Goal: Transaction & Acquisition: Book appointment/travel/reservation

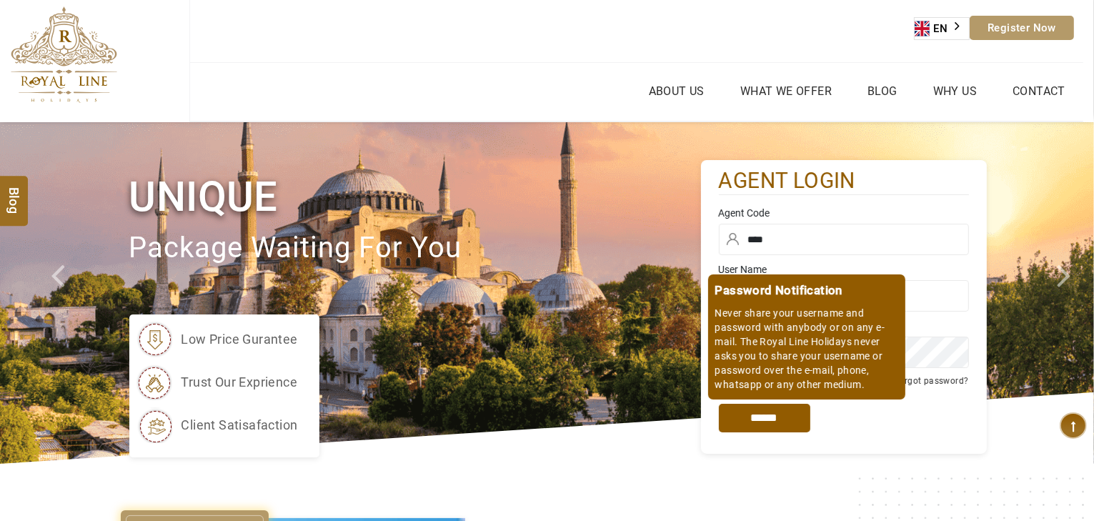
type input "****"
drag, startPoint x: 783, startPoint y: 432, endPoint x: 778, endPoint y: 425, distance: 8.7
click at [783, 432] on div "Password Notification Never share your username and password with anybody or on…" at bounding box center [844, 418] width 250 height 57
click at [778, 425] on input "*****" at bounding box center [764, 418] width 91 height 29
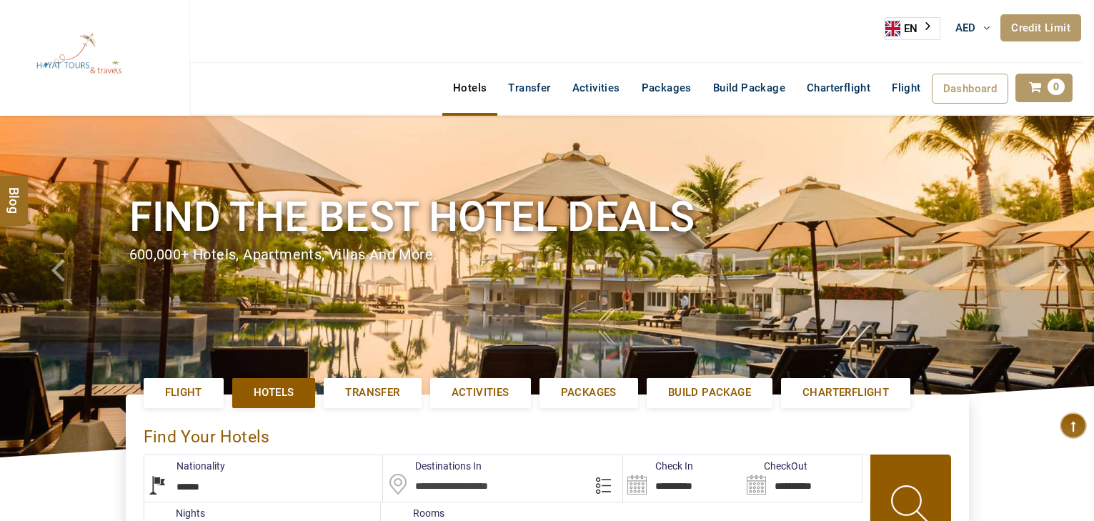
select select "******"
select select "*"
type input "**********"
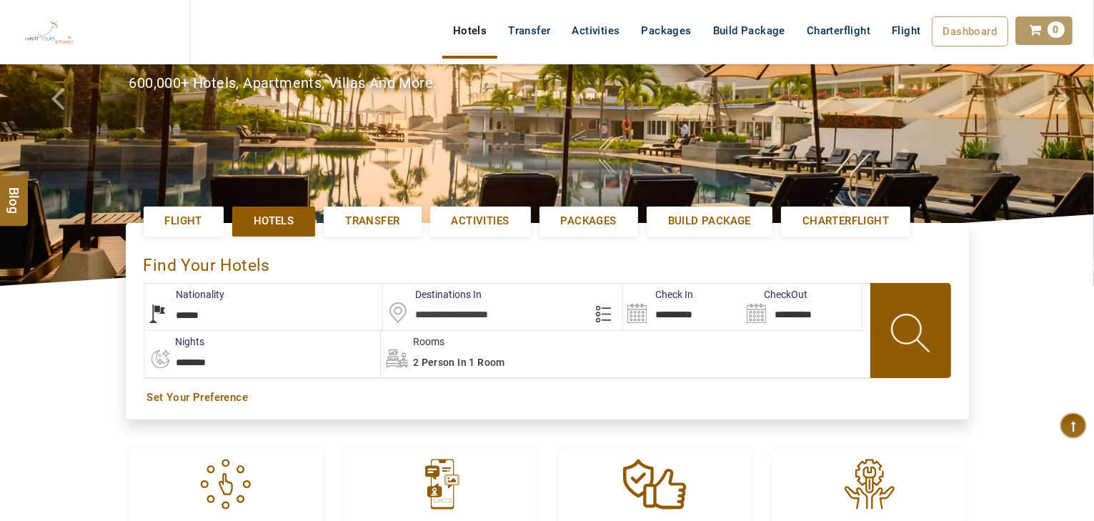
click at [492, 320] on input "text" at bounding box center [502, 307] width 239 height 46
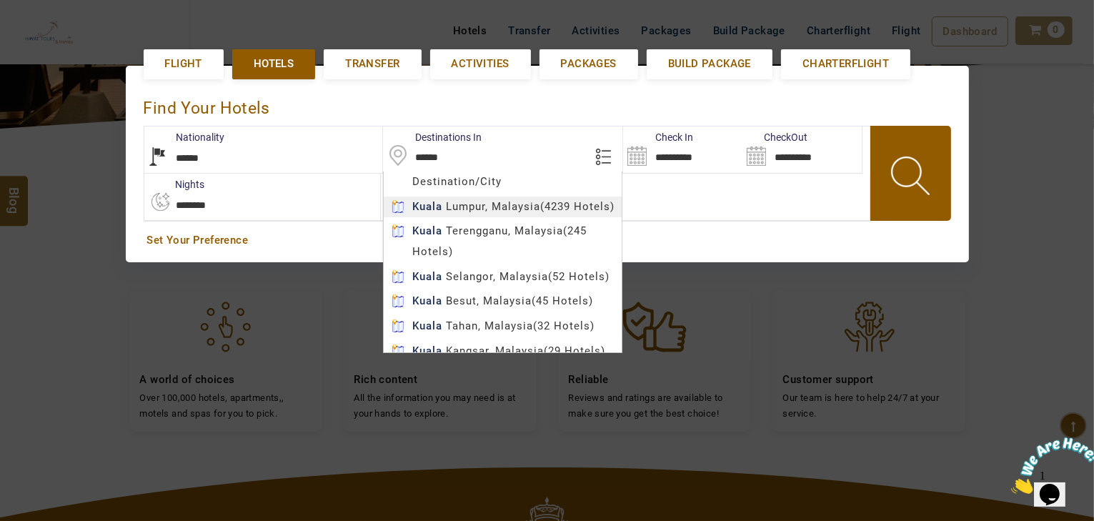
type input "**********"
click at [512, 212] on body "HAYAYT TOURS AED AED AED EUR € USD $ INR ₹ THB ฿ IDR Rp BHD BHD TRY ₺ Credit Li…" at bounding box center [547, 256] width 1094 height 1171
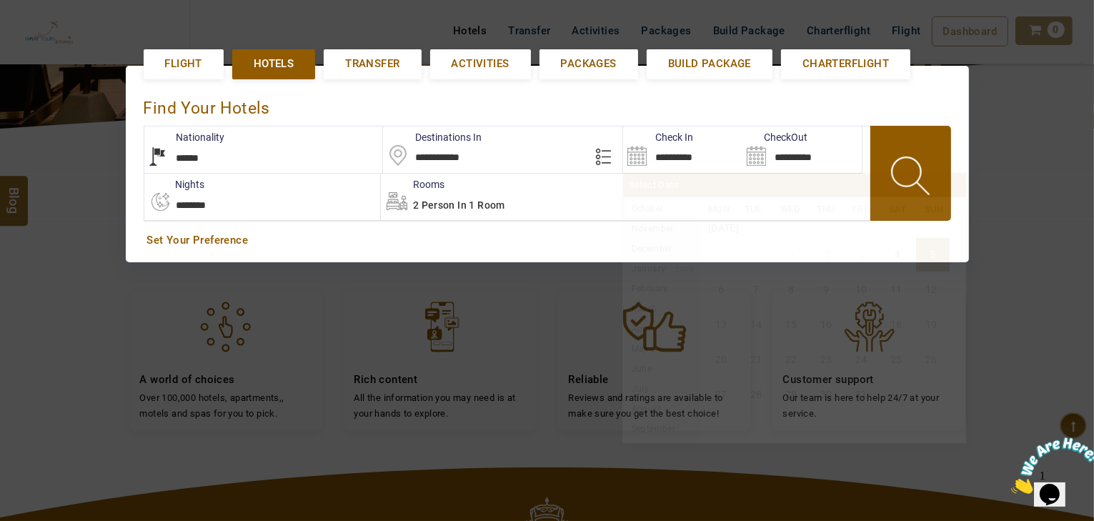
click at [685, 154] on input "**********" at bounding box center [682, 150] width 119 height 46
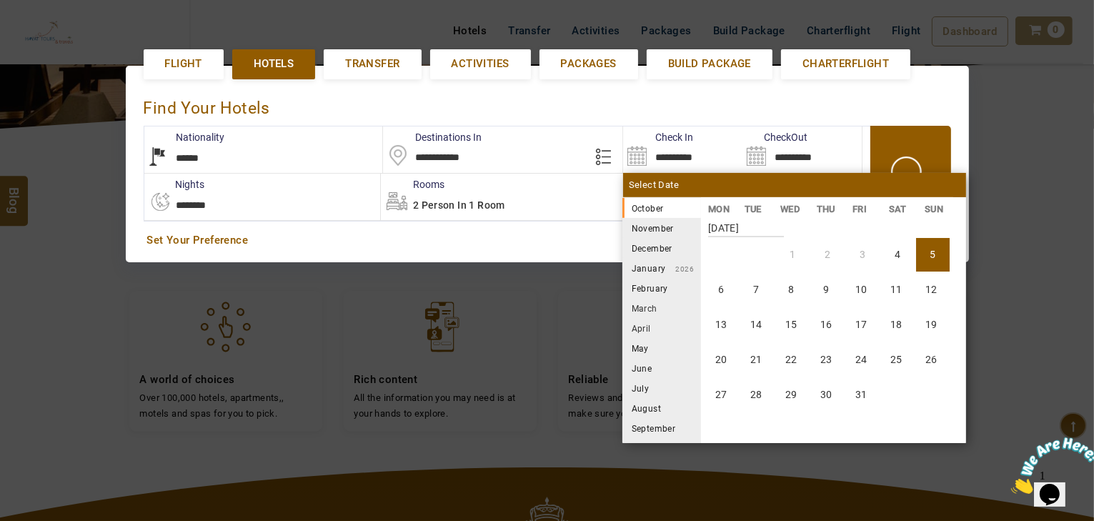
click at [651, 206] on li "October 2025" at bounding box center [662, 208] width 79 height 20
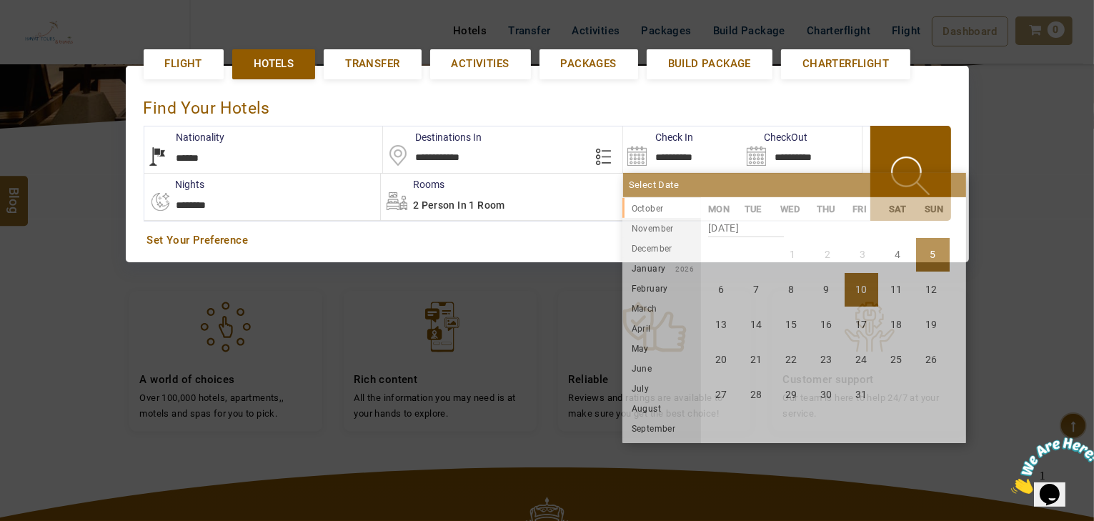
click at [855, 292] on li "10" at bounding box center [862, 290] width 34 height 34
type input "**********"
select select "*"
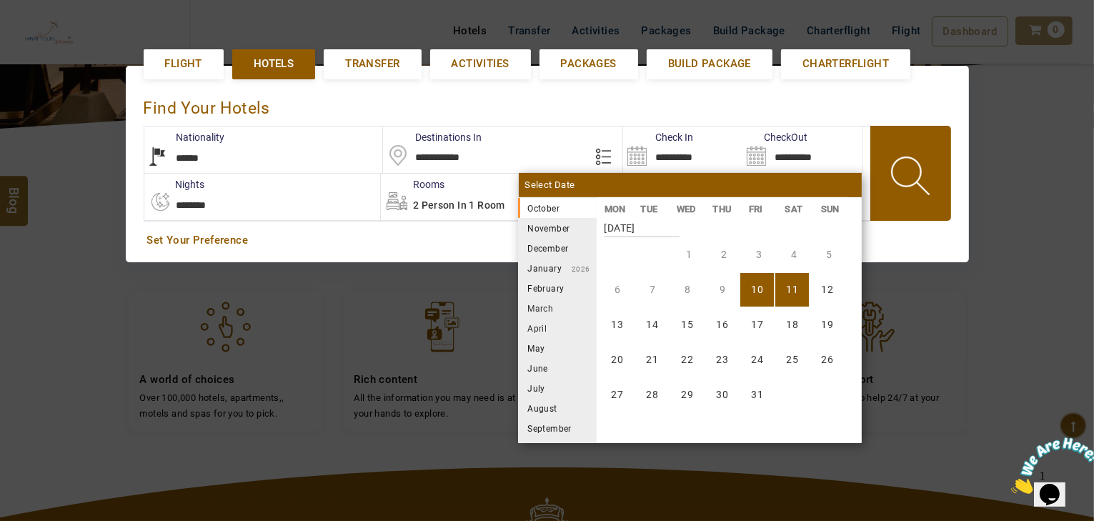
click at [778, 289] on li "11" at bounding box center [793, 290] width 34 height 34
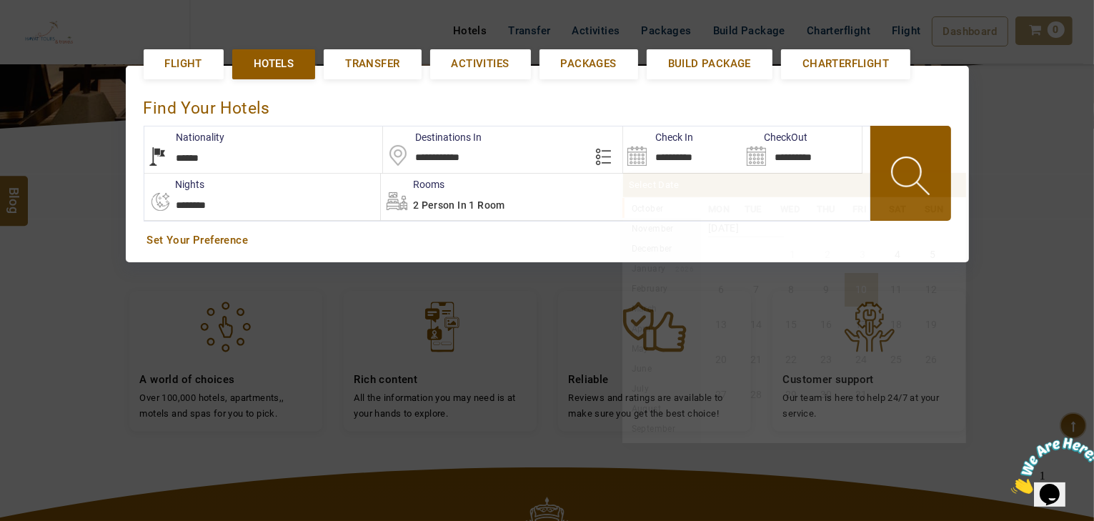
click at [689, 149] on input "**********" at bounding box center [682, 150] width 119 height 46
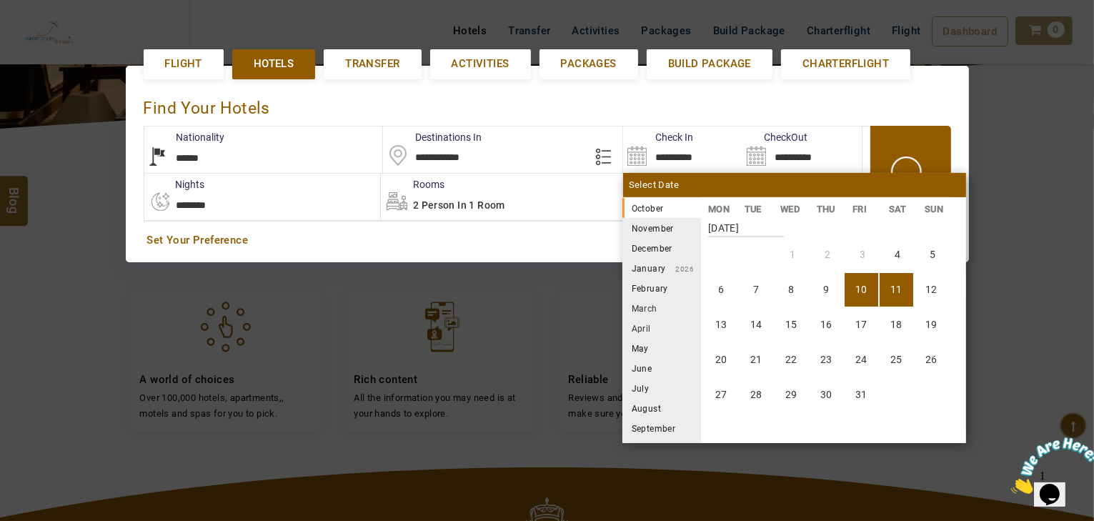
click at [895, 280] on li "11" at bounding box center [897, 290] width 34 height 34
type input "**********"
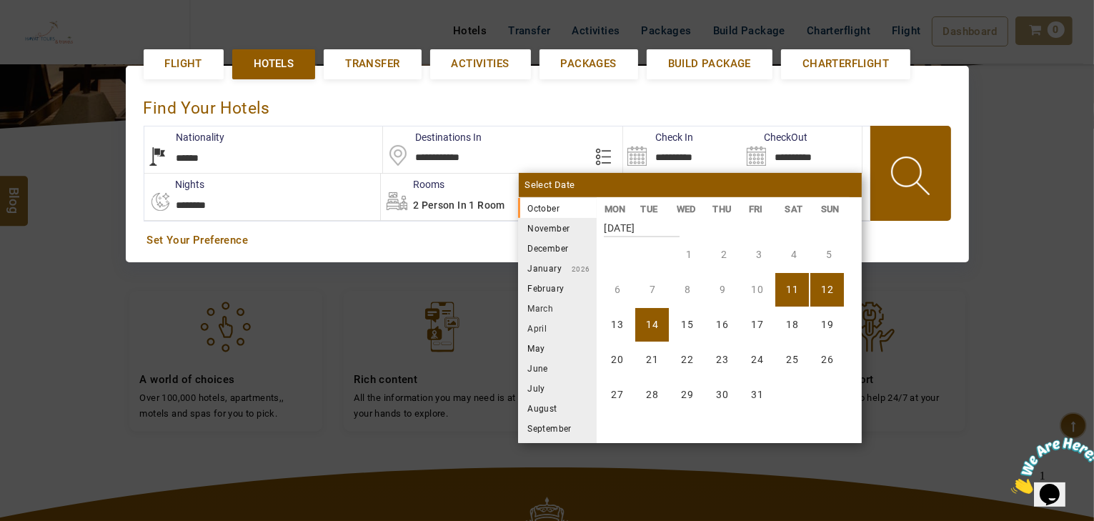
click at [649, 323] on li "14" at bounding box center [652, 325] width 34 height 34
type input "**********"
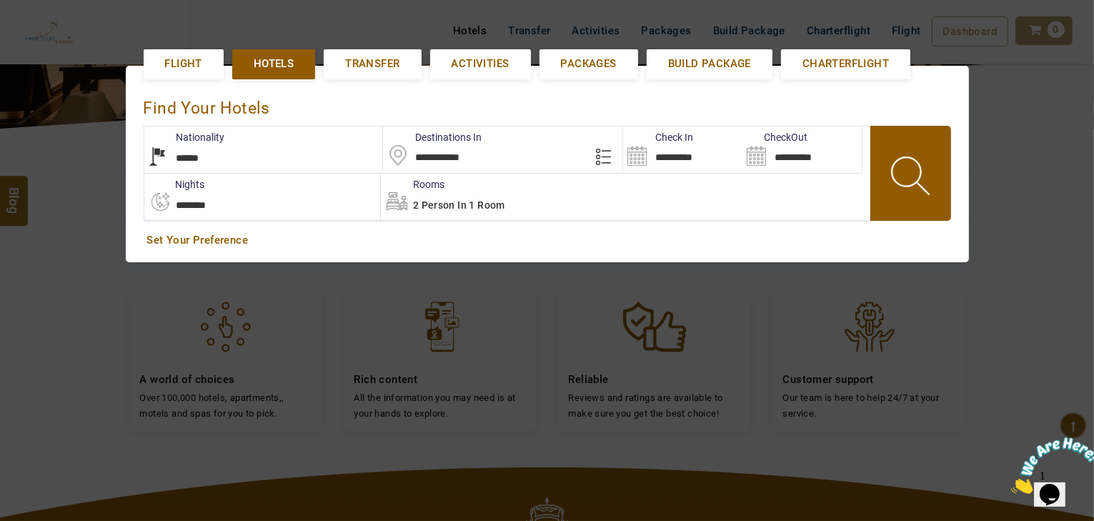
click at [231, 205] on select "**********" at bounding box center [262, 197] width 236 height 46
select select "*"
click at [144, 174] on select "**********" at bounding box center [262, 197] width 236 height 46
type input "**********"
click at [926, 156] on span at bounding box center [912, 178] width 64 height 71
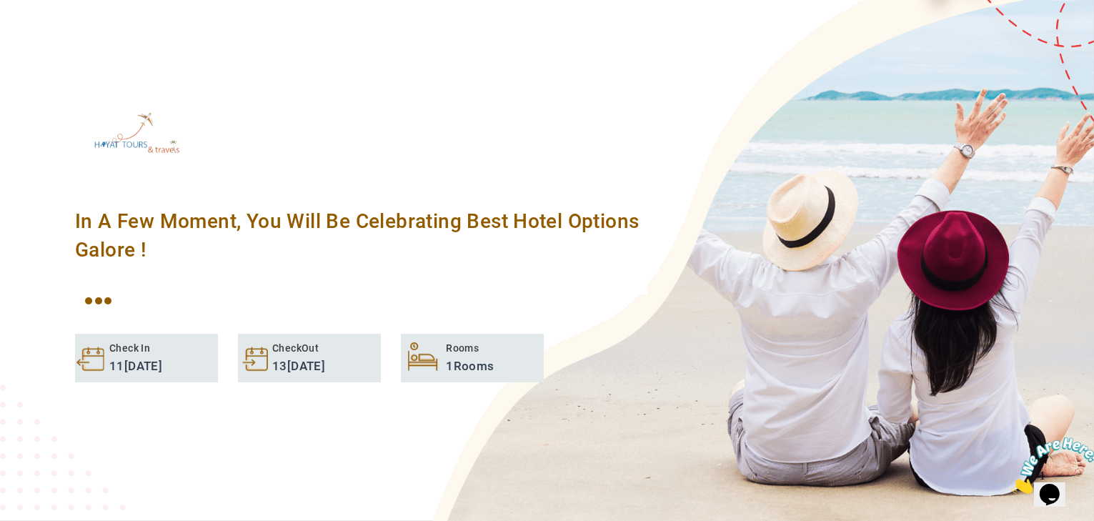
scroll to position [272, 0]
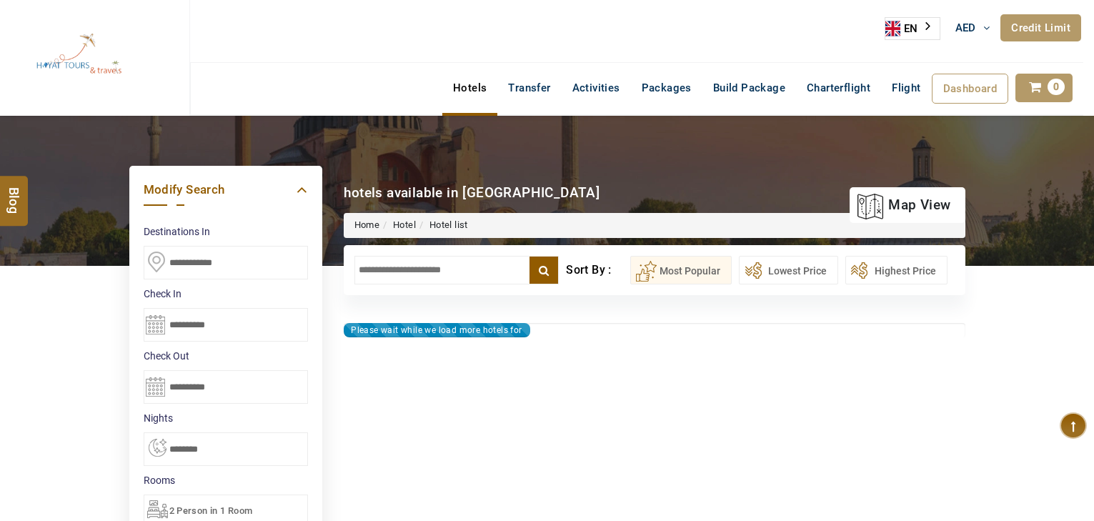
select select "*"
type input "**********"
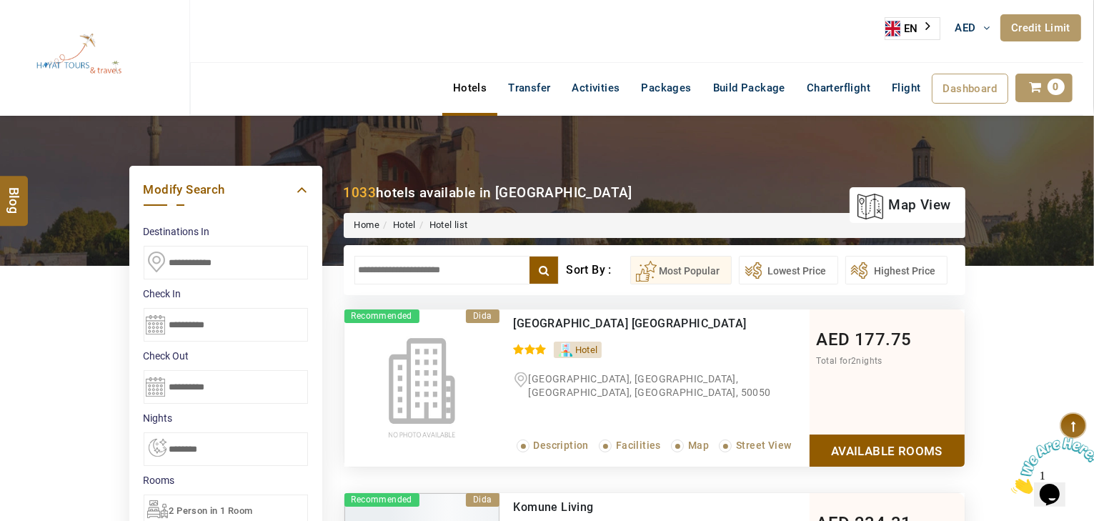
drag, startPoint x: 260, startPoint y: 255, endPoint x: 48, endPoint y: 262, distance: 212.4
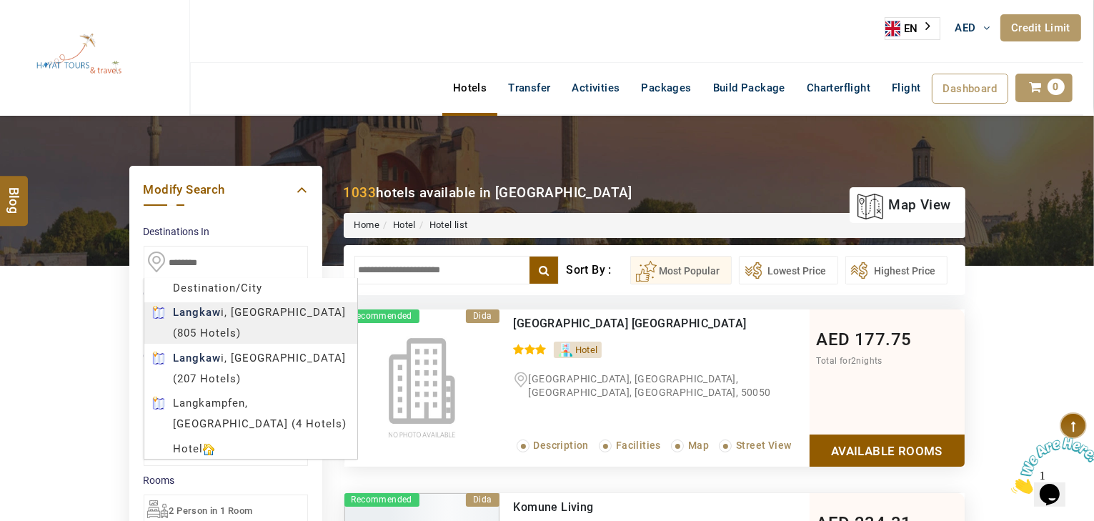
type input "********"
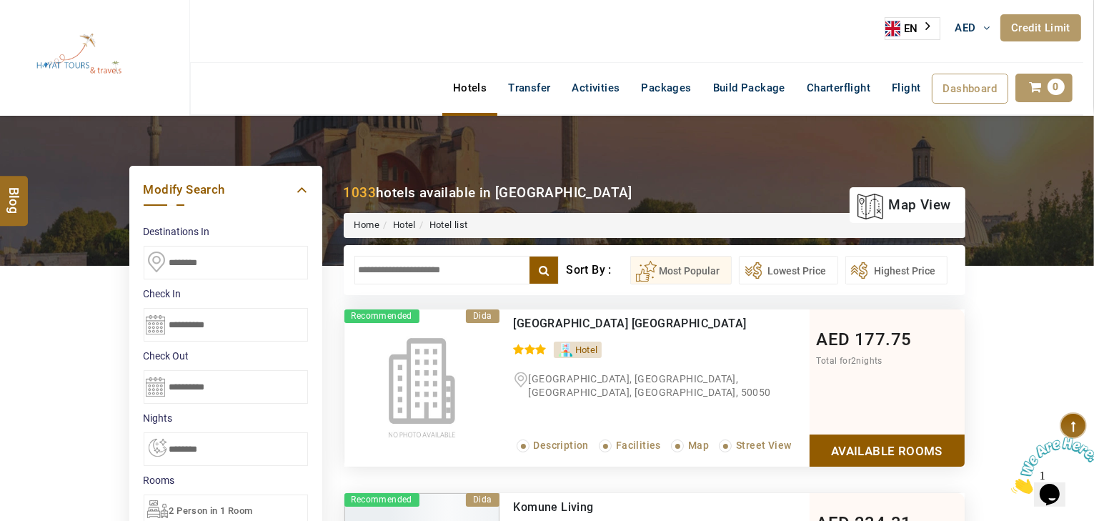
click at [238, 331] on input "**********" at bounding box center [226, 325] width 164 height 34
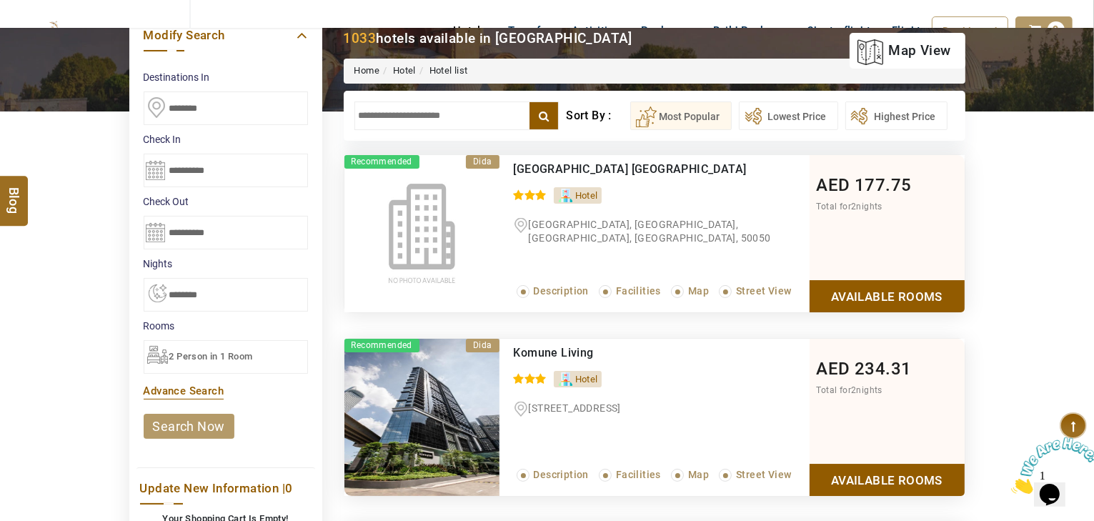
scroll to position [172, 0]
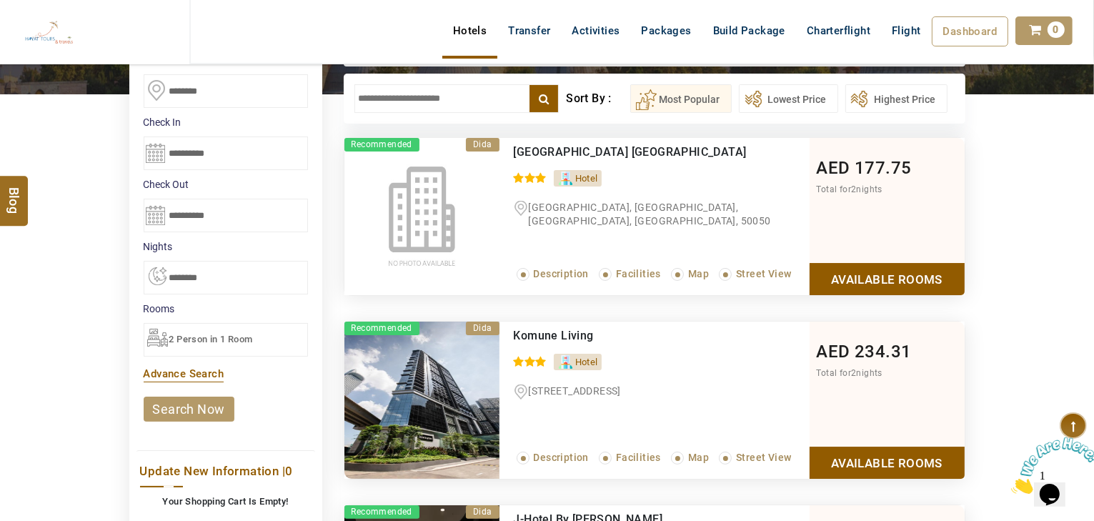
click at [207, 397] on link "search now" at bounding box center [189, 409] width 91 height 25
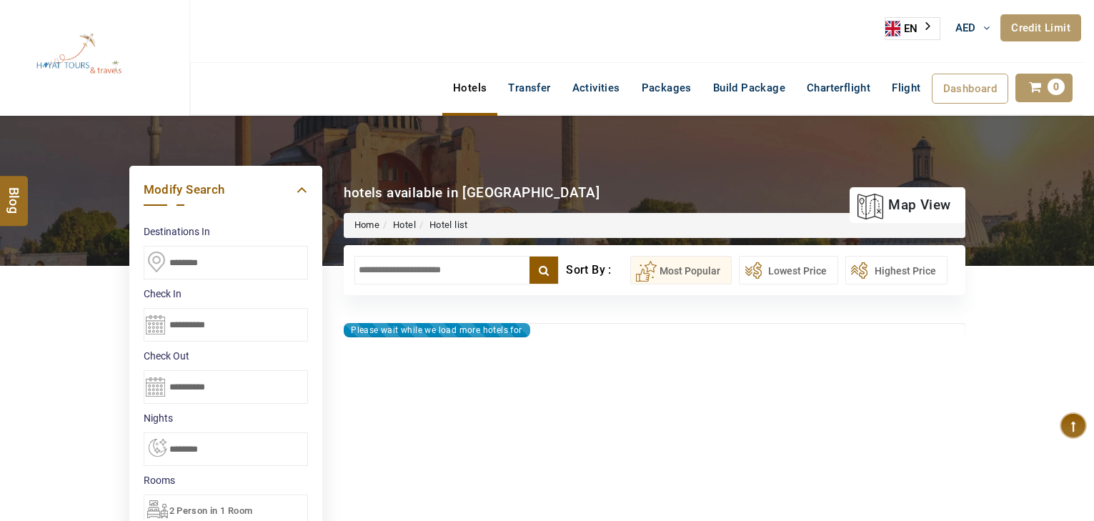
select select "*"
type input "**********"
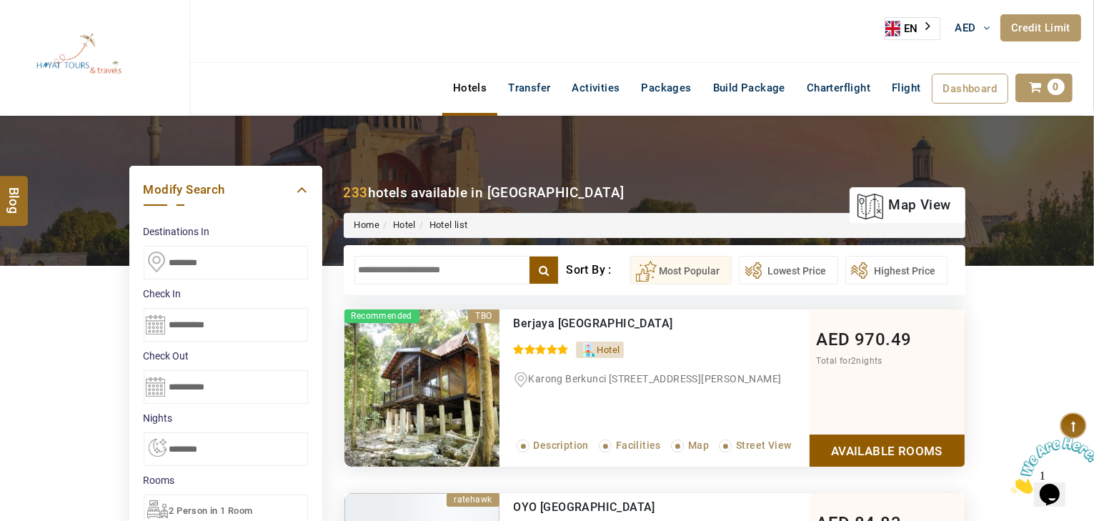
click at [440, 268] on input "text" at bounding box center [457, 270] width 205 height 29
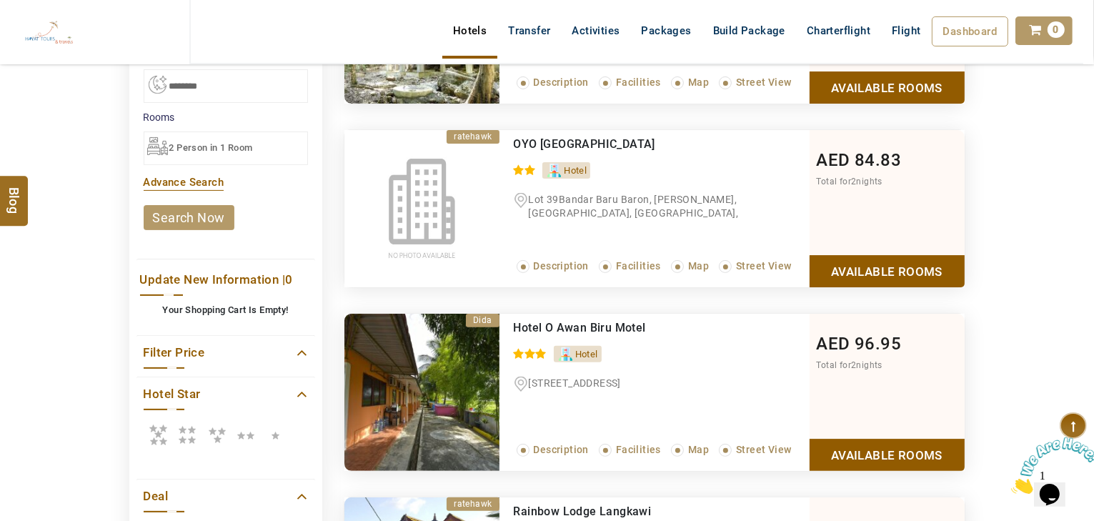
scroll to position [343, 0]
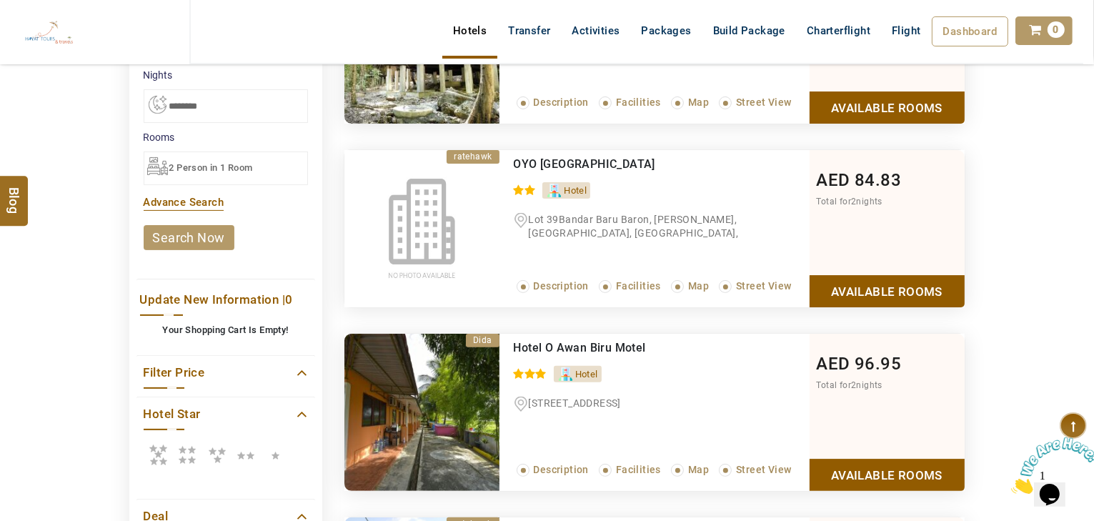
click at [165, 443] on icon at bounding box center [158, 454] width 29 height 29
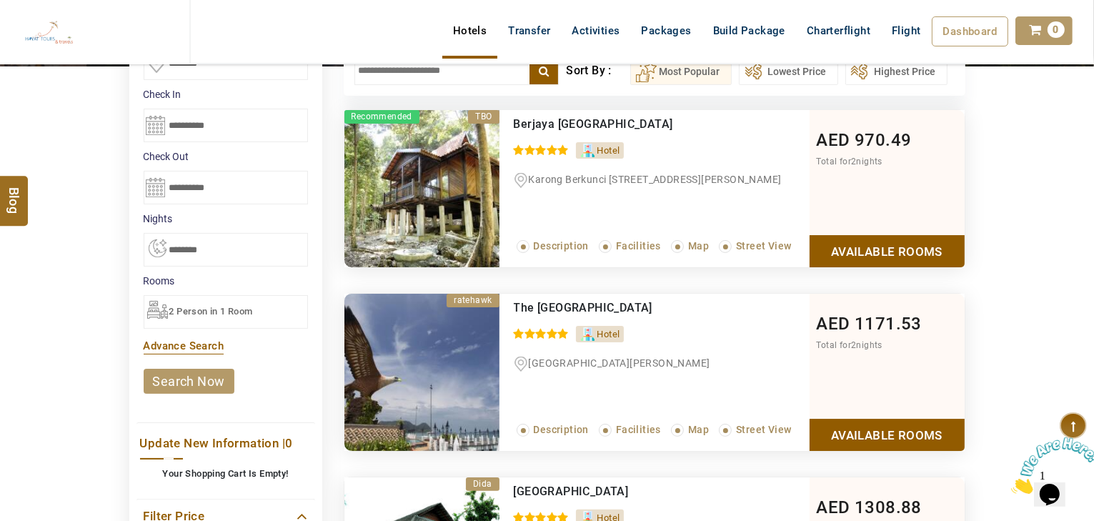
scroll to position [0, 0]
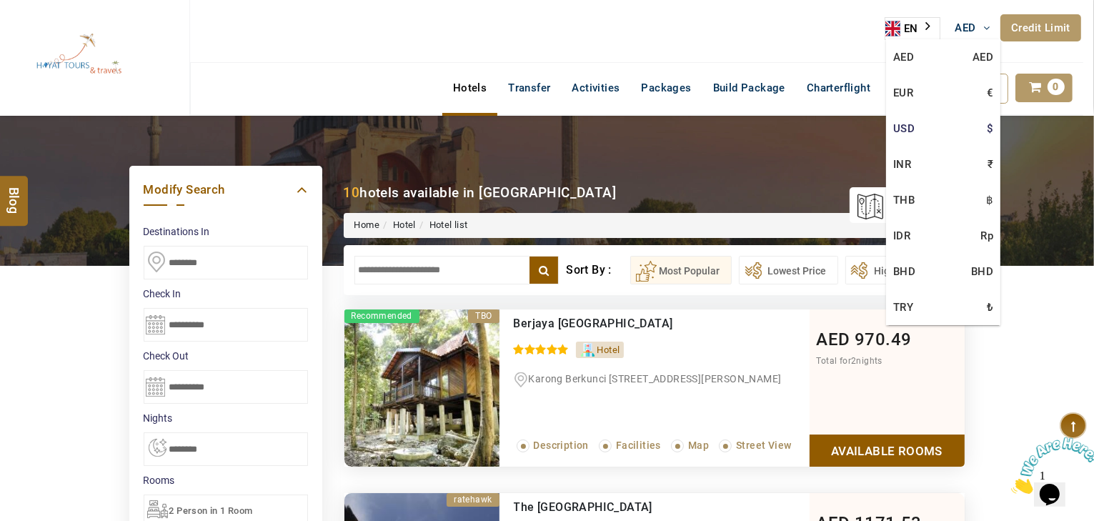
click at [925, 117] on link "USD $" at bounding box center [943, 129] width 114 height 36
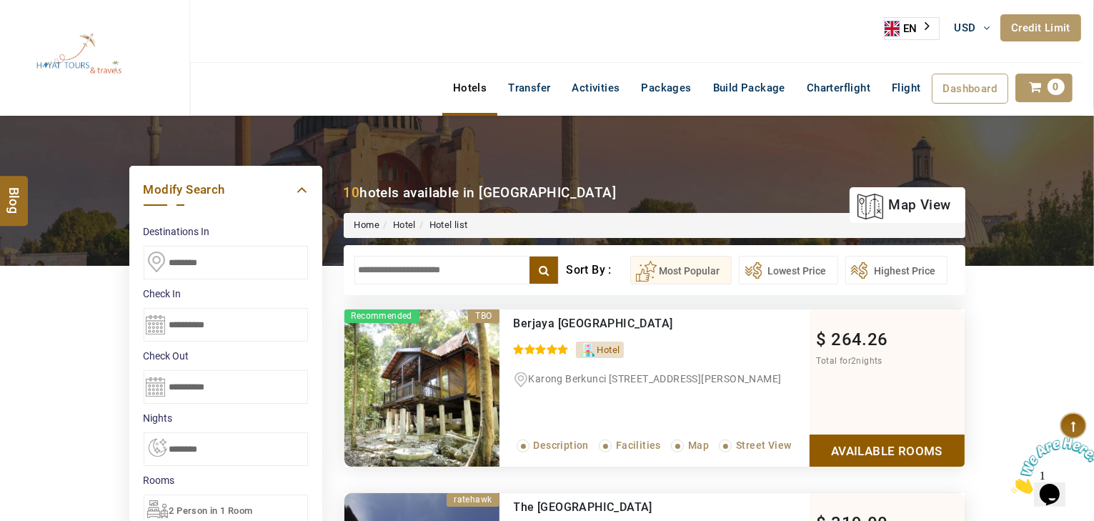
drag, startPoint x: 244, startPoint y: 260, endPoint x: 68, endPoint y: 279, distance: 176.9
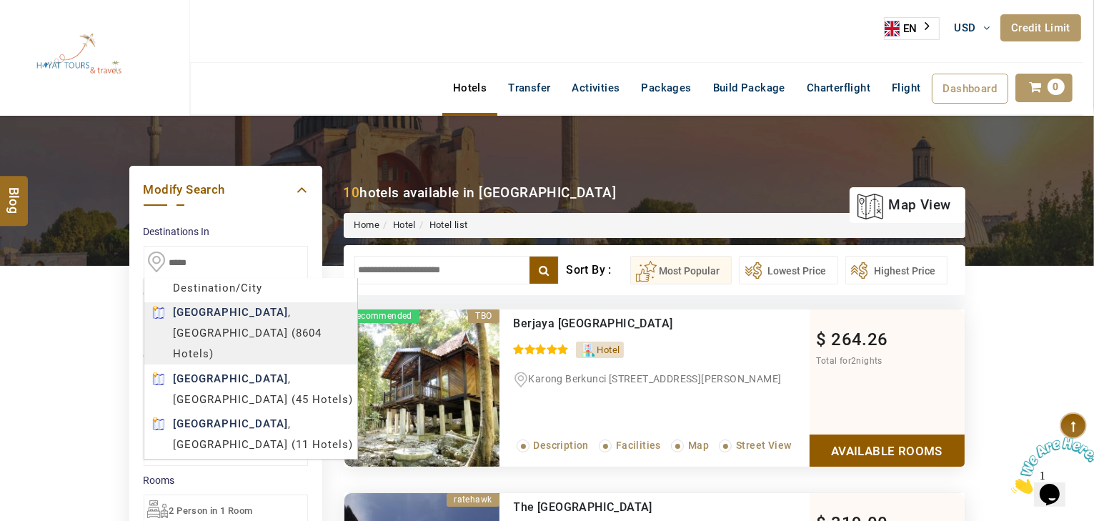
type input "*****"
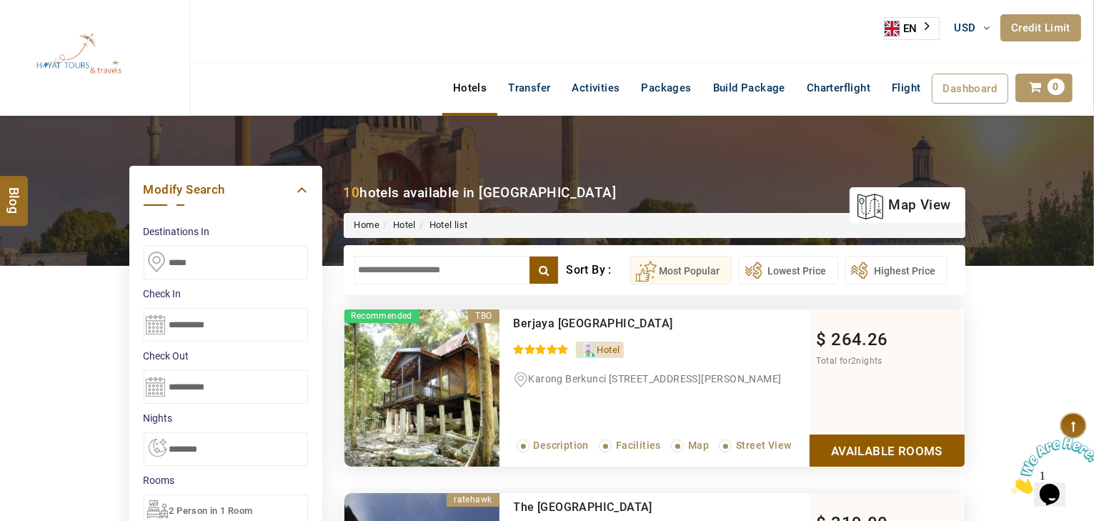
click at [187, 329] on input "**********" at bounding box center [226, 325] width 164 height 34
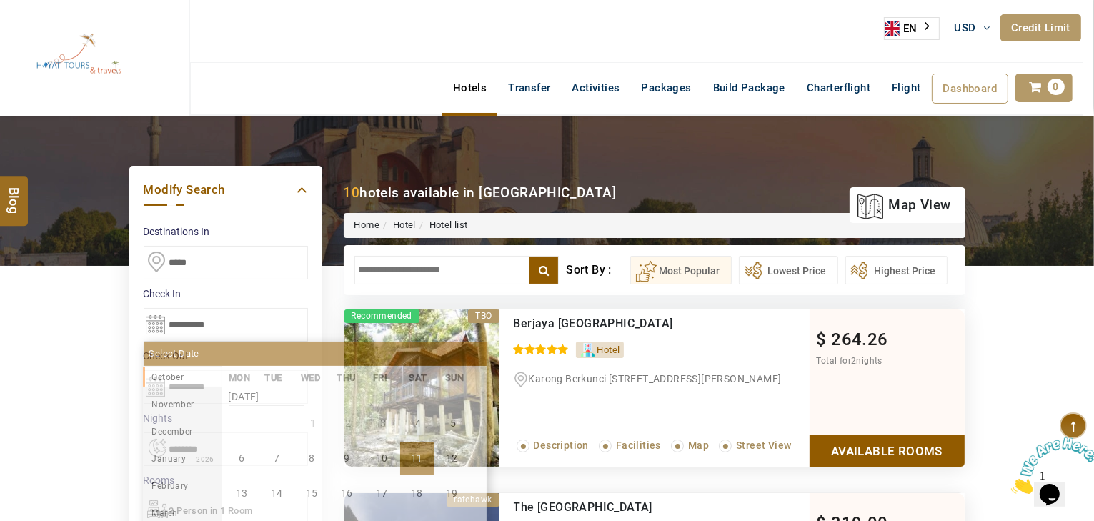
click at [224, 320] on input "**********" at bounding box center [226, 325] width 164 height 34
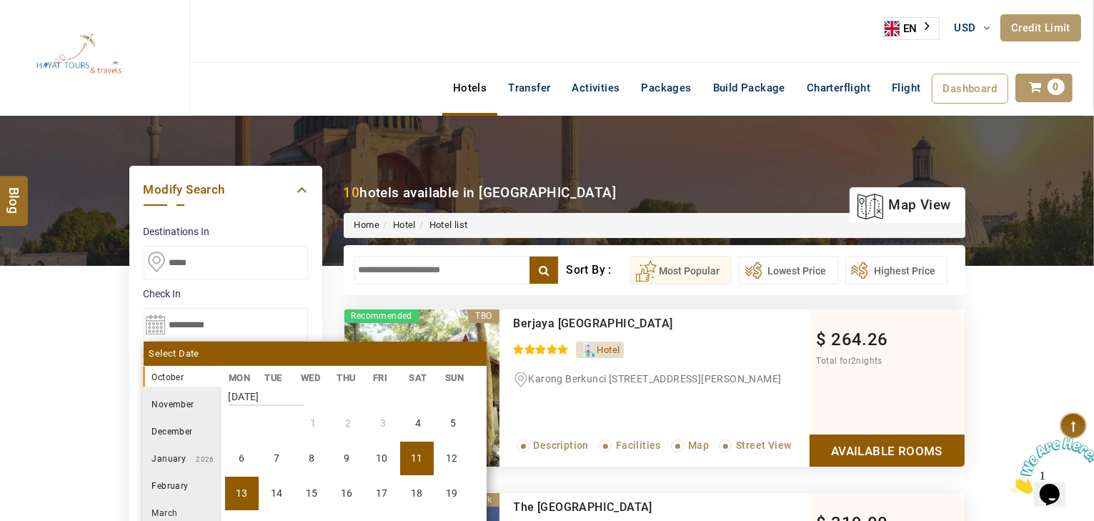
click at [244, 490] on li "13" at bounding box center [242, 494] width 34 height 34
type input "**********"
select select "*"
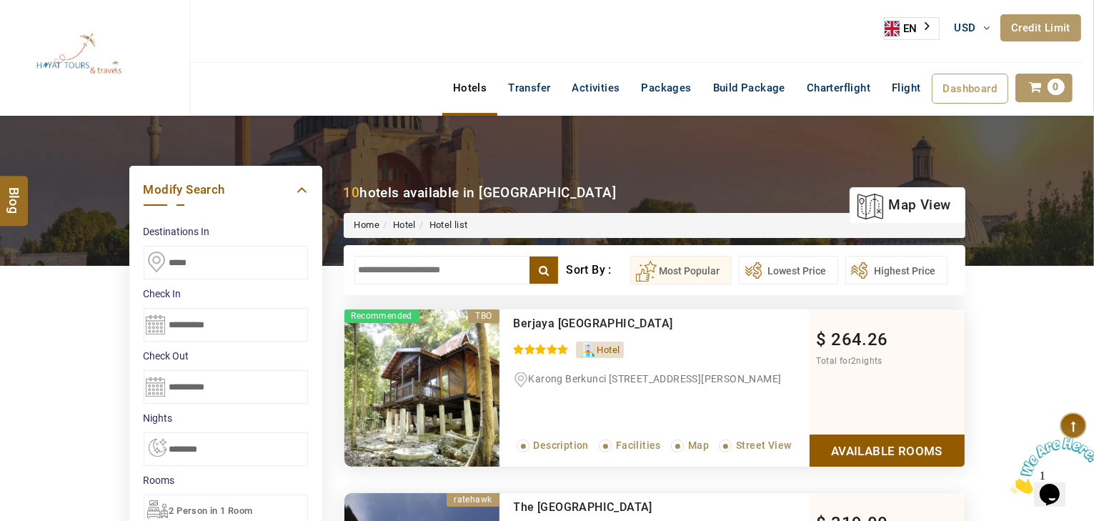
click at [191, 327] on input "**********" at bounding box center [226, 325] width 164 height 34
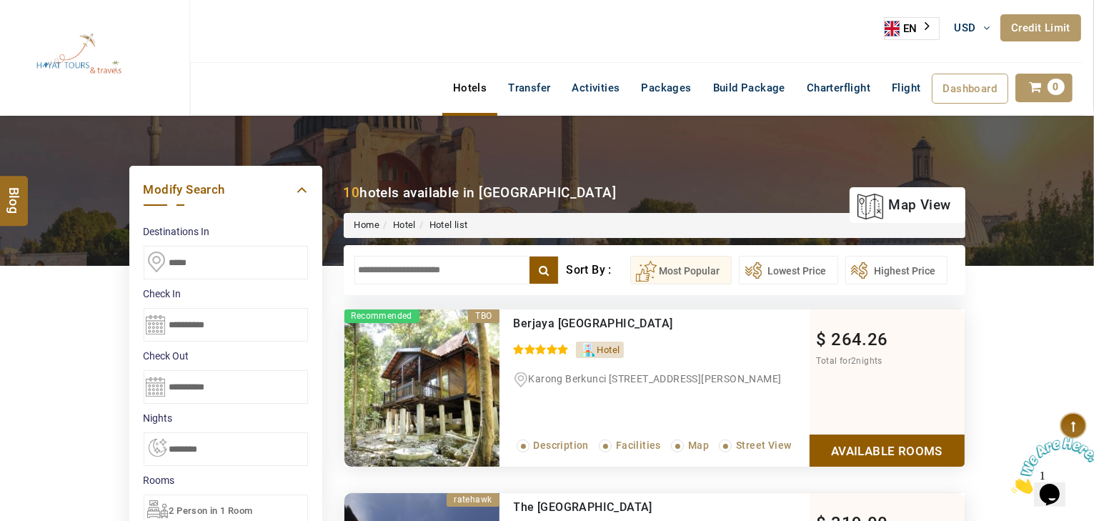
click at [272, 325] on input "**********" at bounding box center [226, 325] width 164 height 34
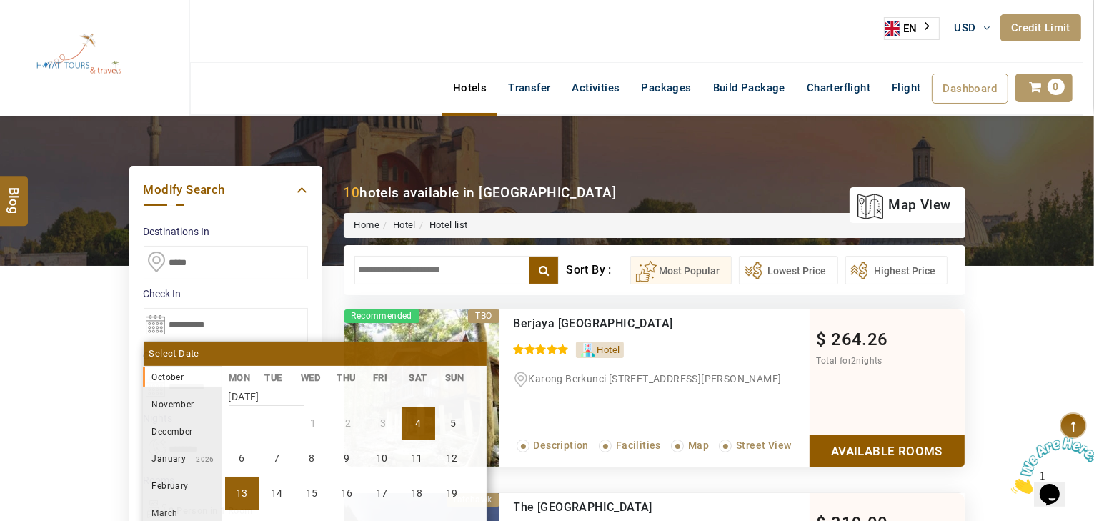
click at [411, 415] on li "4" at bounding box center [419, 424] width 34 height 34
type input "**********"
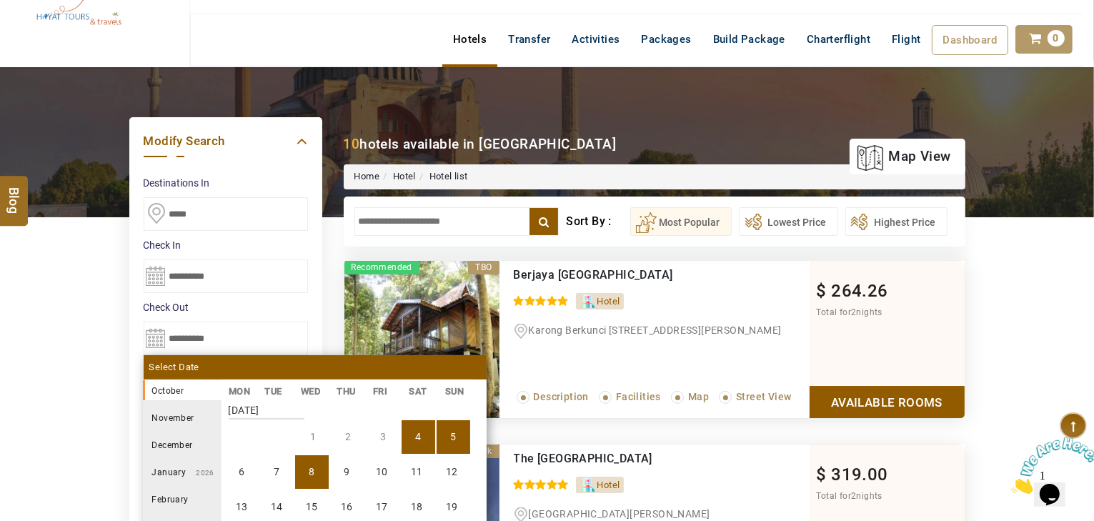
scroll to position [114, 0]
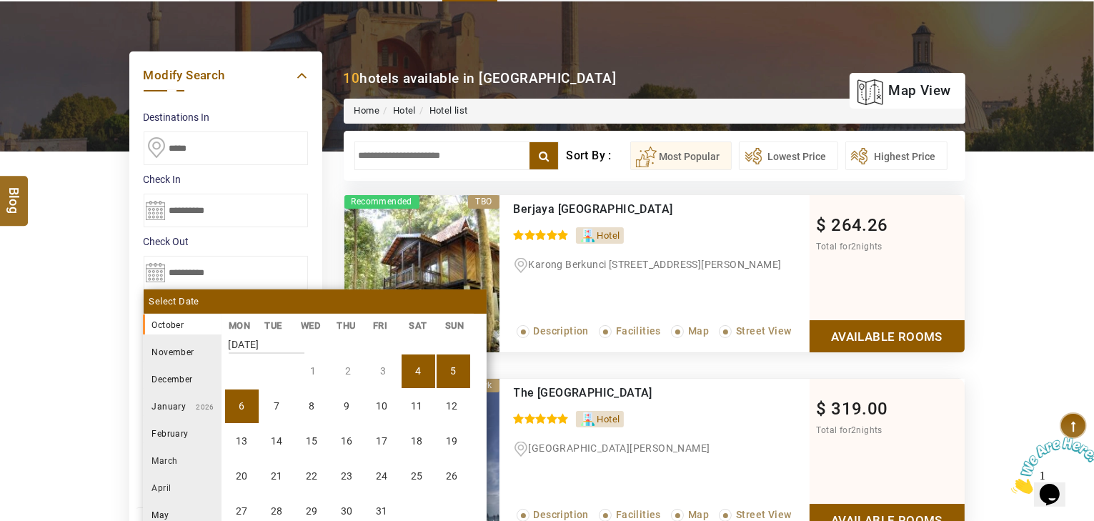
click at [249, 407] on li "6" at bounding box center [242, 407] width 34 height 34
type input "**********"
select select "*"
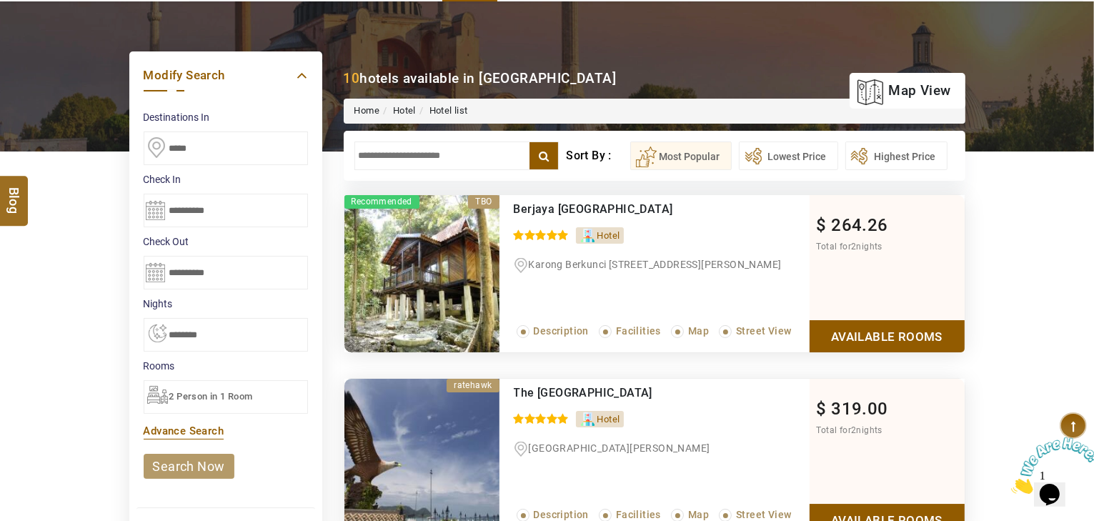
click at [204, 391] on span "2 Person in 1 Room" at bounding box center [211, 396] width 84 height 11
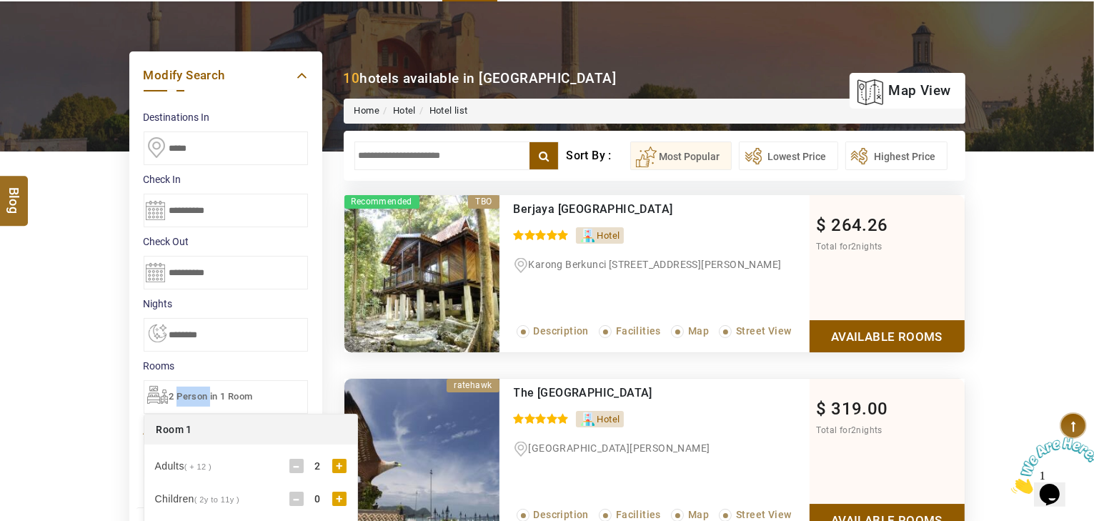
click at [204, 391] on span "2 Person in 1 Room" at bounding box center [211, 396] width 84 height 11
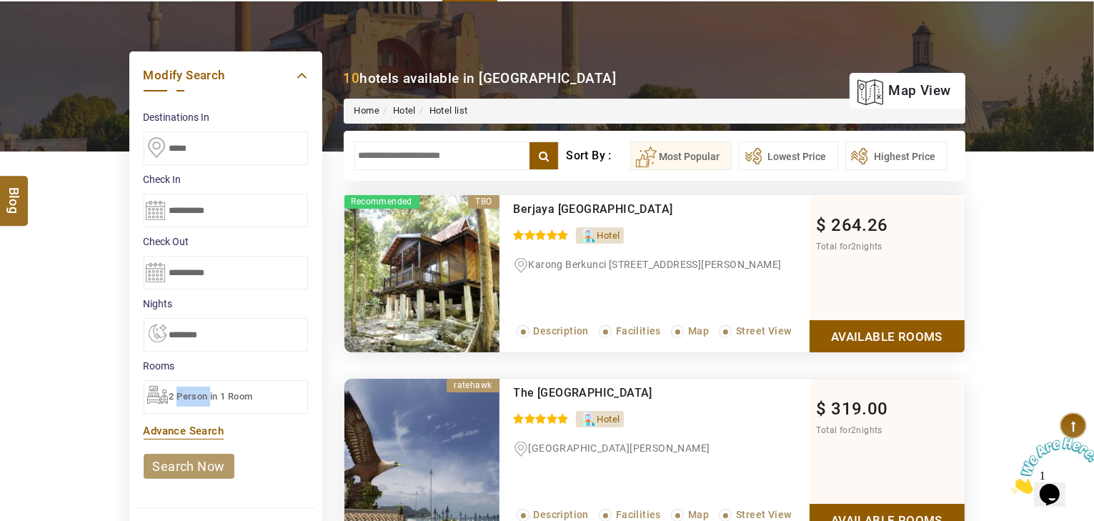
click at [178, 463] on link "search now" at bounding box center [189, 466] width 91 height 25
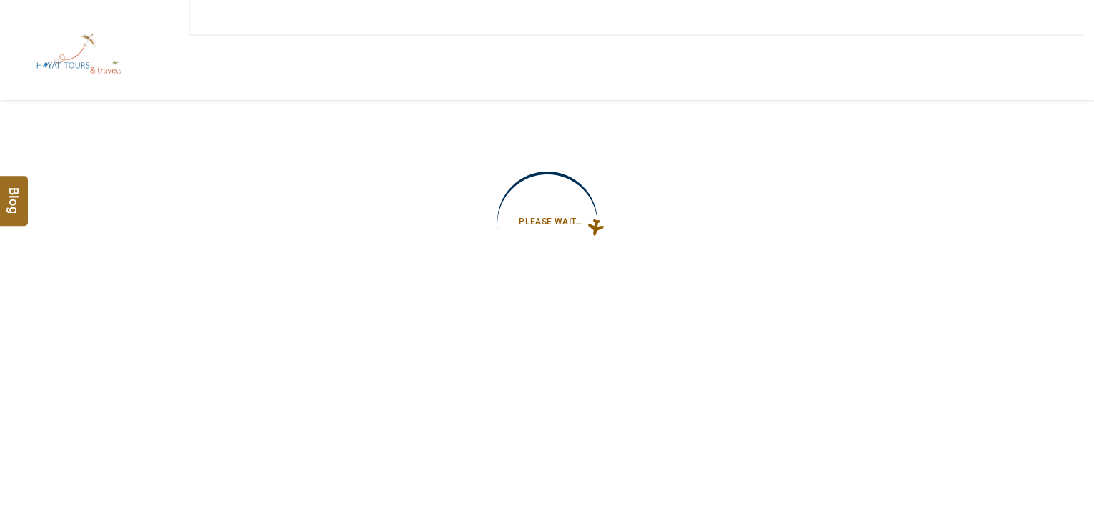
type input "**********"
select select "*"
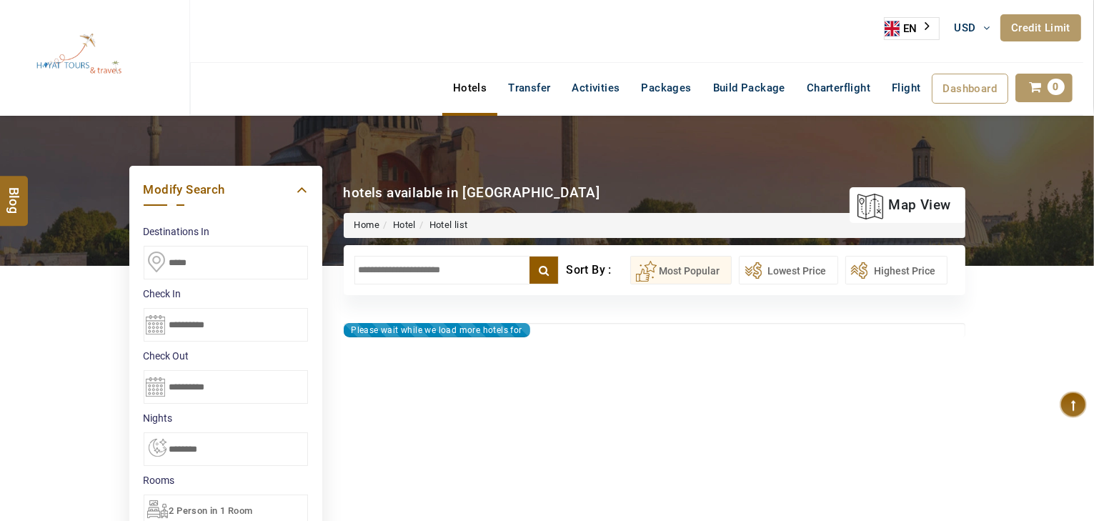
type input "**********"
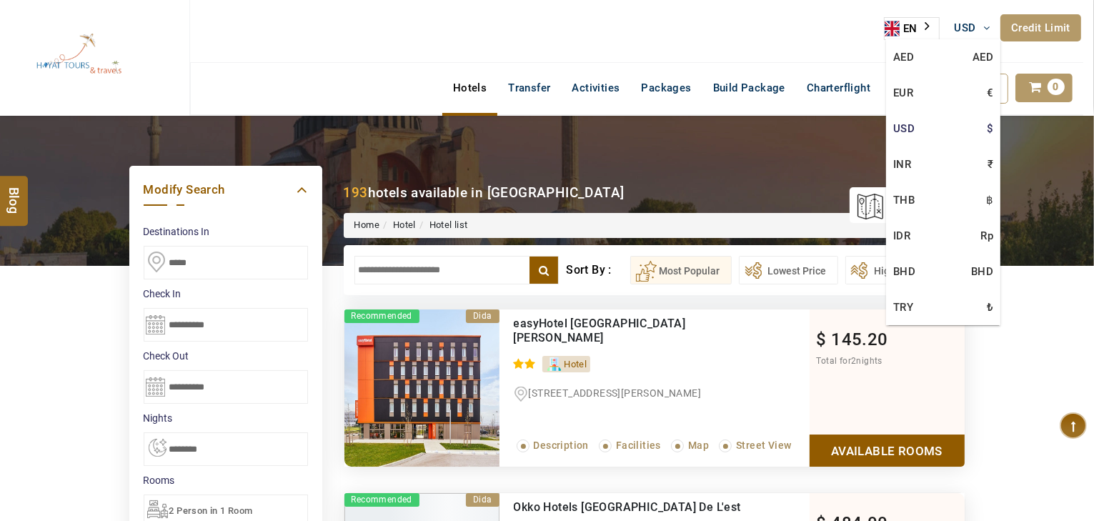
click at [909, 128] on link "USD $" at bounding box center [943, 129] width 114 height 36
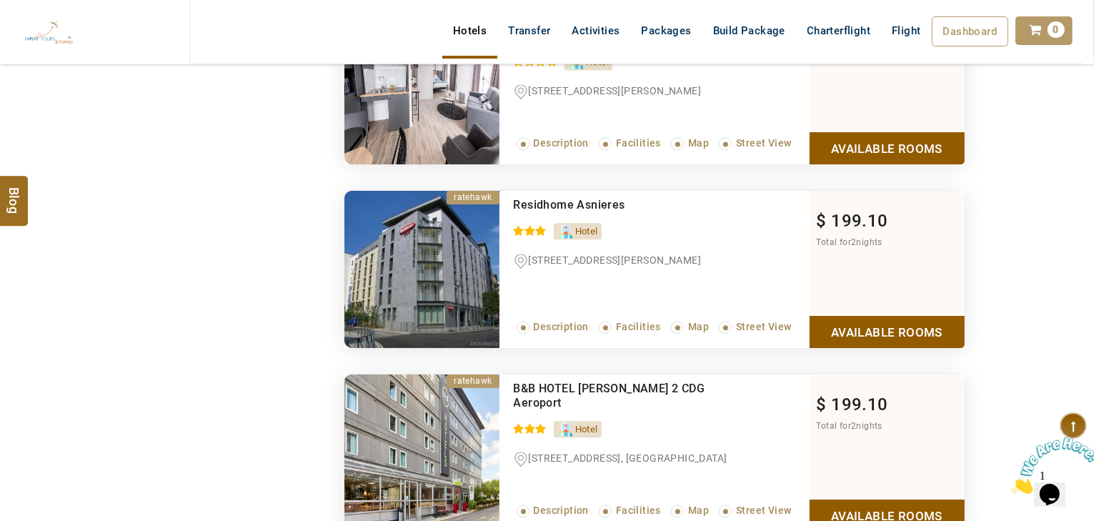
scroll to position [433, 0]
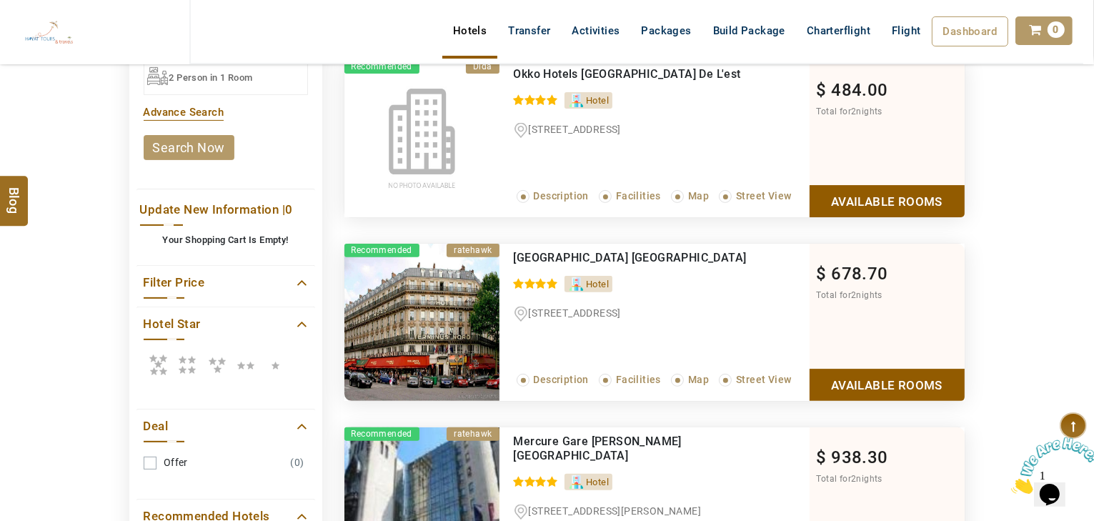
click at [184, 366] on icon at bounding box center [187, 364] width 29 height 29
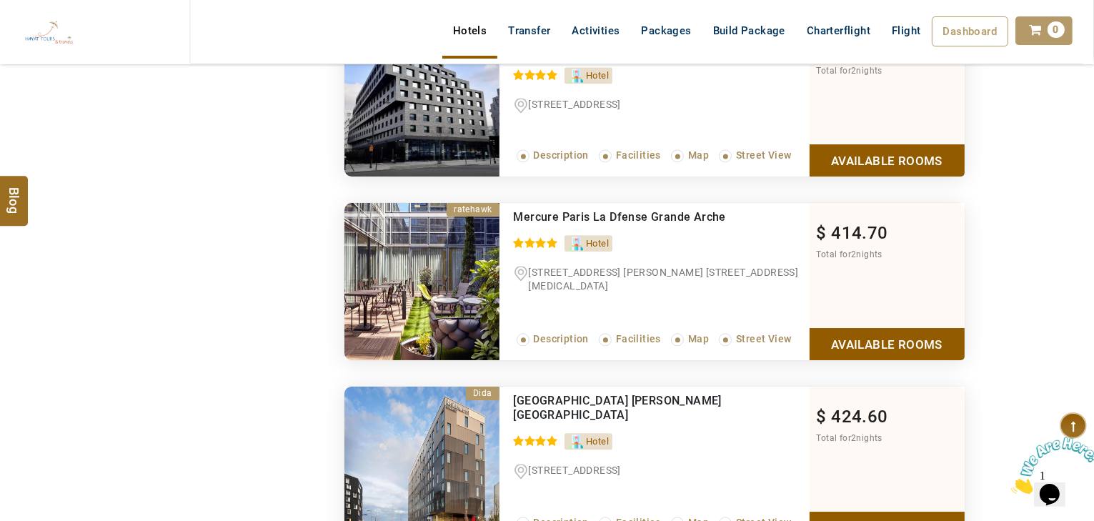
scroll to position [3235, 0]
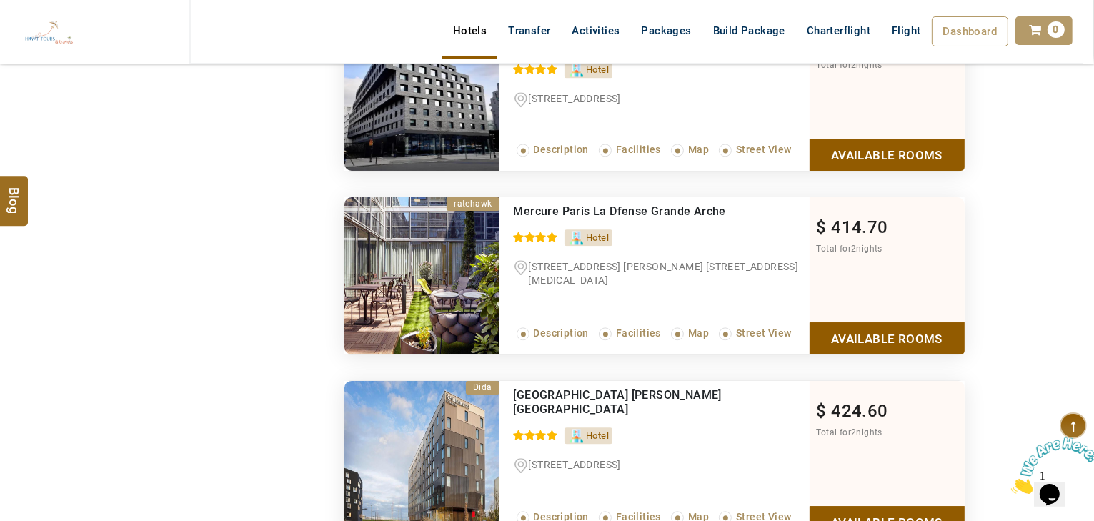
click at [836, 327] on link "Available Rooms" at bounding box center [887, 338] width 155 height 32
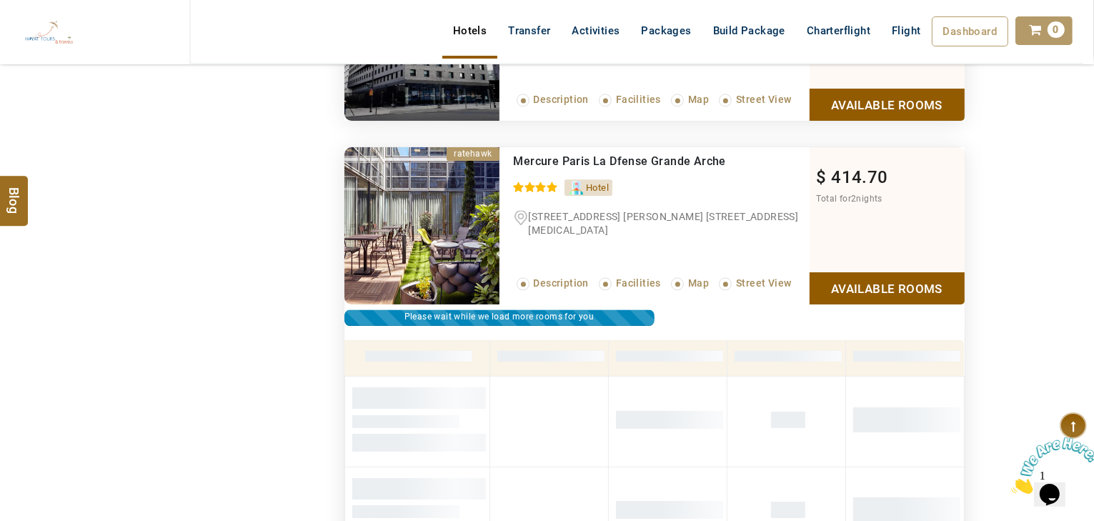
scroll to position [3162, 0]
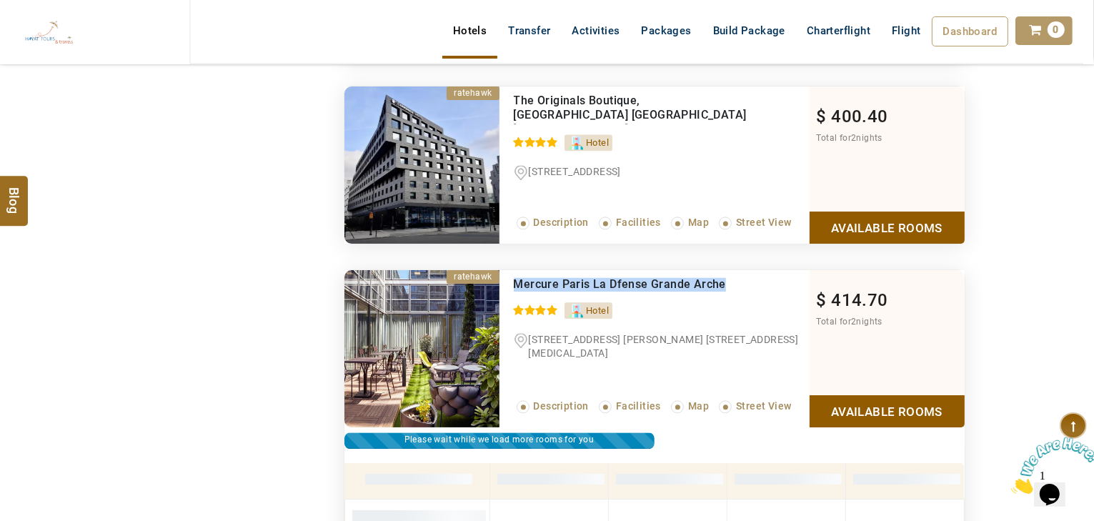
drag, startPoint x: 735, startPoint y: 277, endPoint x: 508, endPoint y: 279, distance: 226.6
click at [508, 279] on div "Mercure Paris La Dfense Grande Arche 0 / 5 Hotel 17/20 Esplanade Ch. De Gaulle …" at bounding box center [655, 348] width 310 height 157
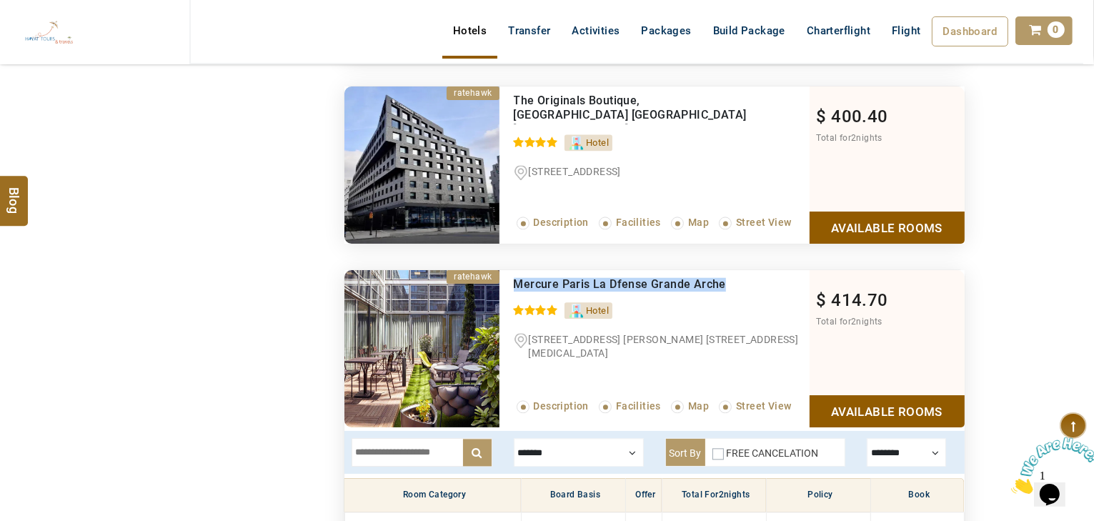
scroll to position [3391, 0]
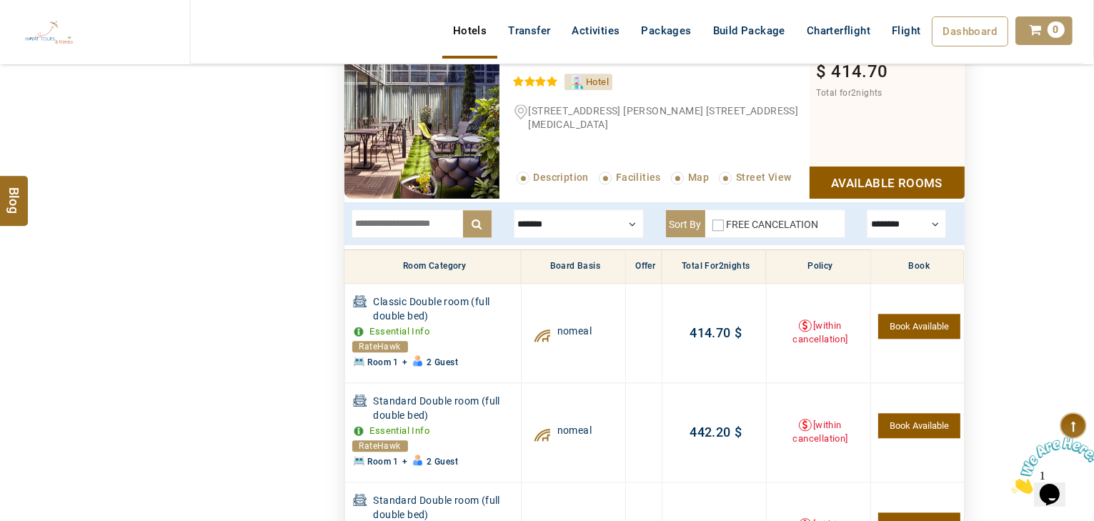
click at [572, 224] on div at bounding box center [579, 223] width 130 height 29
click at [572, 212] on div at bounding box center [579, 223] width 130 height 29
click at [551, 217] on div at bounding box center [579, 223] width 130 height 29
click at [548, 242] on label "Breakfast" at bounding box center [558, 248] width 46 height 13
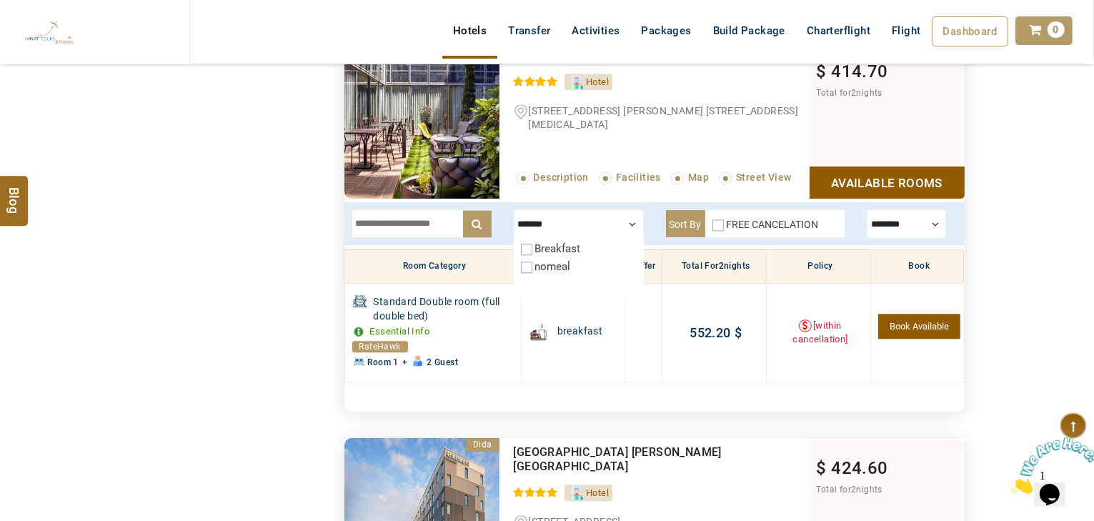
click at [558, 245] on label "Breakfast" at bounding box center [558, 248] width 46 height 13
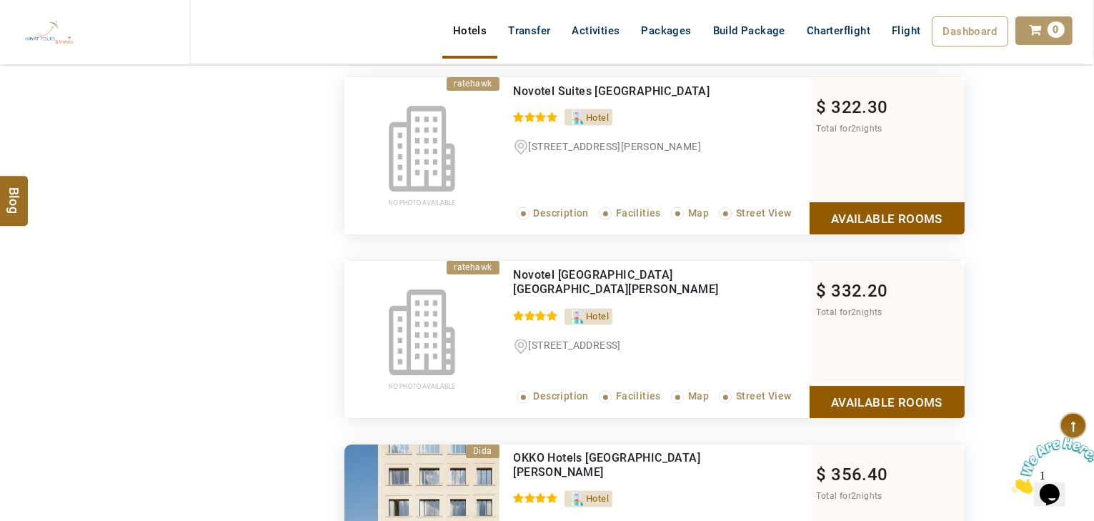
scroll to position [2419, 0]
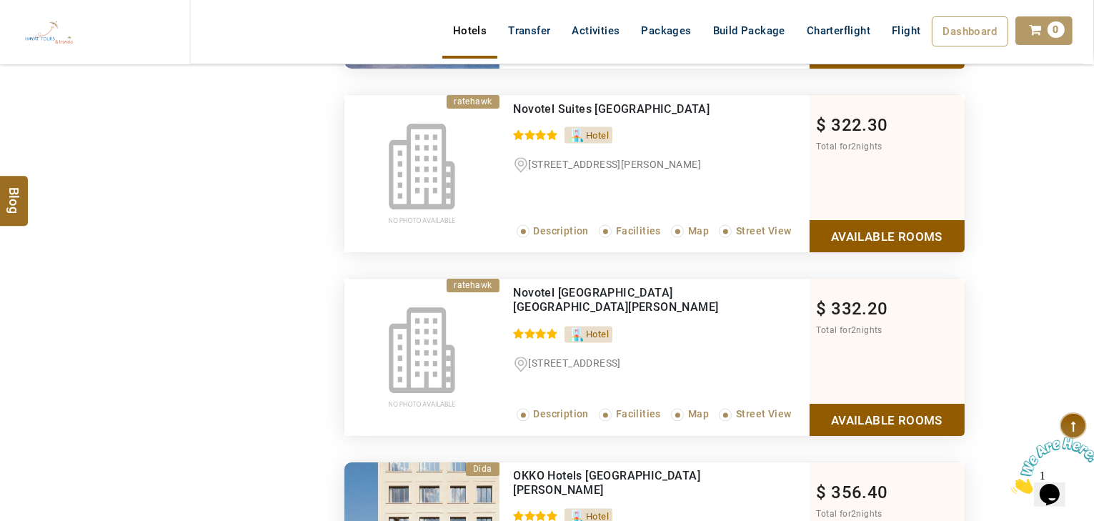
click at [824, 409] on link "Available Rooms" at bounding box center [887, 420] width 155 height 32
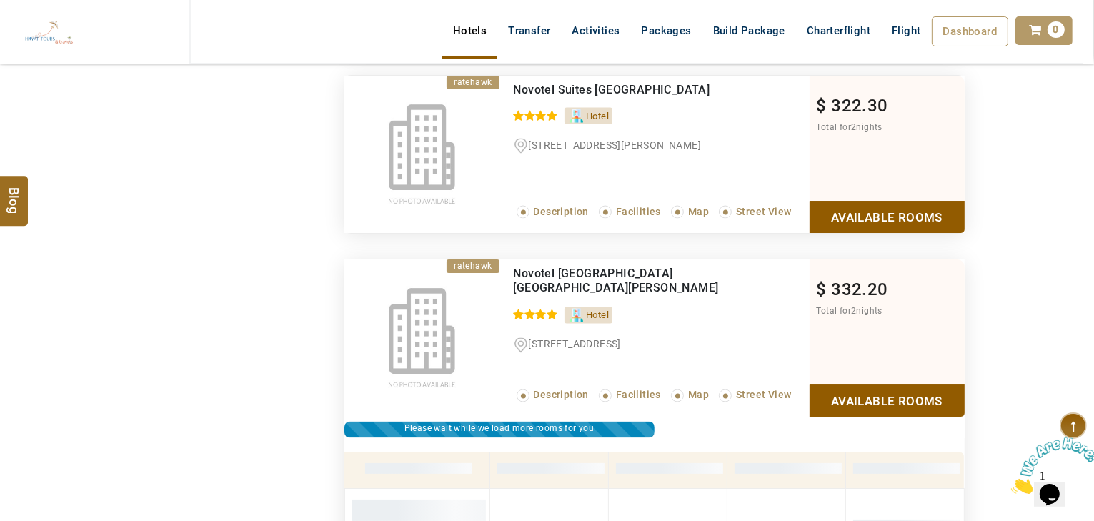
scroll to position [2428, 0]
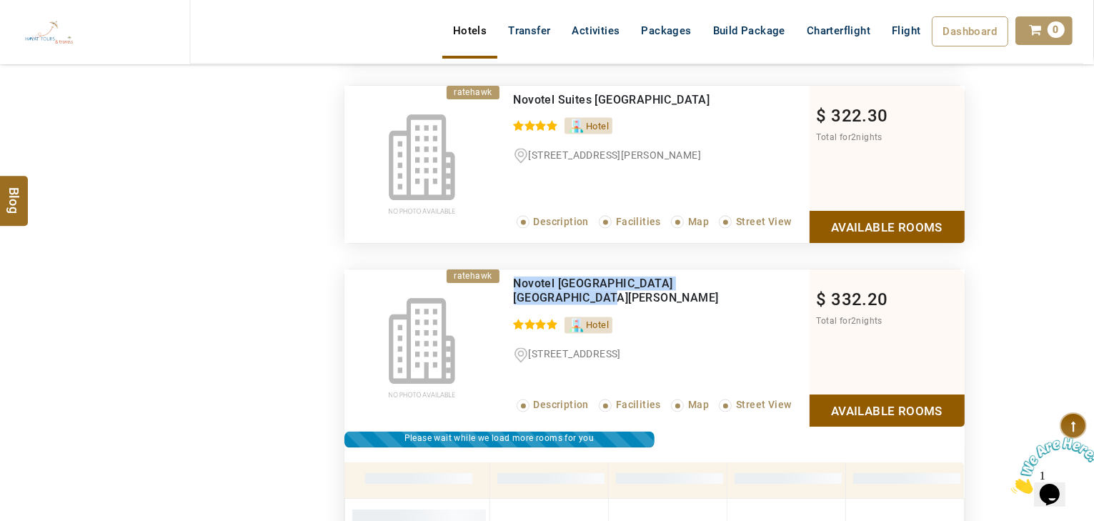
drag, startPoint x: 753, startPoint y: 272, endPoint x: 506, endPoint y: 268, distance: 246.6
click at [506, 269] on div "Novotel Paris Saint Denis Stade Basilique 0 / 5 Hotel 1 Place De La Porte De Pa…" at bounding box center [655, 347] width 310 height 157
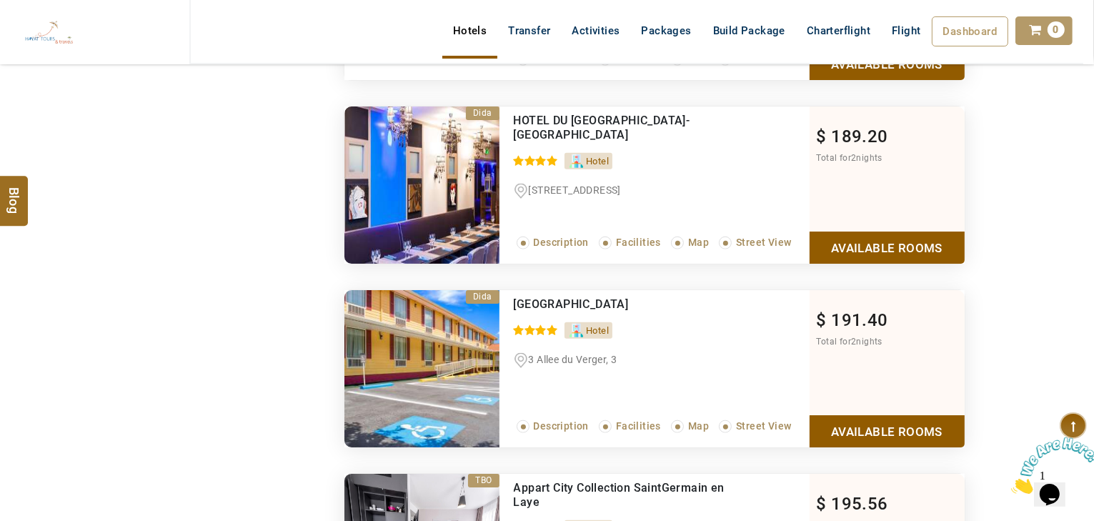
scroll to position [1227, 0]
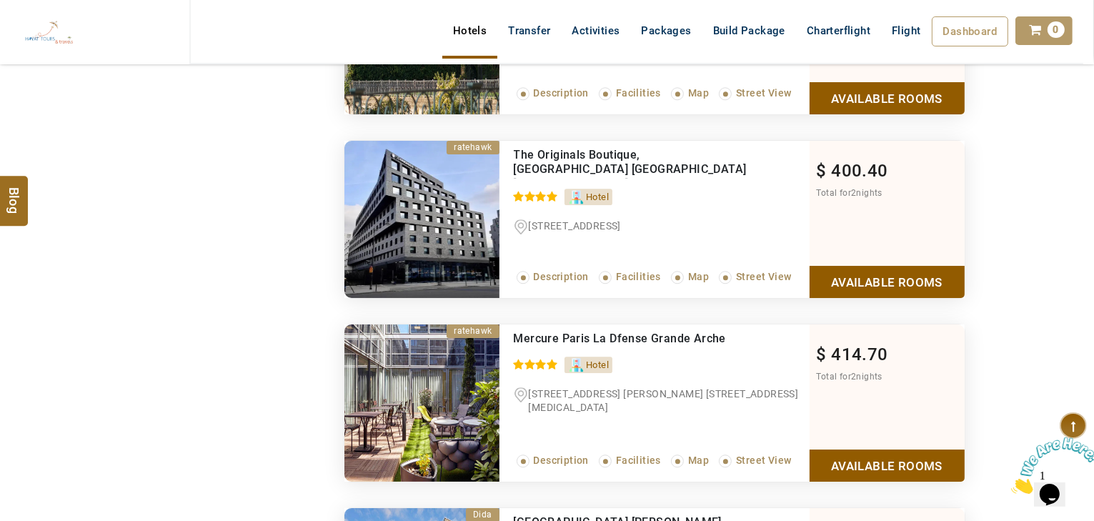
click at [871, 266] on link "Available Rooms" at bounding box center [887, 282] width 155 height 32
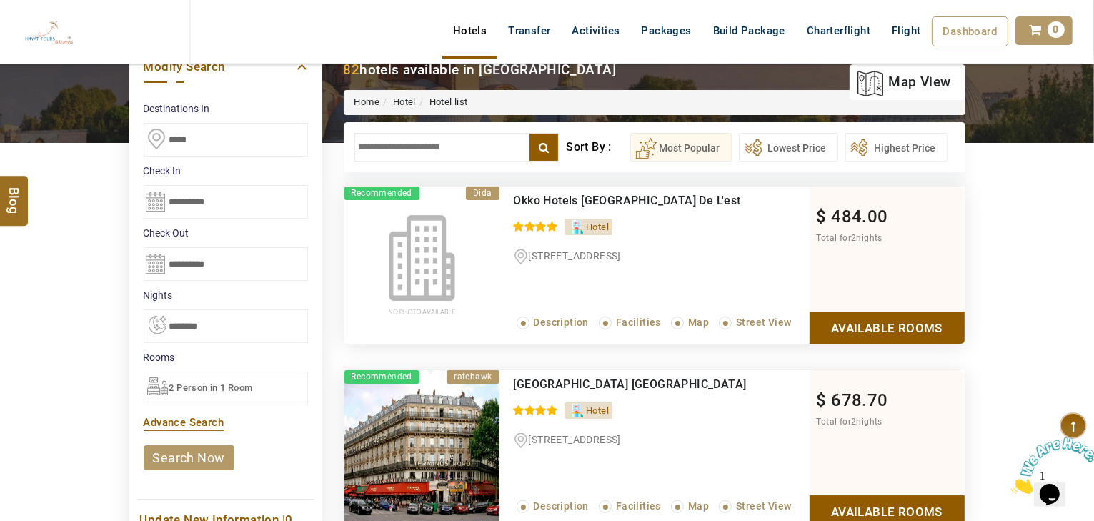
scroll to position [119, 0]
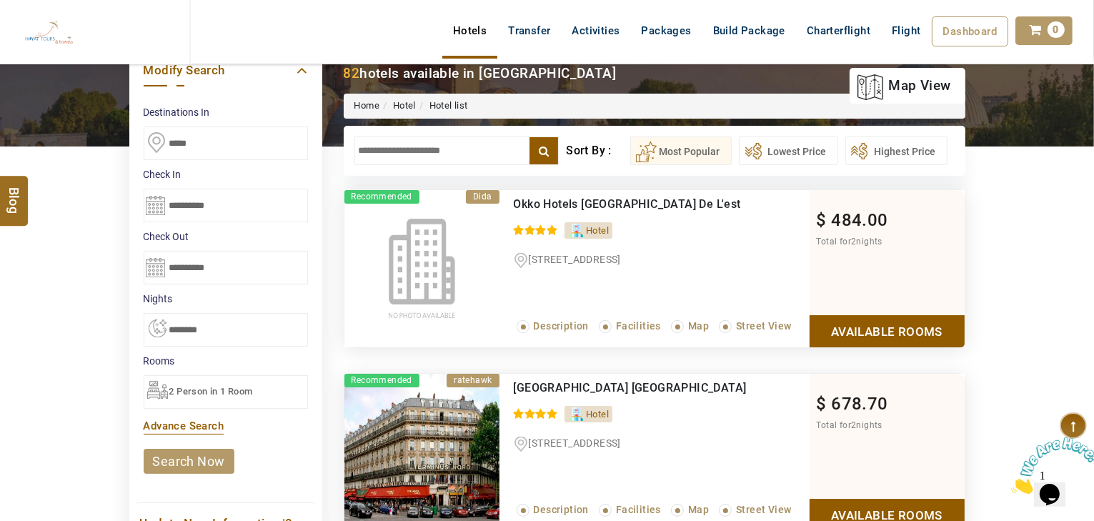
click at [437, 150] on input "text" at bounding box center [457, 151] width 205 height 29
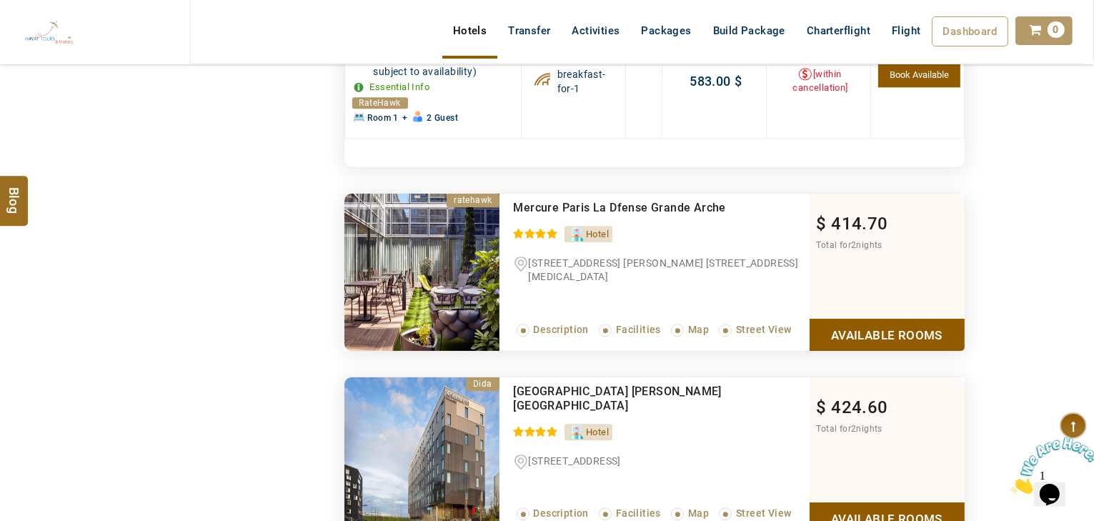
click at [835, 319] on link "Available Rooms" at bounding box center [887, 335] width 155 height 32
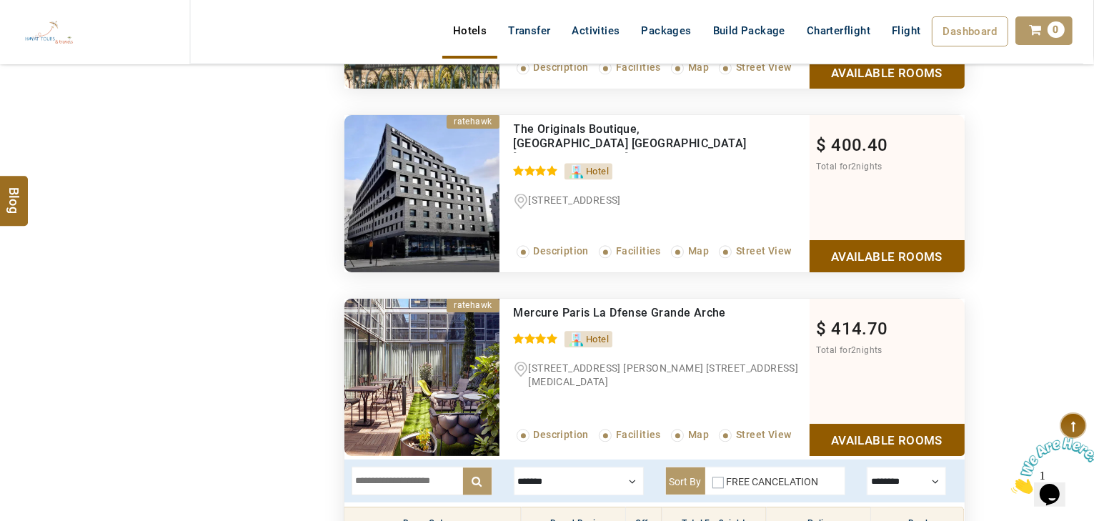
scroll to position [3105, 0]
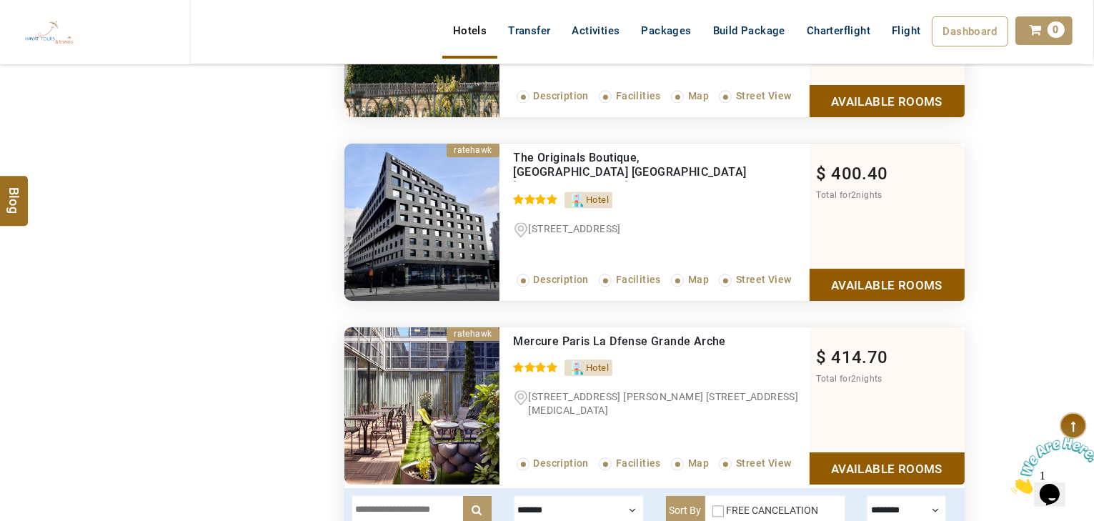
click at [874, 286] on link "Available Rooms" at bounding box center [887, 285] width 155 height 32
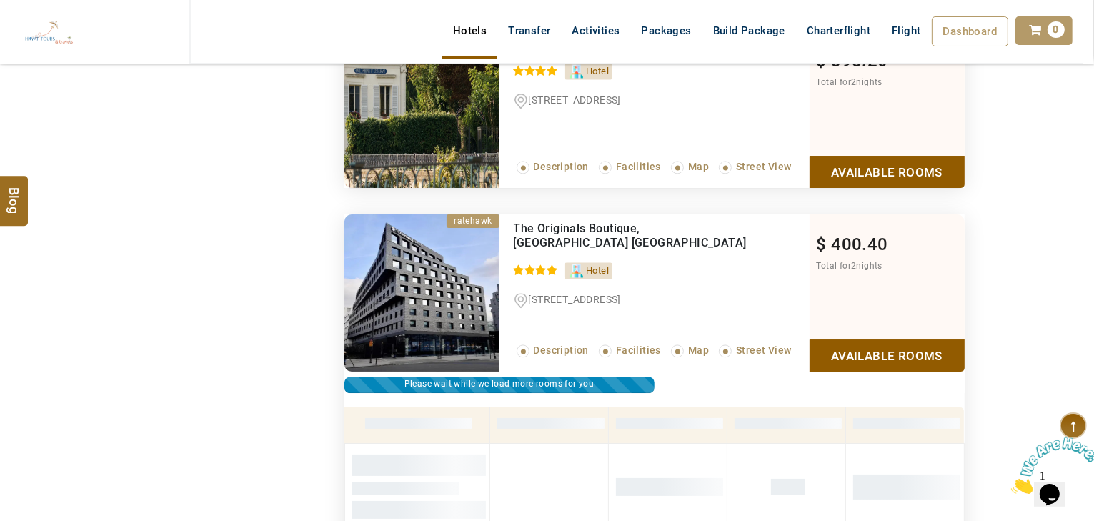
scroll to position [2921, 0]
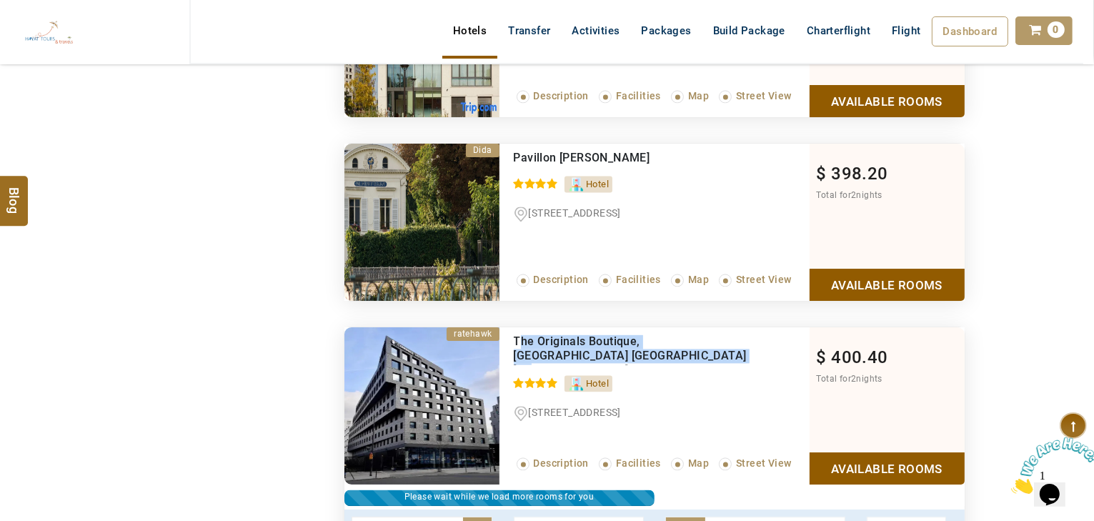
drag, startPoint x: 672, startPoint y: 345, endPoint x: 517, endPoint y: 332, distance: 155.0
click at [517, 335] on div "The Originals Boutique, Hotel Maison Montmartre Paris Les Puces" at bounding box center [632, 350] width 237 height 30
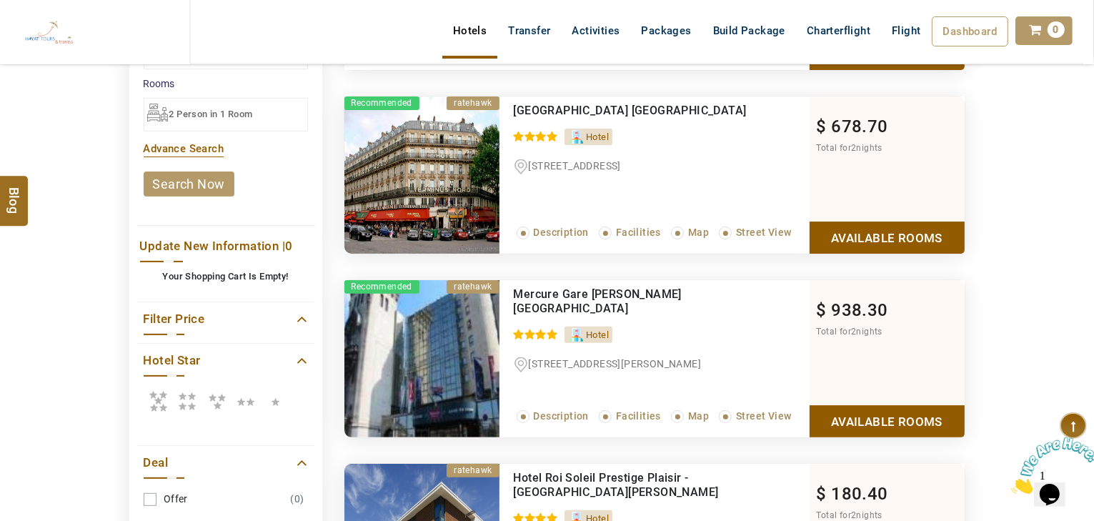
scroll to position [400, 0]
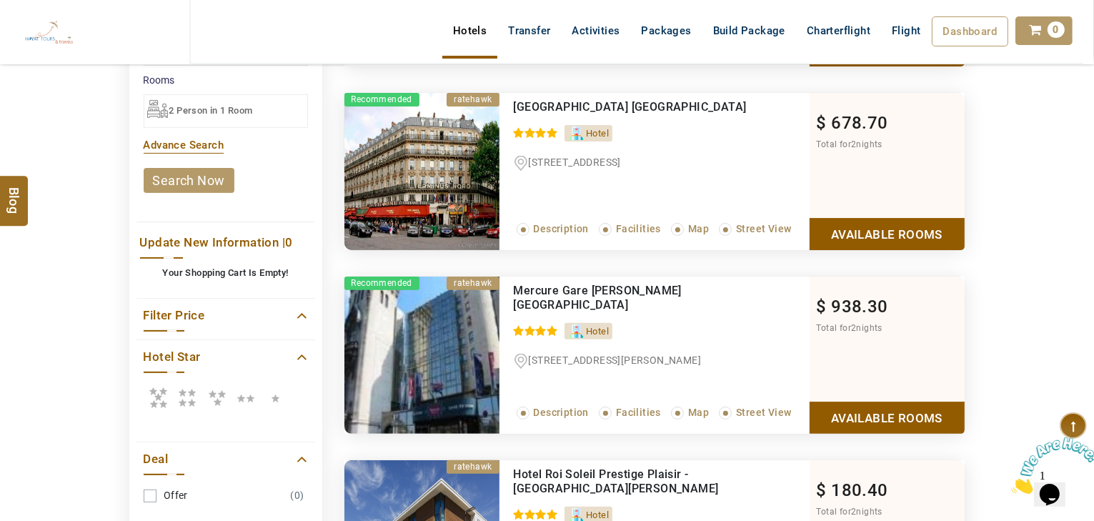
click at [217, 395] on icon at bounding box center [216, 397] width 25 height 29
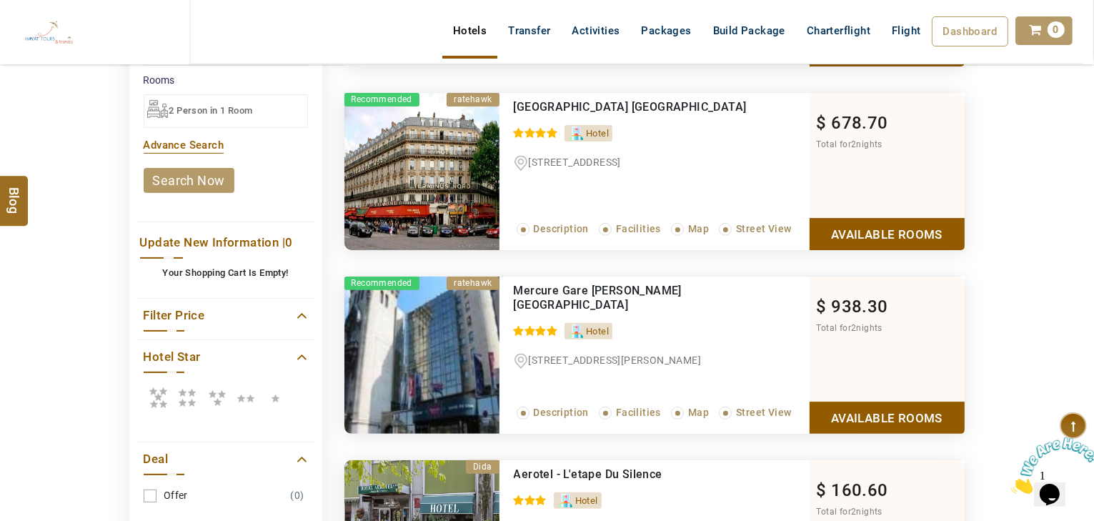
click at [194, 396] on icon at bounding box center [187, 397] width 29 height 29
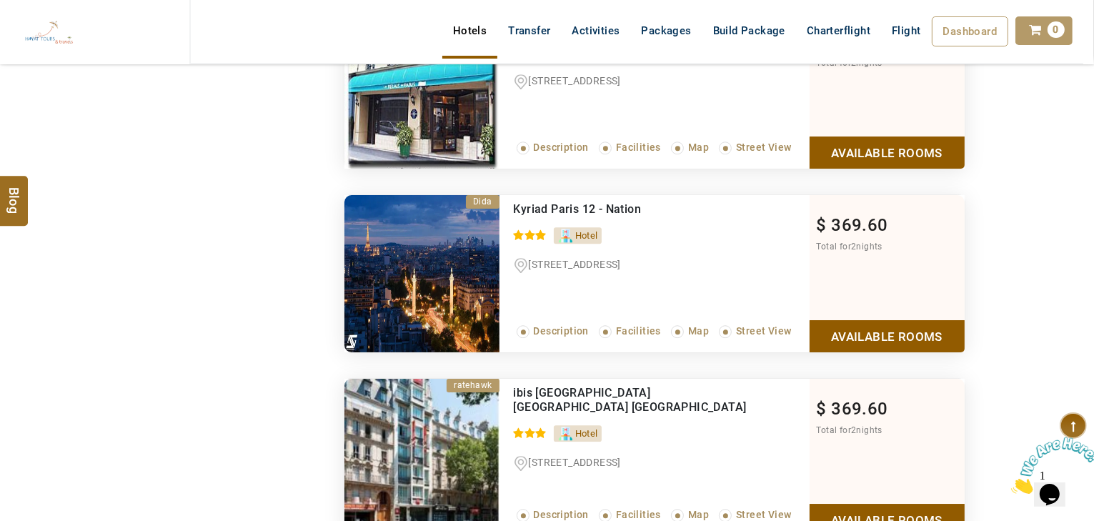
scroll to position [3946, 0]
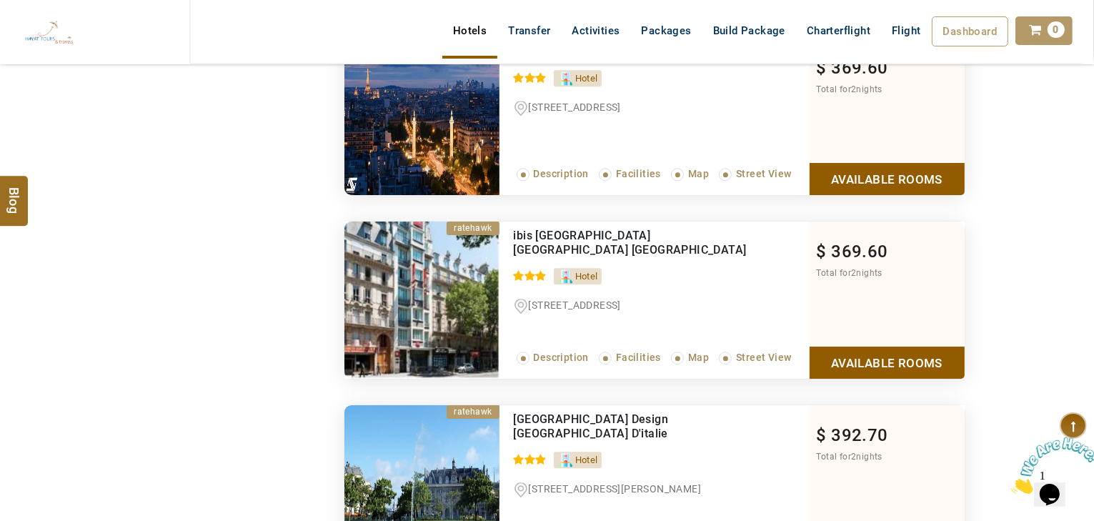
click at [831, 354] on link "Available Rooms" at bounding box center [887, 363] width 155 height 32
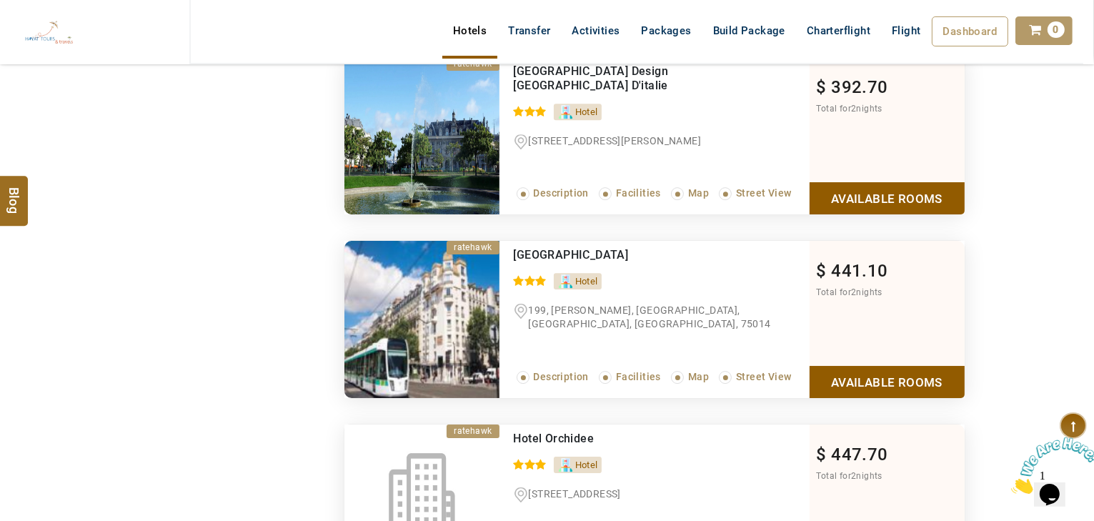
scroll to position [4487, 0]
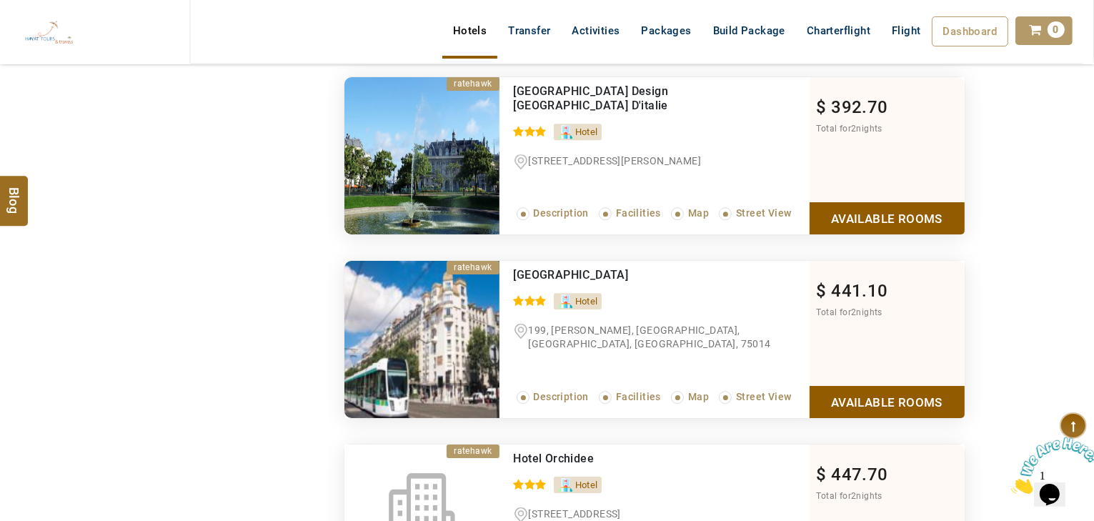
click at [856, 390] on link "Available Rooms" at bounding box center [887, 402] width 155 height 32
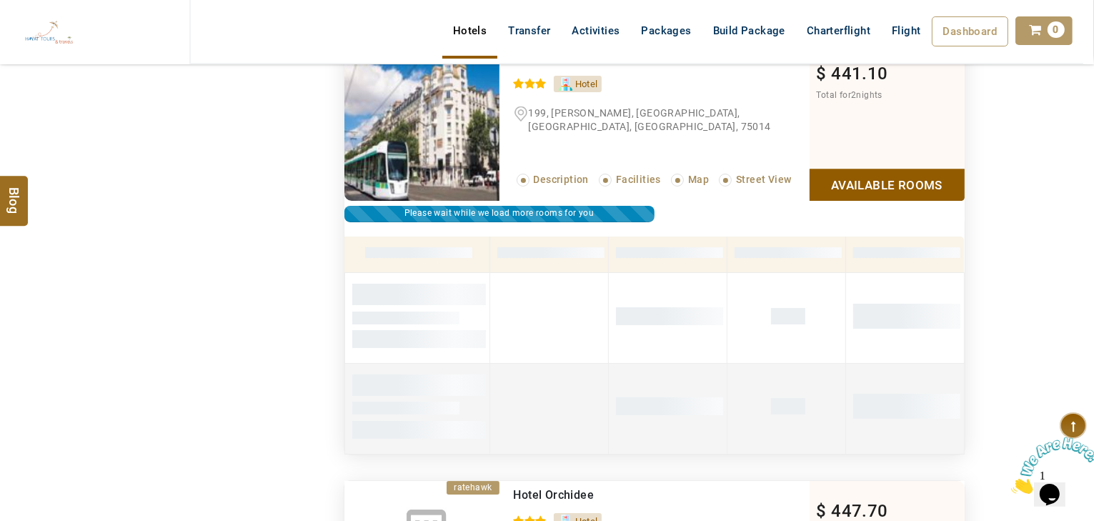
scroll to position [4262, 0]
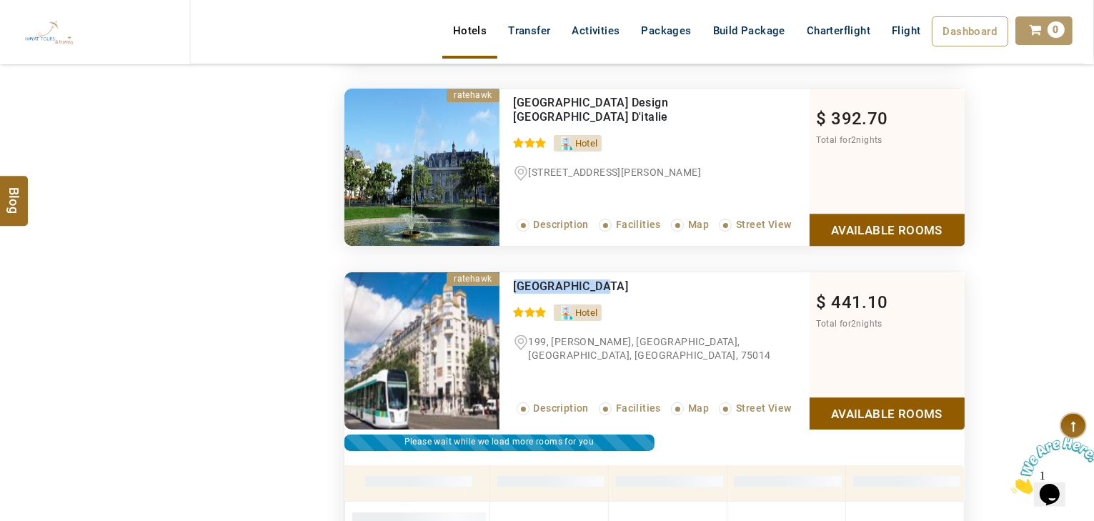
drag, startPoint x: 610, startPoint y: 280, endPoint x: 530, endPoint y: 279, distance: 80.1
click at [514, 280] on div "Hotel Acropole" at bounding box center [632, 286] width 237 height 14
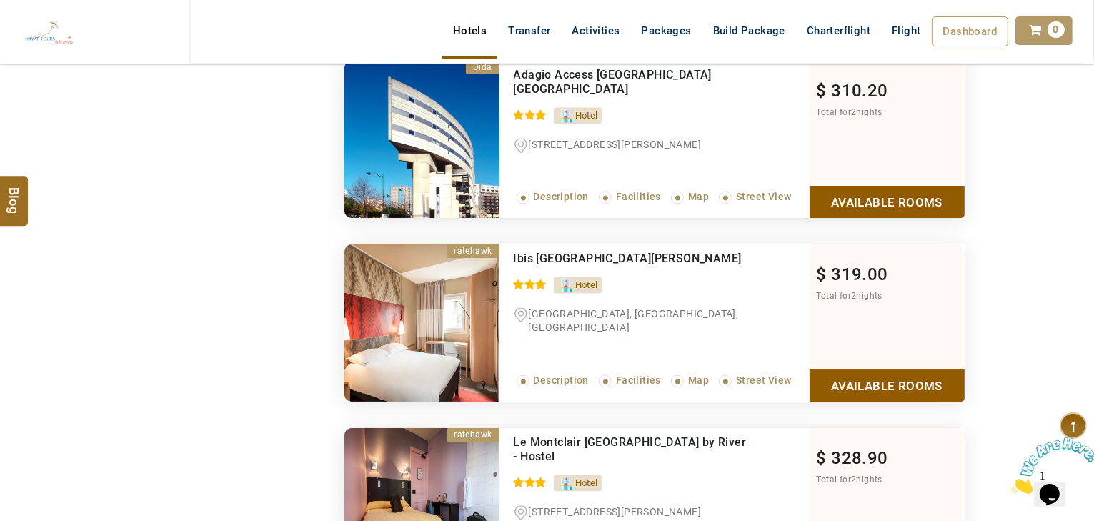
scroll to position [3290, 0]
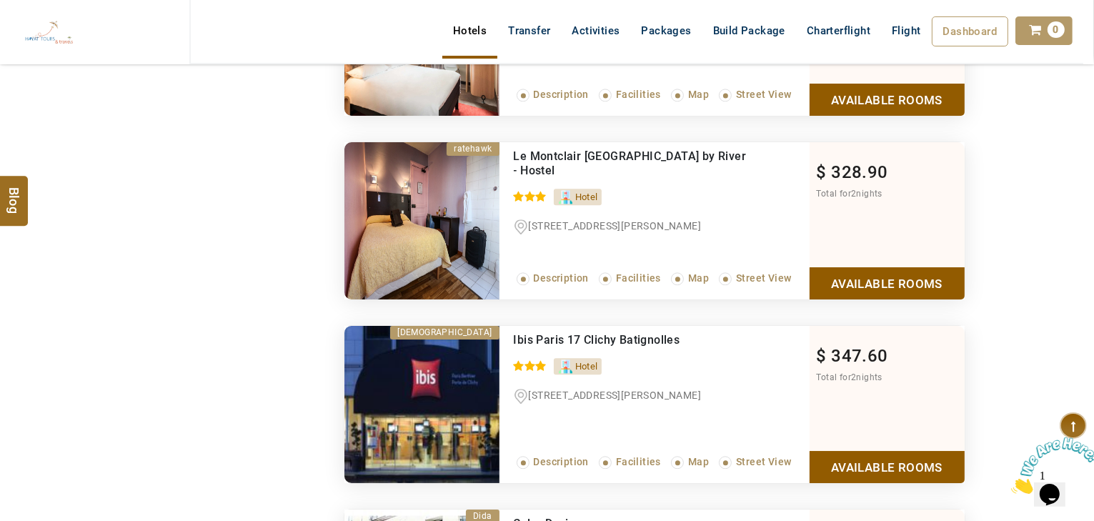
click at [883, 452] on link "Available Rooms" at bounding box center [887, 467] width 155 height 32
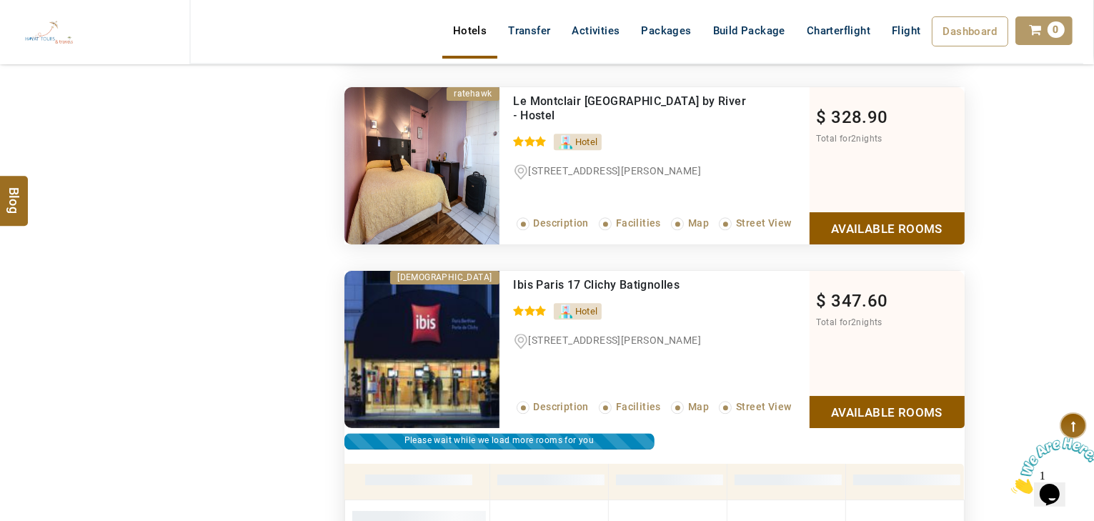
scroll to position [3345, 0]
drag, startPoint x: 695, startPoint y: 269, endPoint x: 512, endPoint y: 277, distance: 183.9
click at [512, 277] on div "Ibis Paris 17 Clichy Batignolles 0 / 5 Hotel 10 Rue Bernard Buffet, Paris, Île-…" at bounding box center [655, 349] width 310 height 157
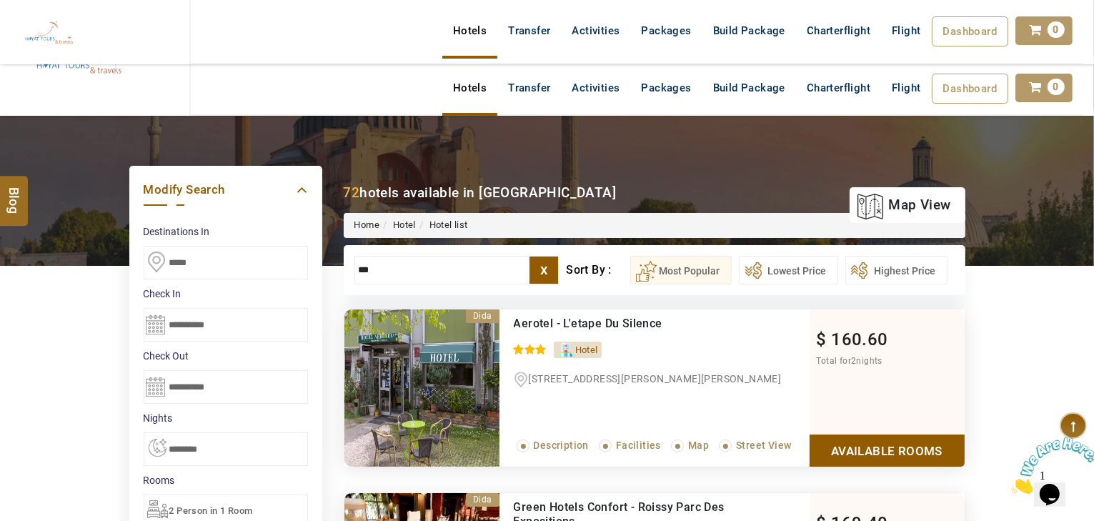
scroll to position [0, 0]
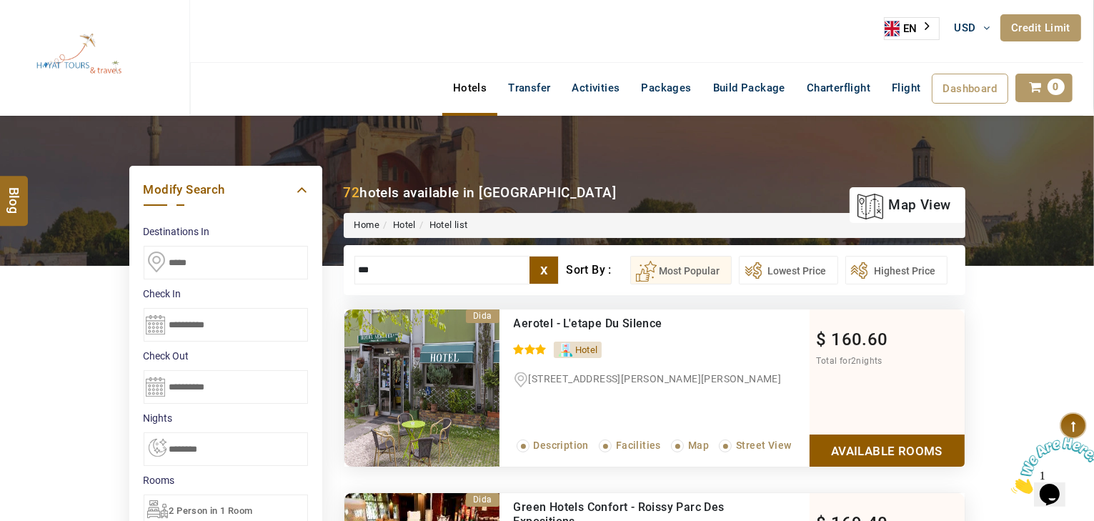
drag, startPoint x: 346, startPoint y: 270, endPoint x: 240, endPoint y: 260, distance: 106.3
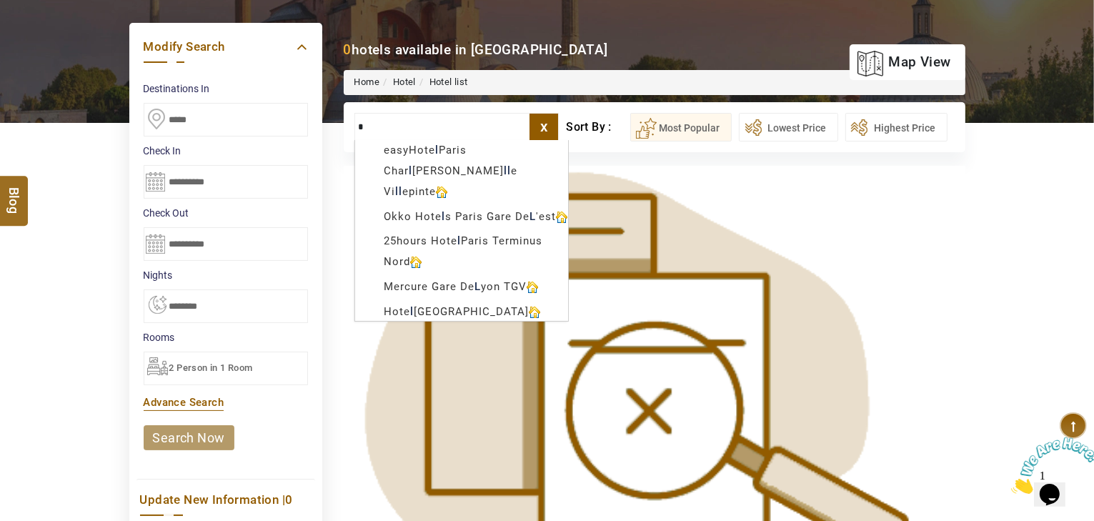
scroll to position [286, 0]
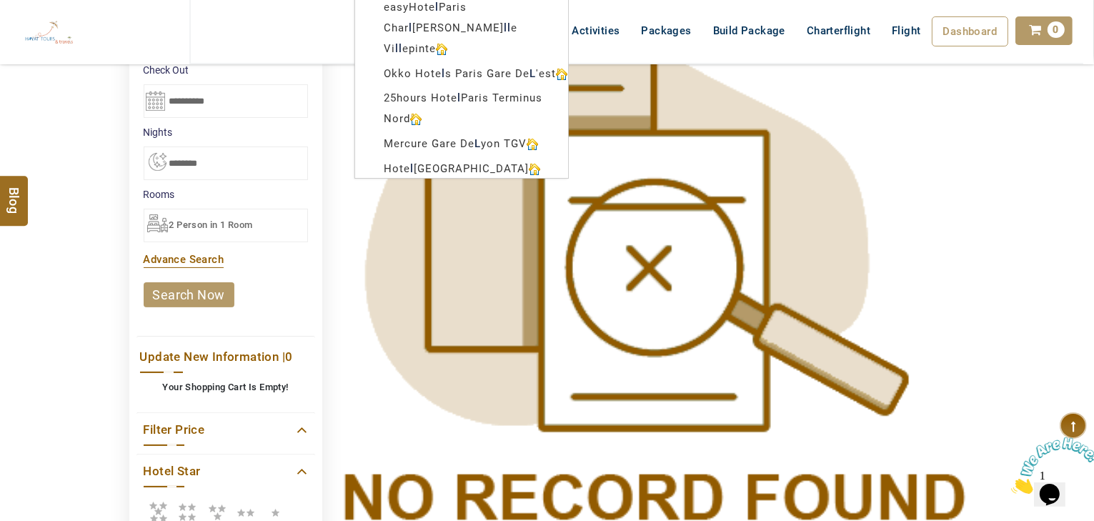
click at [218, 509] on icon at bounding box center [216, 511] width 25 height 29
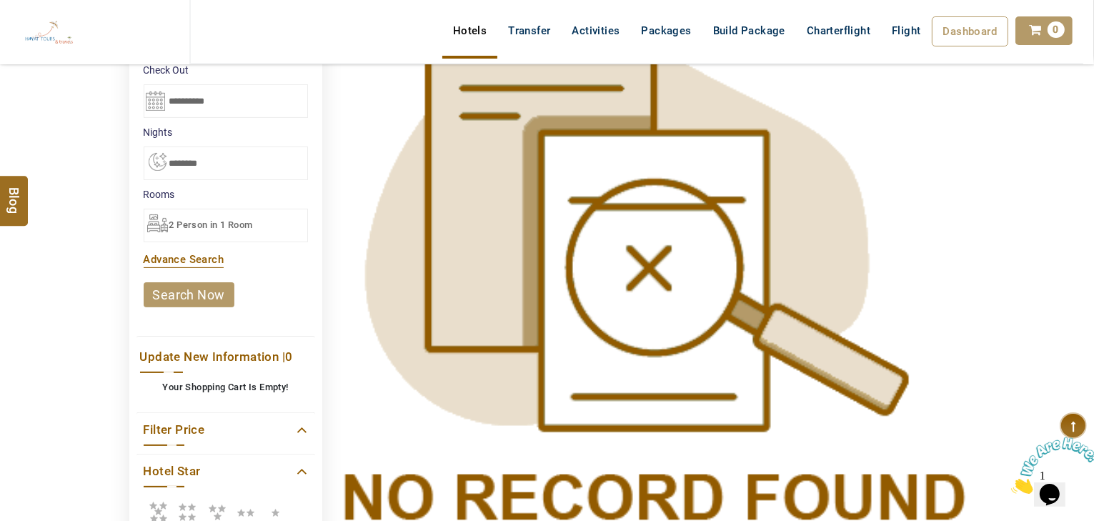
scroll to position [0, 0]
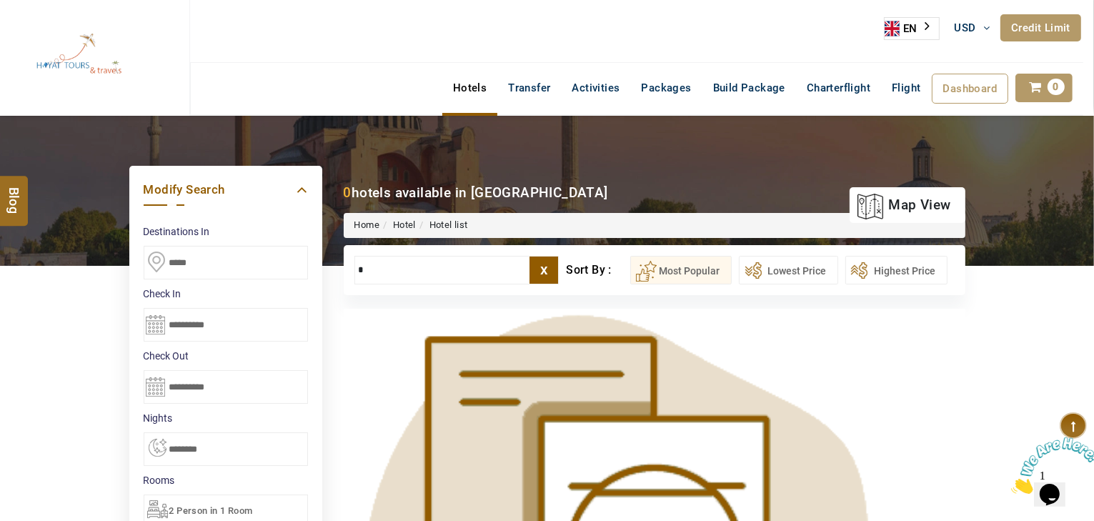
click at [420, 285] on div "**********" at bounding box center [655, 270] width 622 height 50
click at [420, 278] on input "*" at bounding box center [457, 270] width 205 height 29
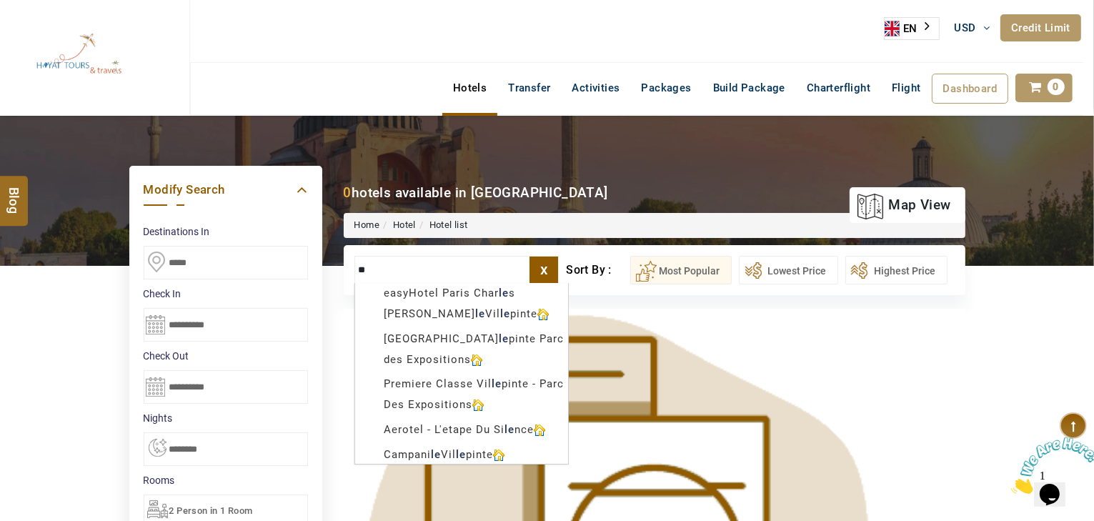
type input "*"
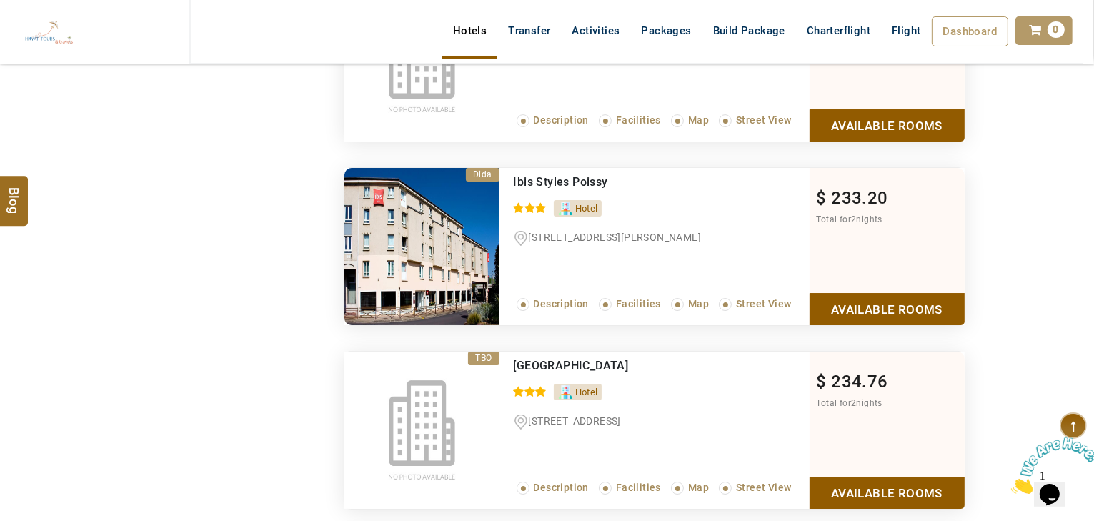
scroll to position [4918, 0]
click at [896, 306] on link "Available Rooms" at bounding box center [887, 309] width 155 height 32
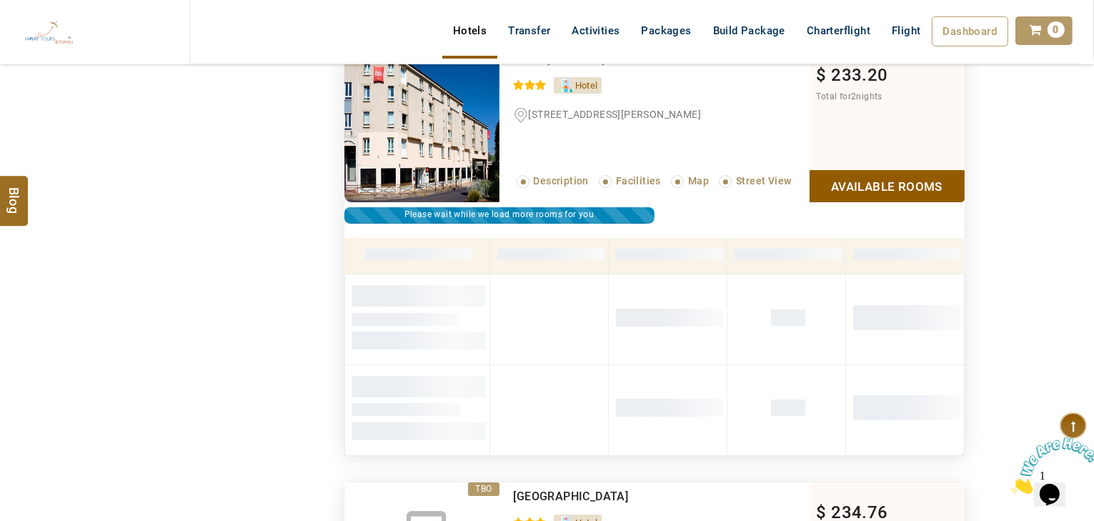
scroll to position [4869, 0]
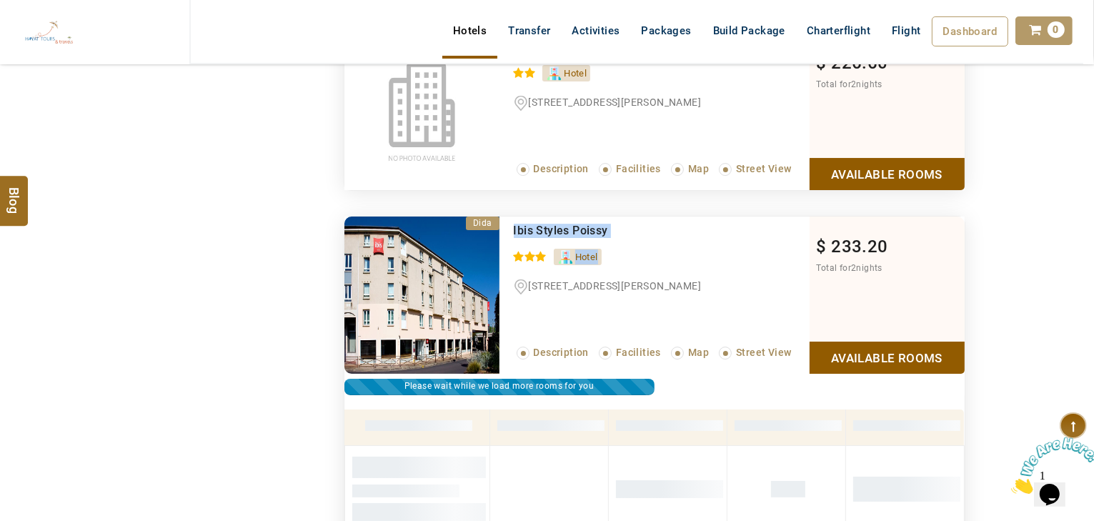
drag, startPoint x: 669, startPoint y: 231, endPoint x: 507, endPoint y: 223, distance: 162.4
click at [507, 223] on div "Ibis Styles Poissy 0 / 5 Hotel 97 Avenue Maurice Berteaux, Poissy, Île-De-Franc…" at bounding box center [655, 295] width 310 height 157
click at [665, 246] on ul "Hotel" at bounding box center [662, 254] width 296 height 24
drag, startPoint x: 643, startPoint y: 221, endPoint x: 546, endPoint y: 216, distance: 97.3
click at [546, 224] on div "Ibis Styles Poissy" at bounding box center [632, 231] width 237 height 14
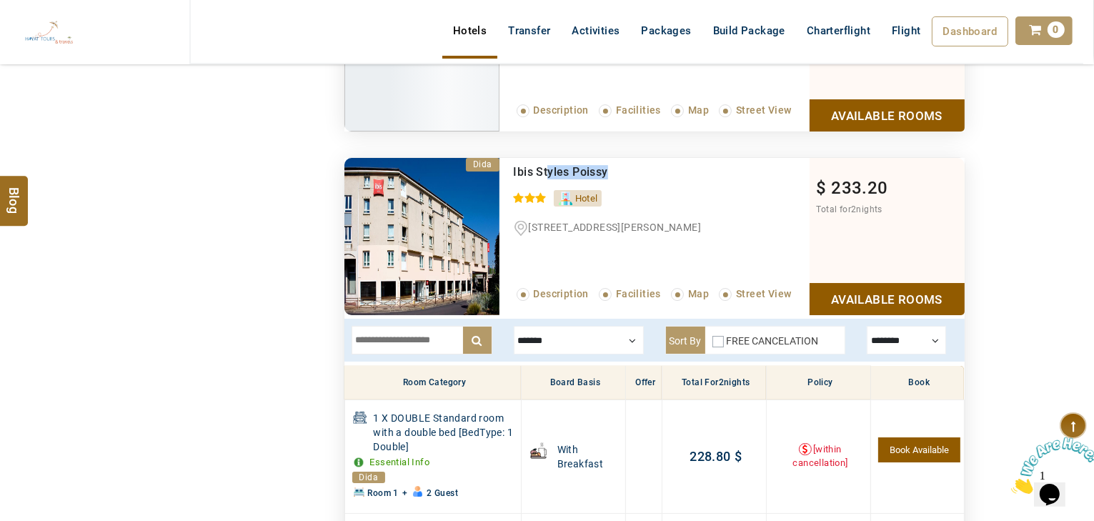
scroll to position [4927, 0]
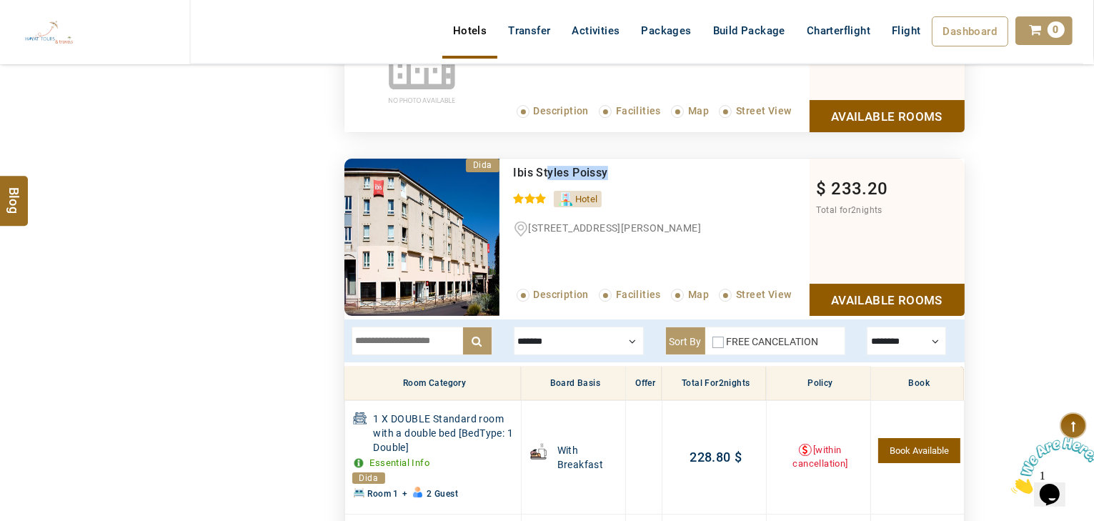
click at [615, 169] on div "Ibis Styles Poissy" at bounding box center [632, 173] width 237 height 14
drag, startPoint x: 613, startPoint y: 164, endPoint x: 510, endPoint y: 167, distance: 102.3
click at [510, 167] on div "Ibis Styles Poissy 0 / 5 Hotel 97 Avenue Maurice Berteaux, Poissy, Île-De-Franc…" at bounding box center [655, 237] width 310 height 157
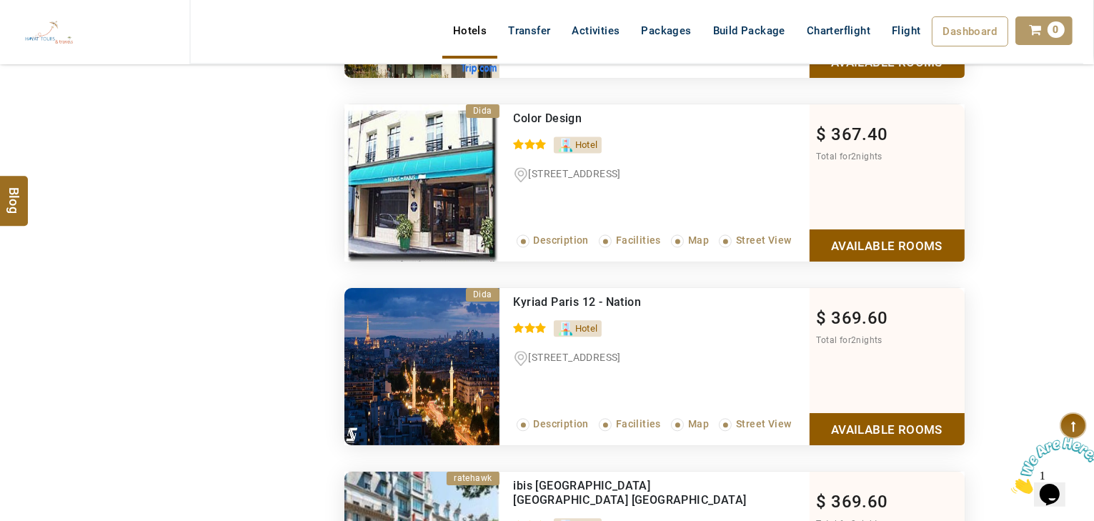
scroll to position [8587, 0]
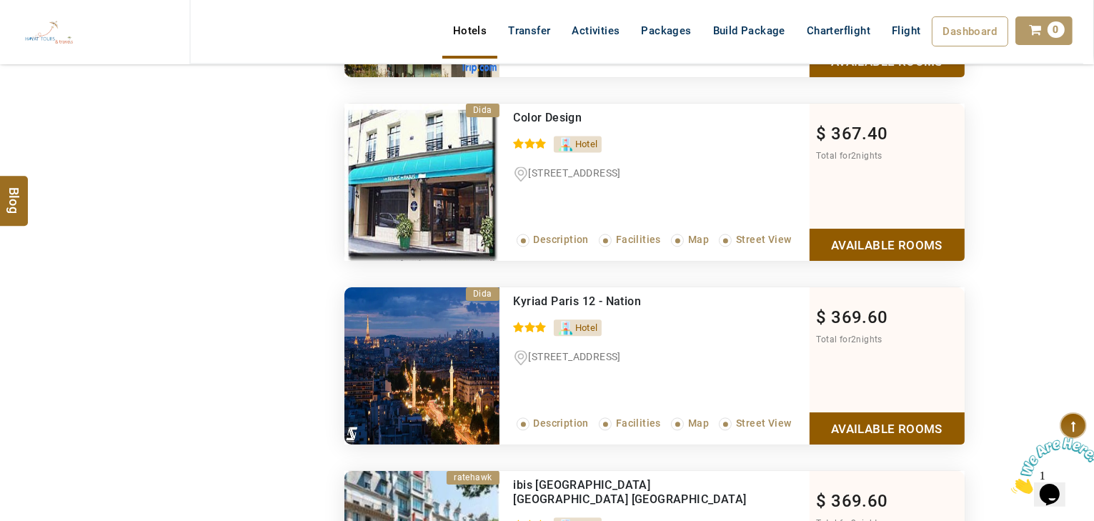
click at [871, 412] on link "Available Rooms" at bounding box center [887, 428] width 155 height 32
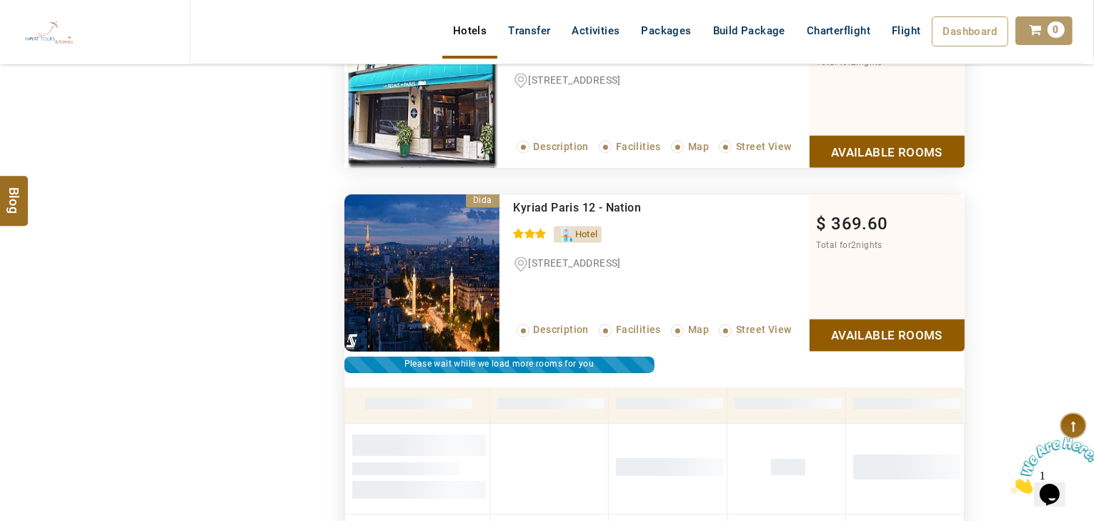
scroll to position [7873, 0]
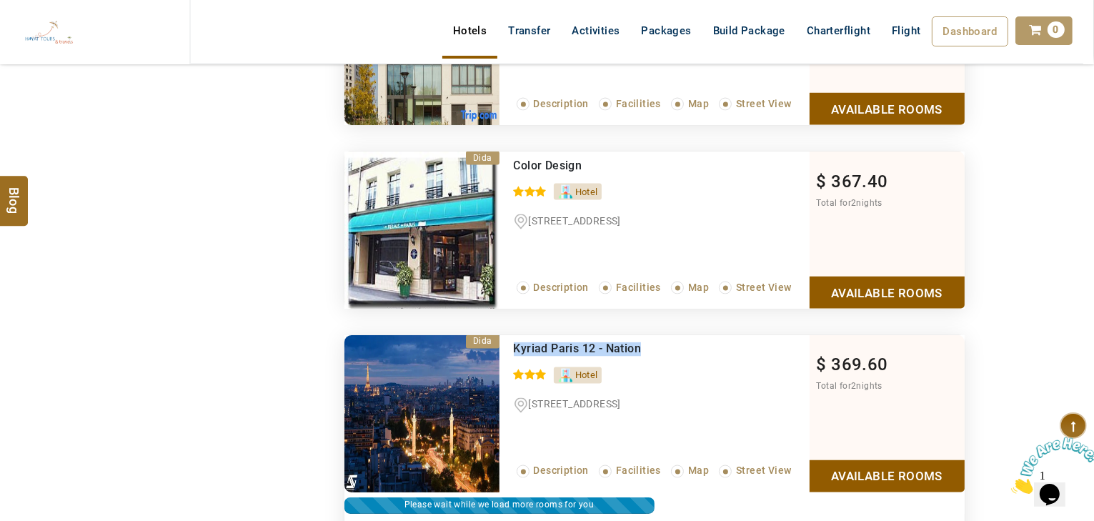
drag, startPoint x: 650, startPoint y: 340, endPoint x: 515, endPoint y: 333, distance: 136.0
click at [515, 342] on div "Kyriad Paris 12 - Nation" at bounding box center [632, 349] width 237 height 14
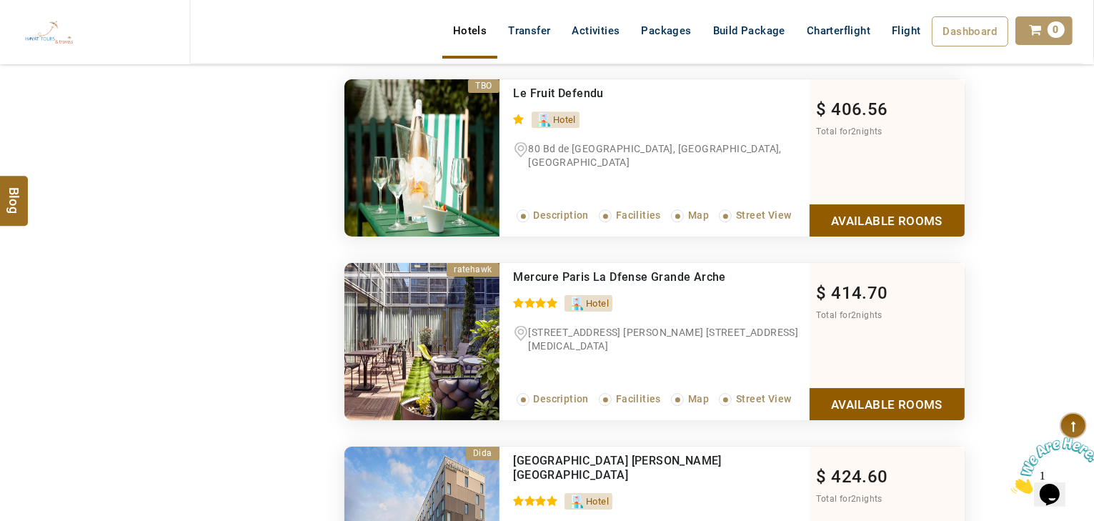
click at [913, 388] on link "Available Rooms" at bounding box center [887, 404] width 155 height 32
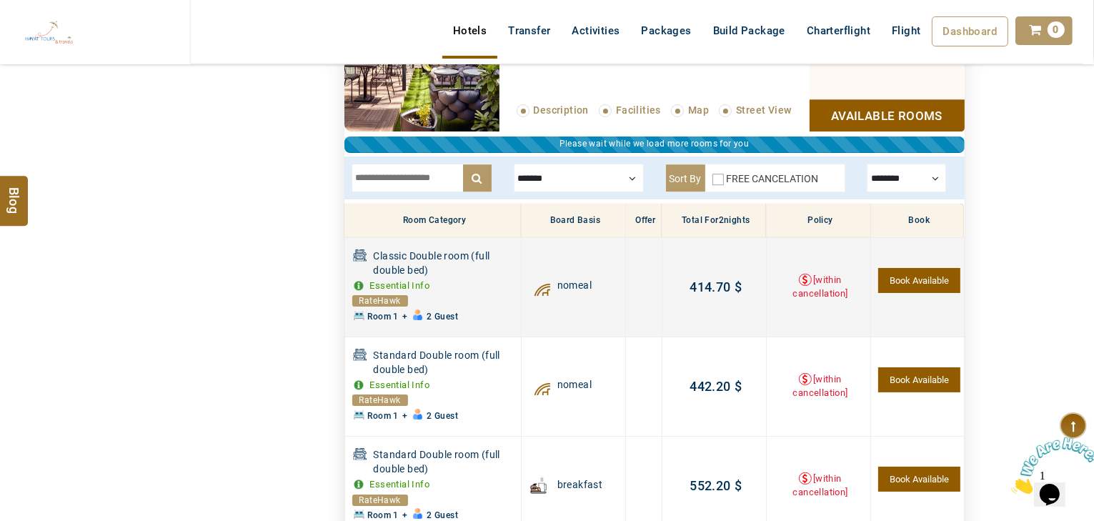
scroll to position [9684, 0]
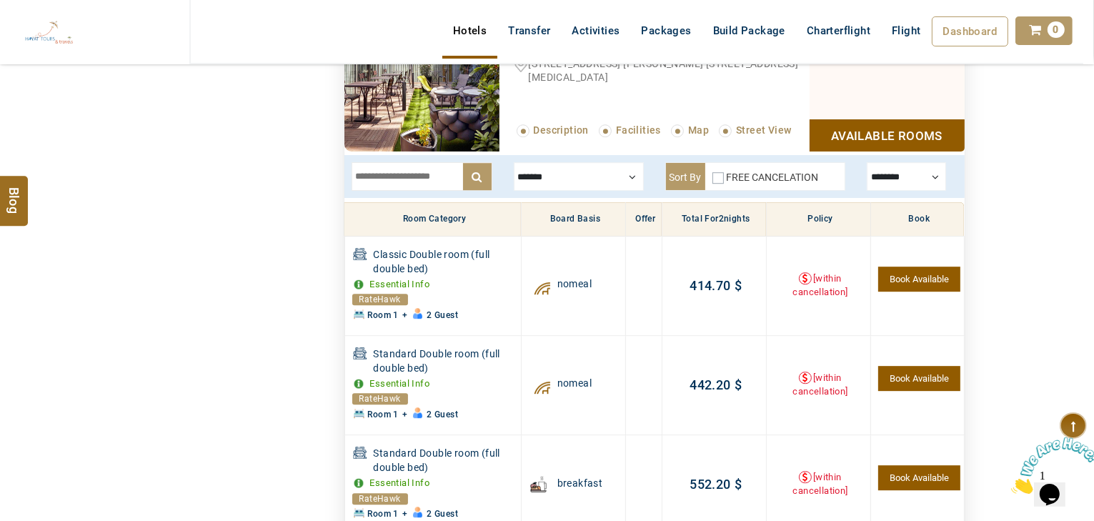
click at [578, 165] on div at bounding box center [579, 176] width 130 height 29
click at [559, 165] on div at bounding box center [579, 176] width 130 height 29
click at [548, 195] on label "Breakfast" at bounding box center [558, 201] width 46 height 13
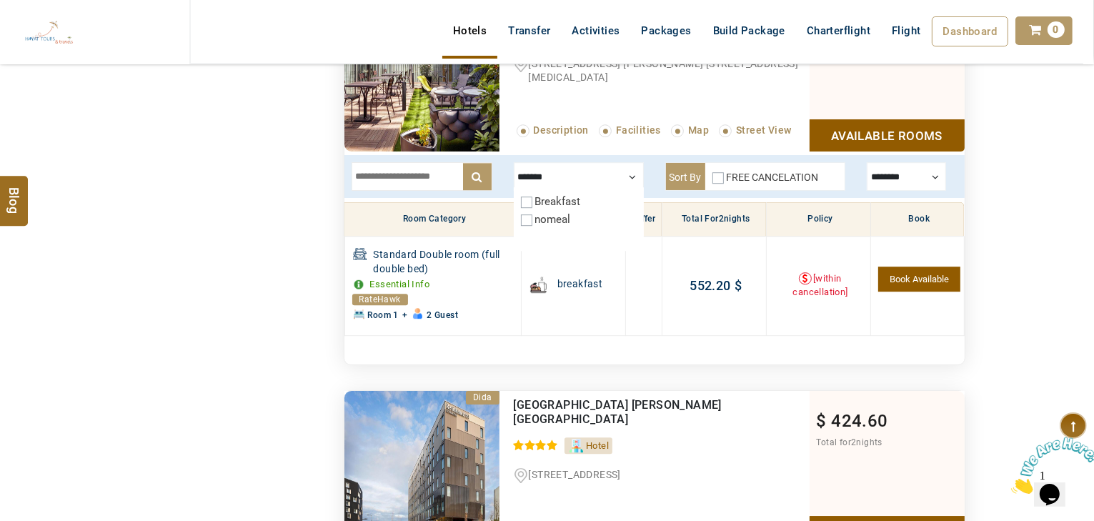
click at [548, 195] on label "Breakfast" at bounding box center [558, 201] width 46 height 13
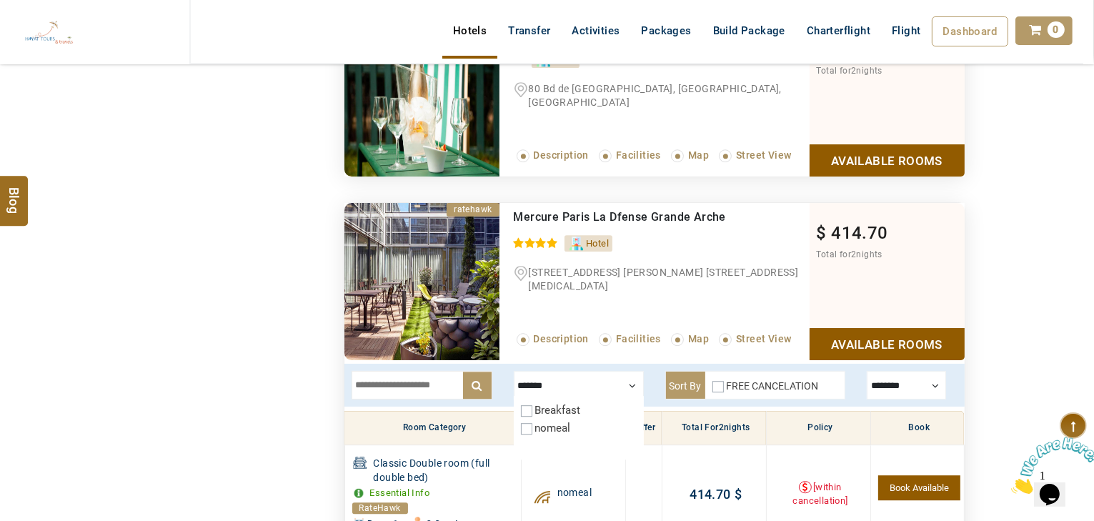
scroll to position [9455, 0]
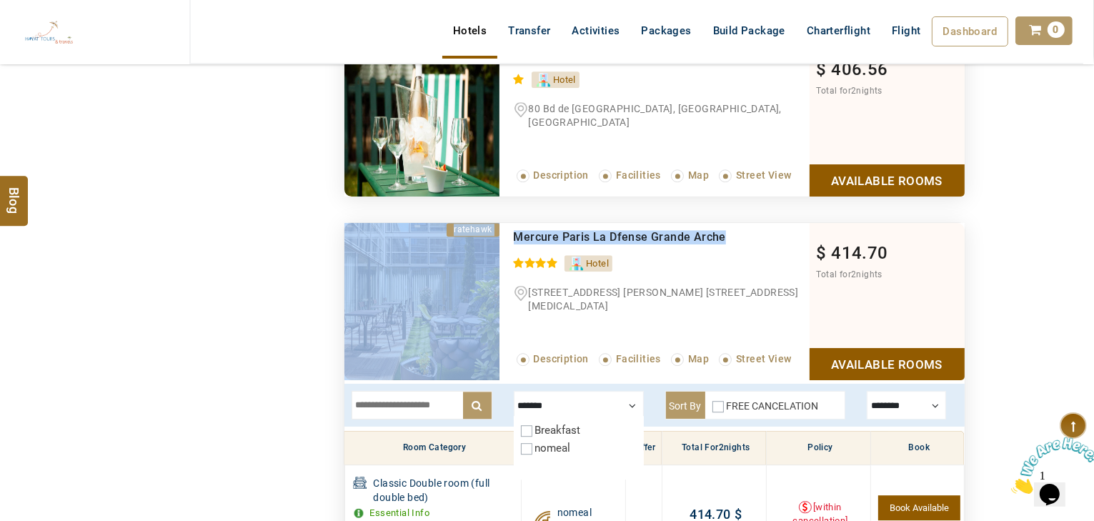
drag, startPoint x: 743, startPoint y: 223, endPoint x: 477, endPoint y: 266, distance: 269.3
click at [477, 260] on li "ratehawk Recommended Mercure Paris La Dfense Grande Arche 0 / 5 Hotel 17/20 Esp…" at bounding box center [655, 301] width 620 height 157
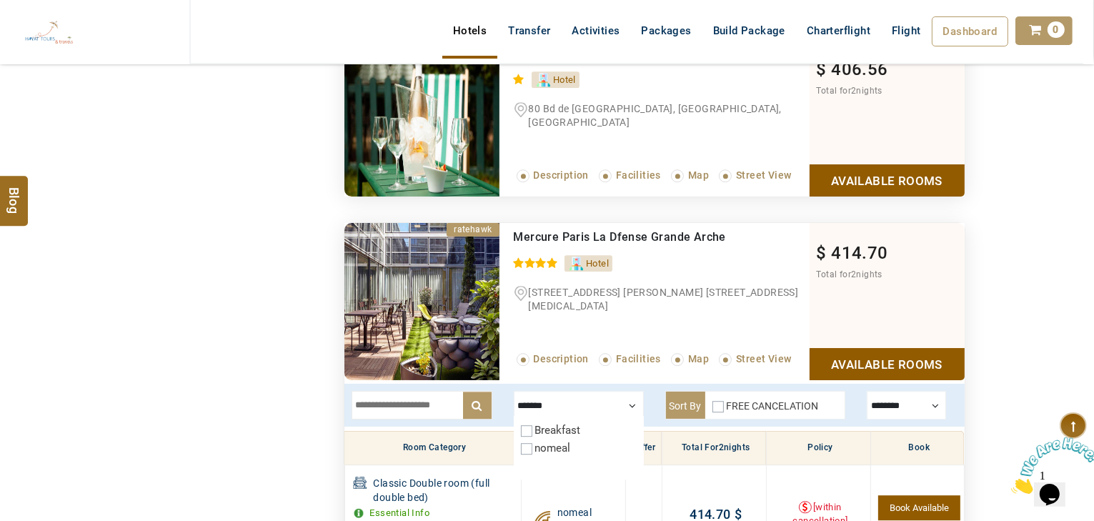
click at [710, 258] on div "Mercure Paris La Dfense Grande Arche 0 / 5 Hotel 17/20 Esplanade Ch. De Gaulle …" at bounding box center [655, 301] width 310 height 157
drag, startPoint x: 735, startPoint y: 222, endPoint x: 517, endPoint y: 224, distance: 217.3
click at [517, 230] on div "Mercure Paris La Dfense Grande Arche" at bounding box center [632, 237] width 237 height 14
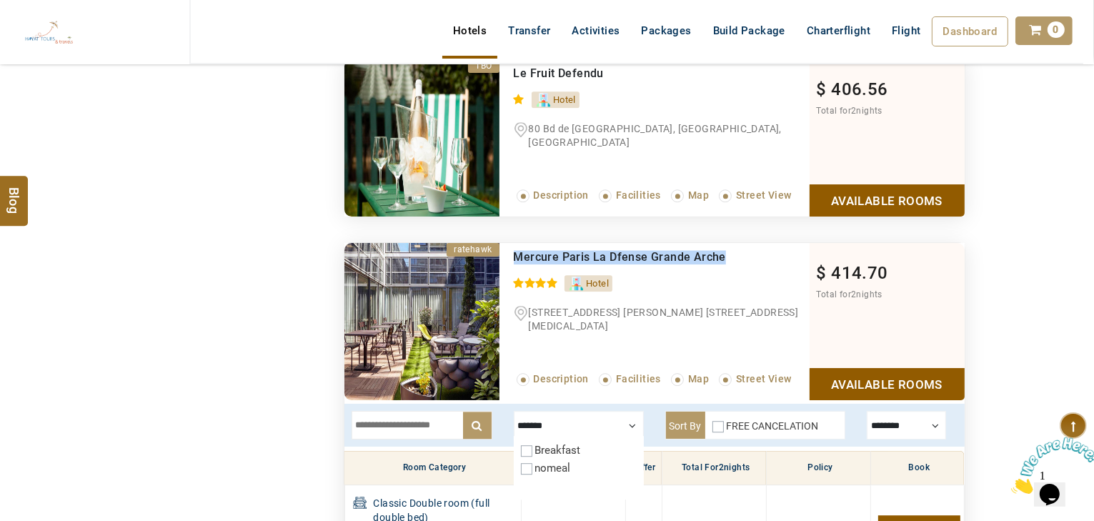
scroll to position [9512, 0]
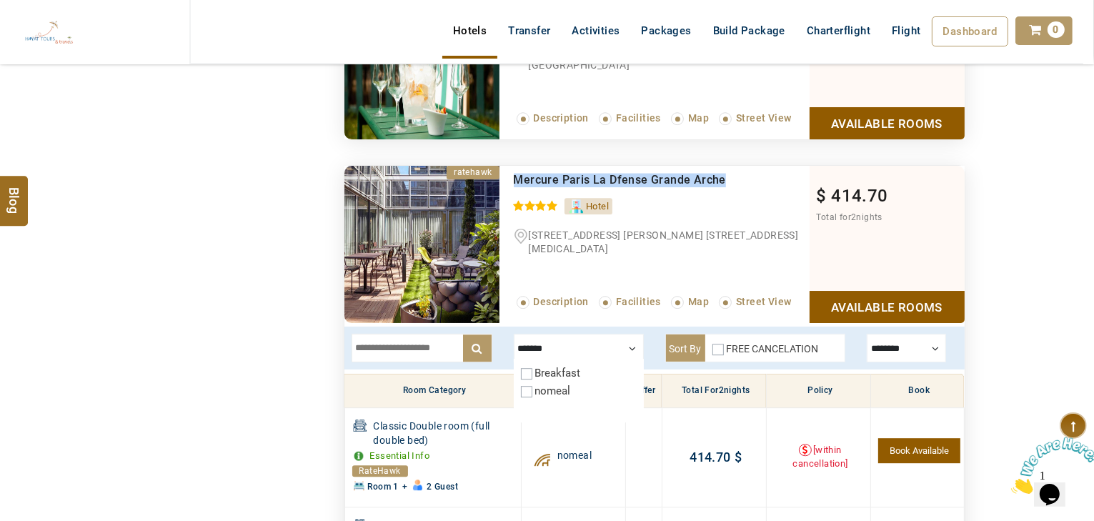
copy span "Mercure Paris La Dfense Grande Arche"
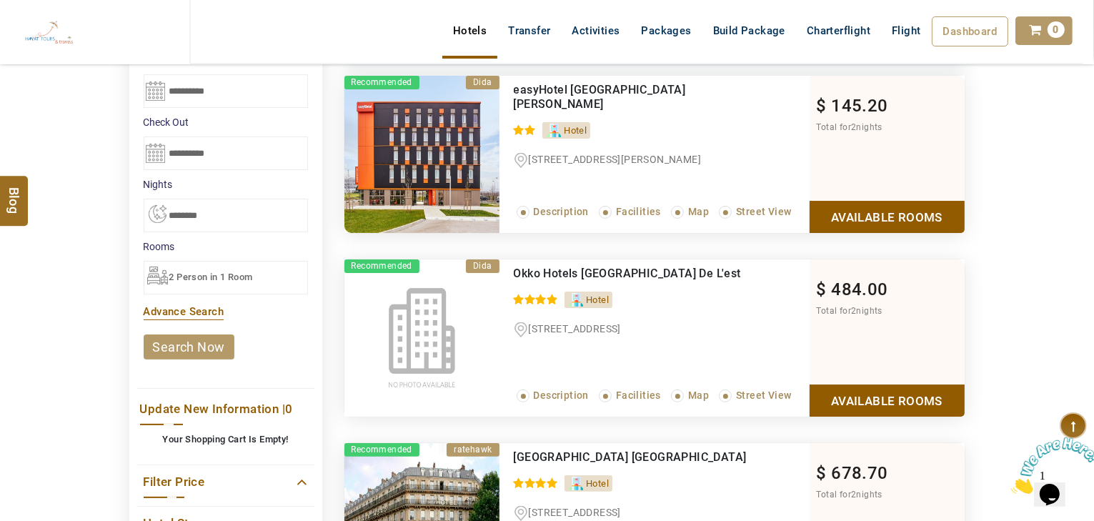
scroll to position [190, 0]
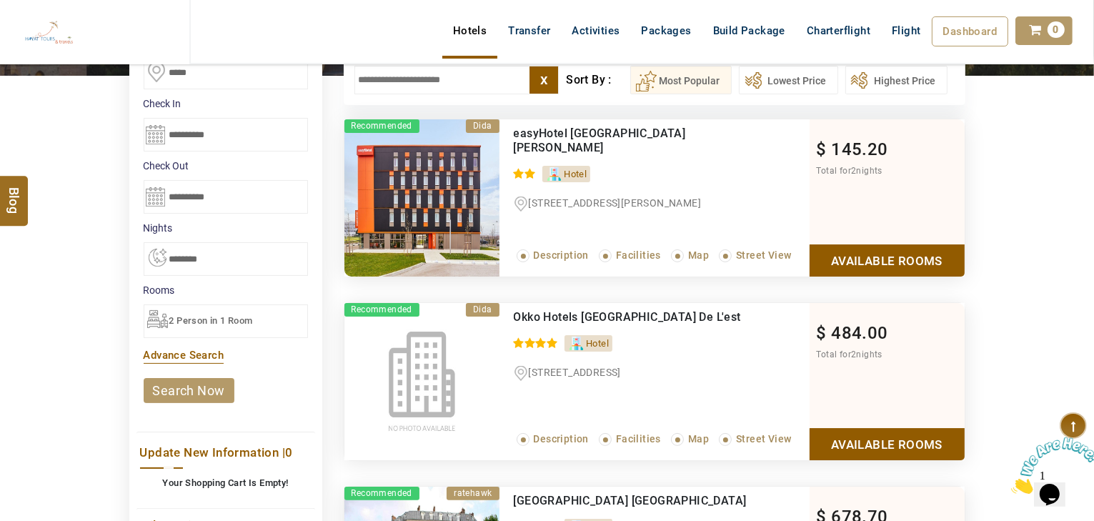
click at [192, 355] on link "Advance Search" at bounding box center [184, 355] width 81 height 13
click at [195, 312] on div "2 Person in 1 Room" at bounding box center [226, 321] width 164 height 34
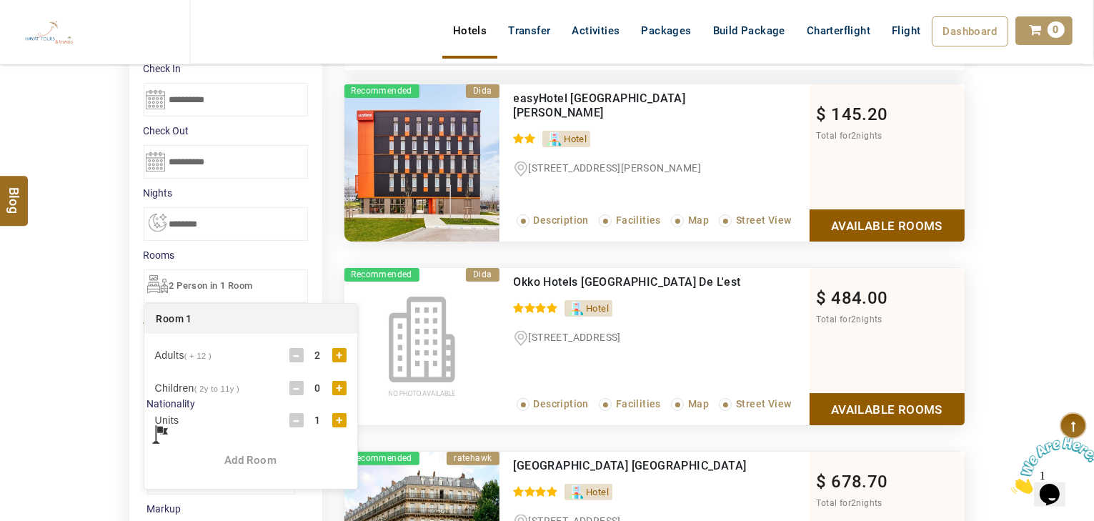
scroll to position [304, 0]
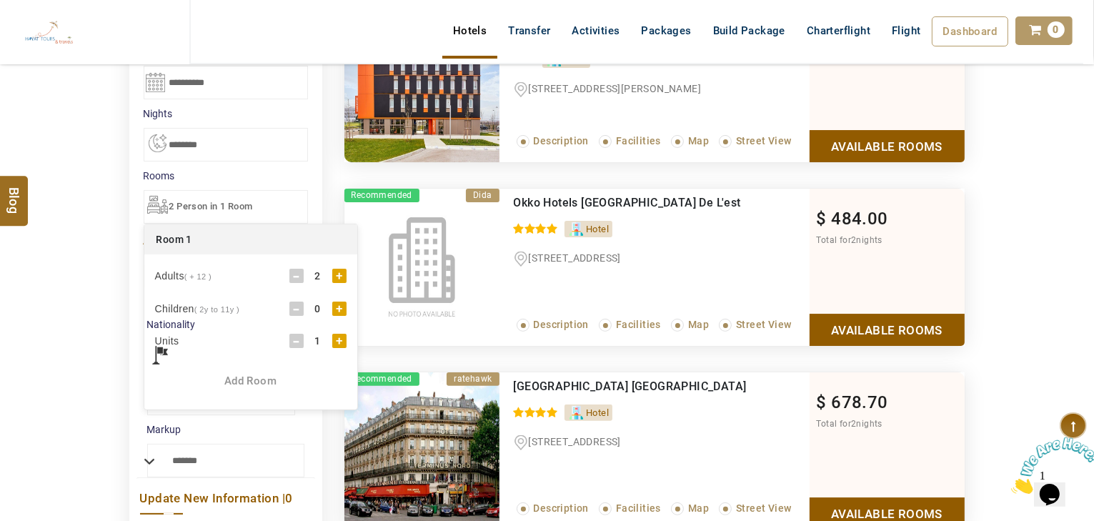
click at [249, 381] on div "Add Room" at bounding box center [250, 381] width 213 height 15
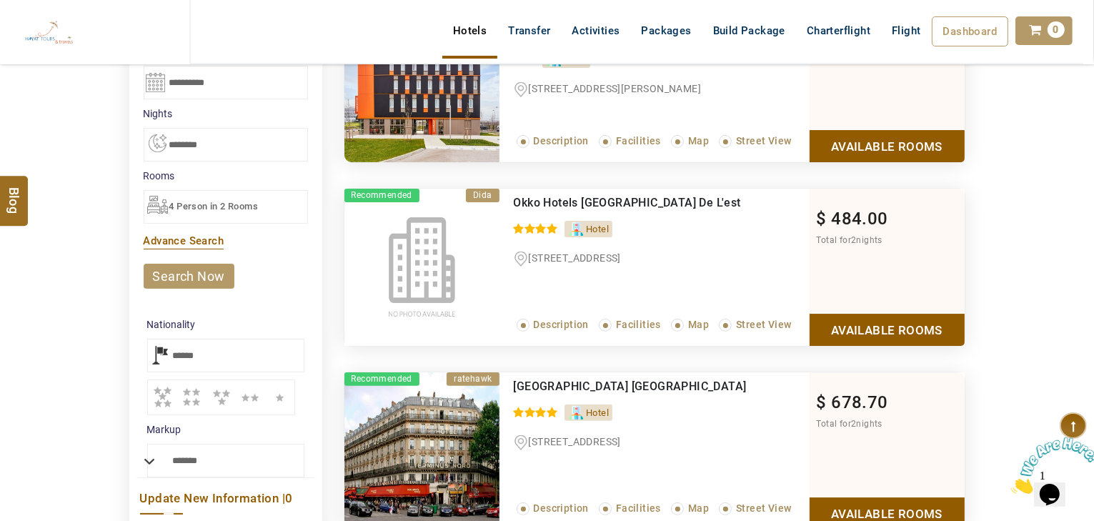
click at [177, 267] on link "search now" at bounding box center [189, 276] width 91 height 25
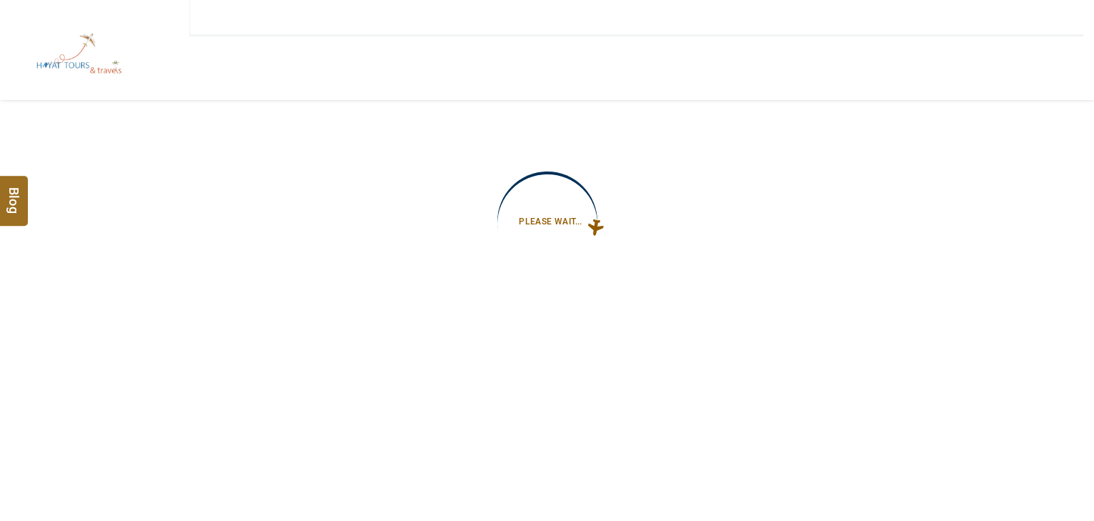
type input "**********"
select select "*"
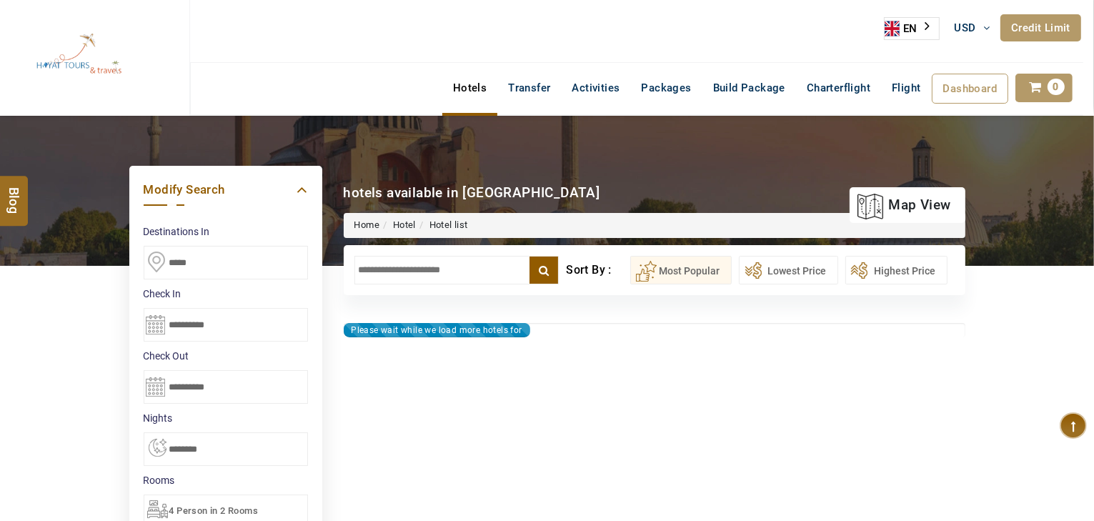
type input "**********"
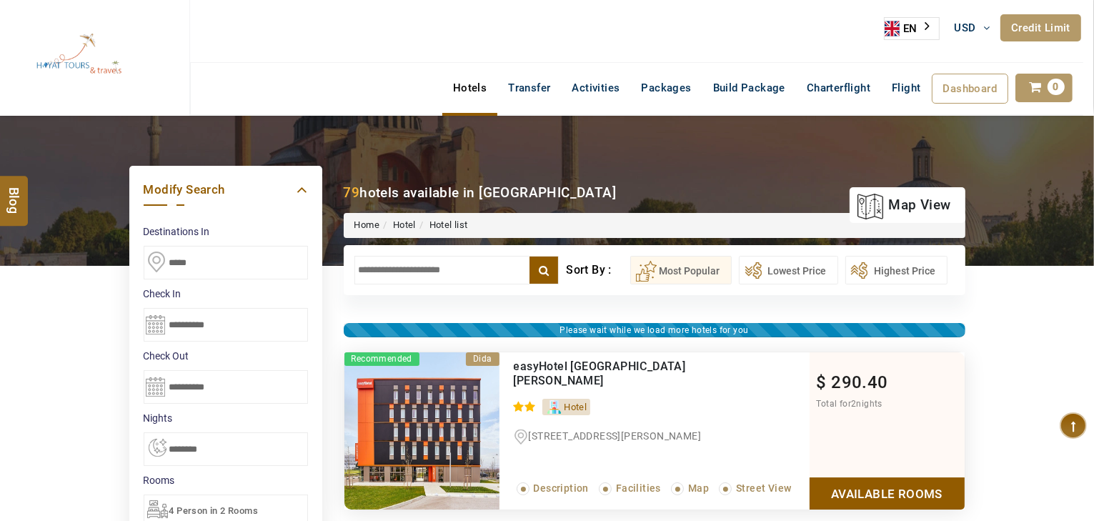
click at [409, 259] on input "text" at bounding box center [457, 270] width 205 height 29
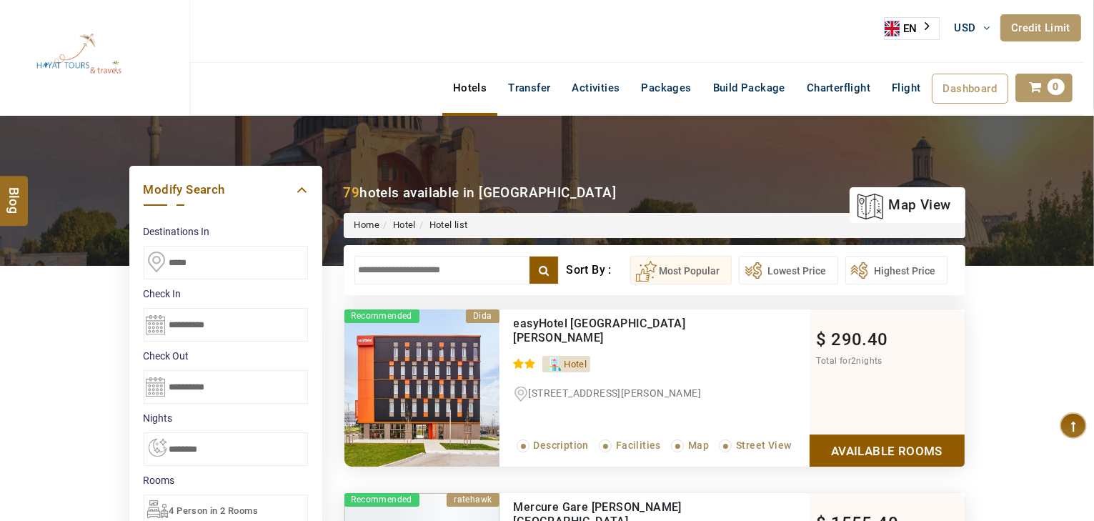
paste input "**********"
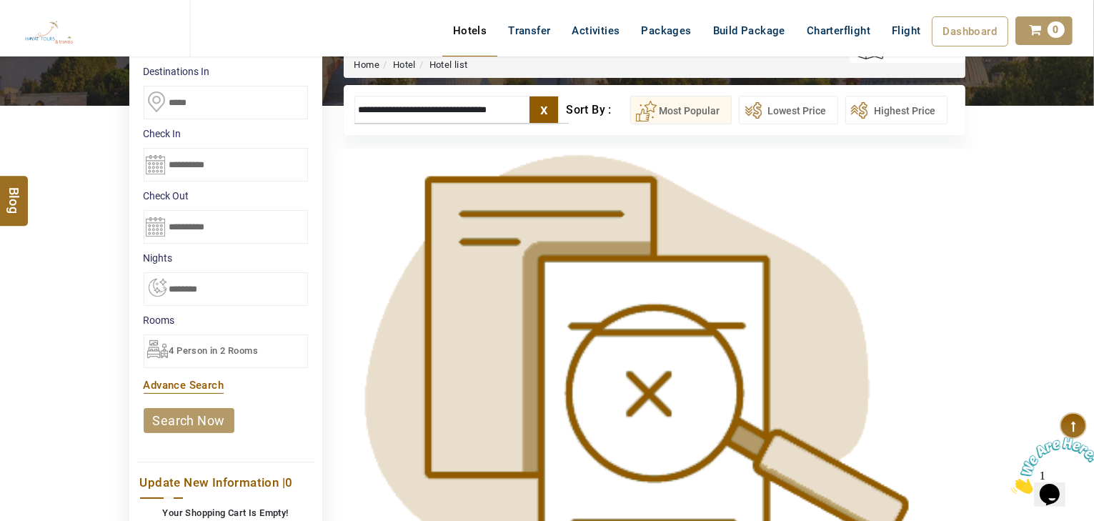
scroll to position [57, 0]
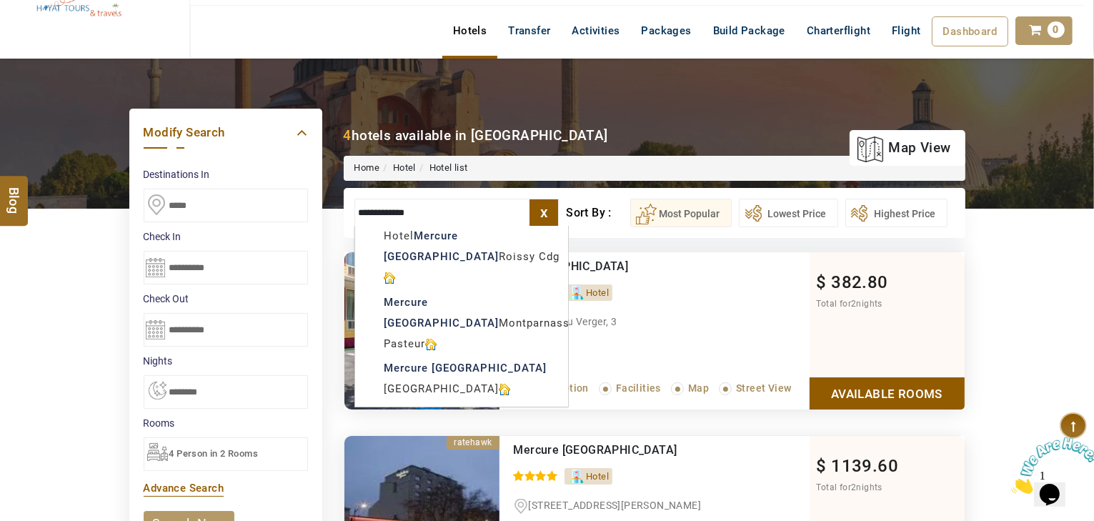
type input "**********"
click at [763, 260] on ul "Hotel Mercure Paris Roissy Cdg 0 / 5" at bounding box center [662, 262] width 296 height 21
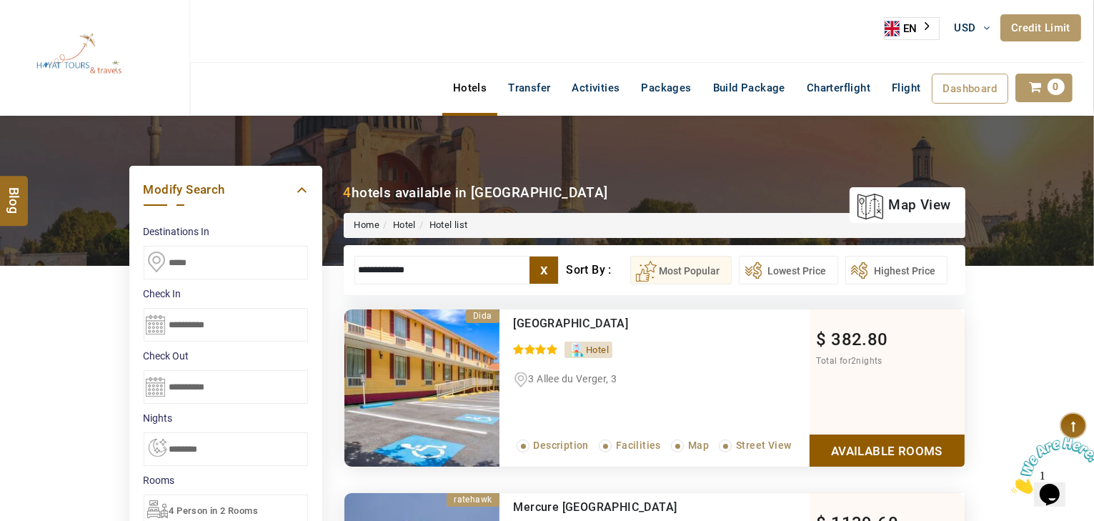
scroll to position [0, 0]
drag, startPoint x: 539, startPoint y: 264, endPoint x: 519, endPoint y: 272, distance: 21.5
click at [538, 264] on label "x" at bounding box center [544, 270] width 29 height 27
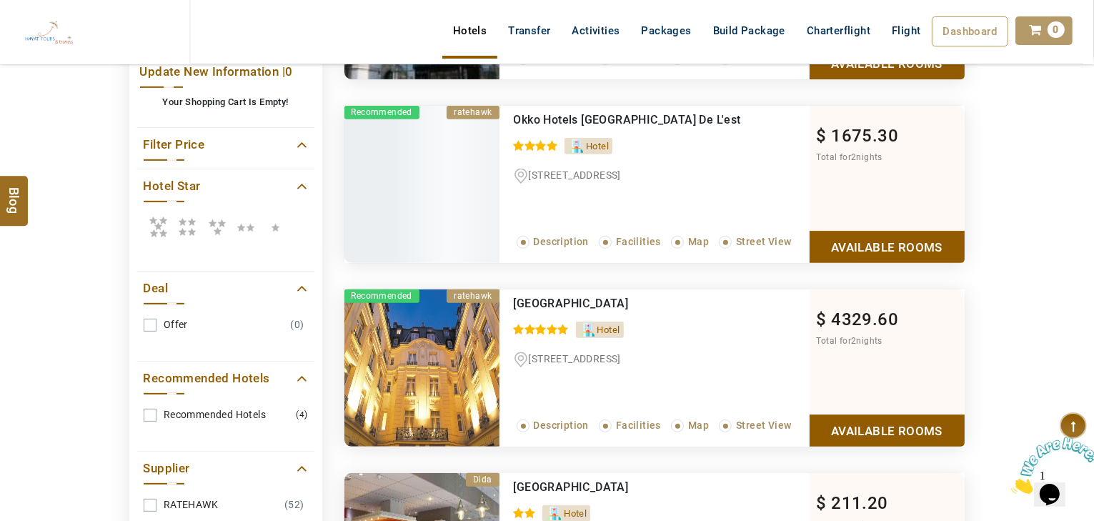
scroll to position [572, 0]
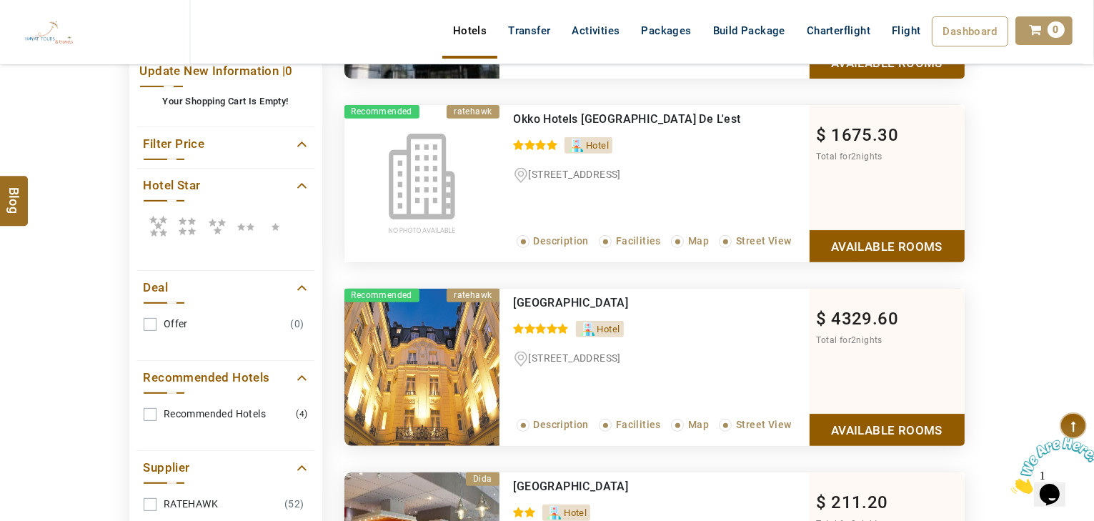
click at [194, 222] on icon at bounding box center [187, 226] width 29 height 29
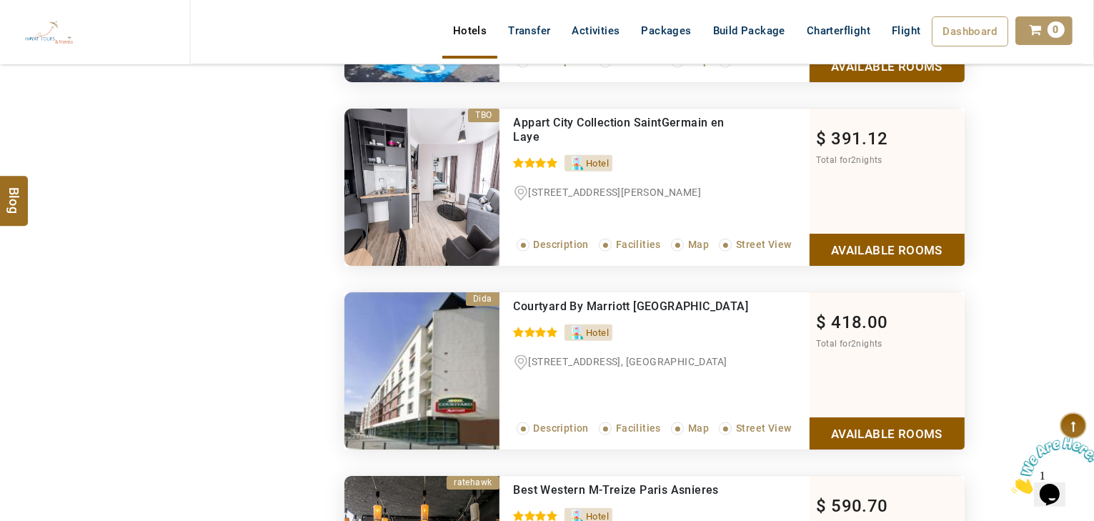
scroll to position [54, 0]
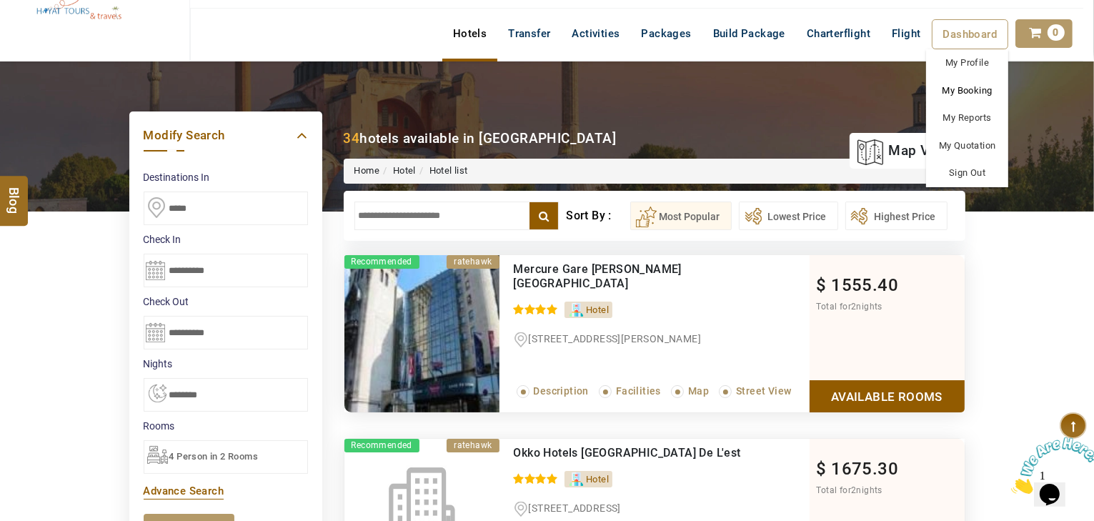
click at [984, 91] on link "My Booking" at bounding box center [967, 91] width 82 height 28
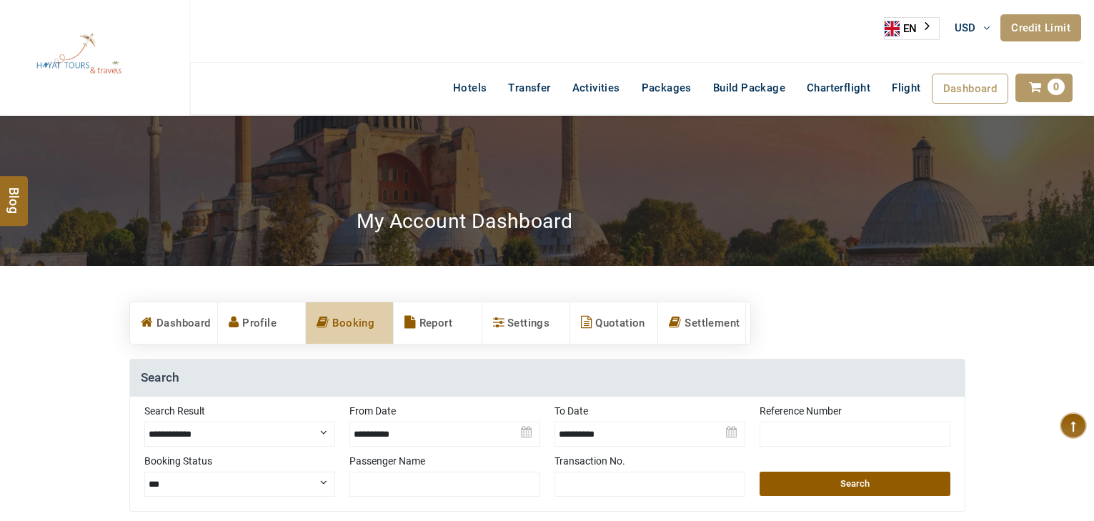
scroll to position [229, 0]
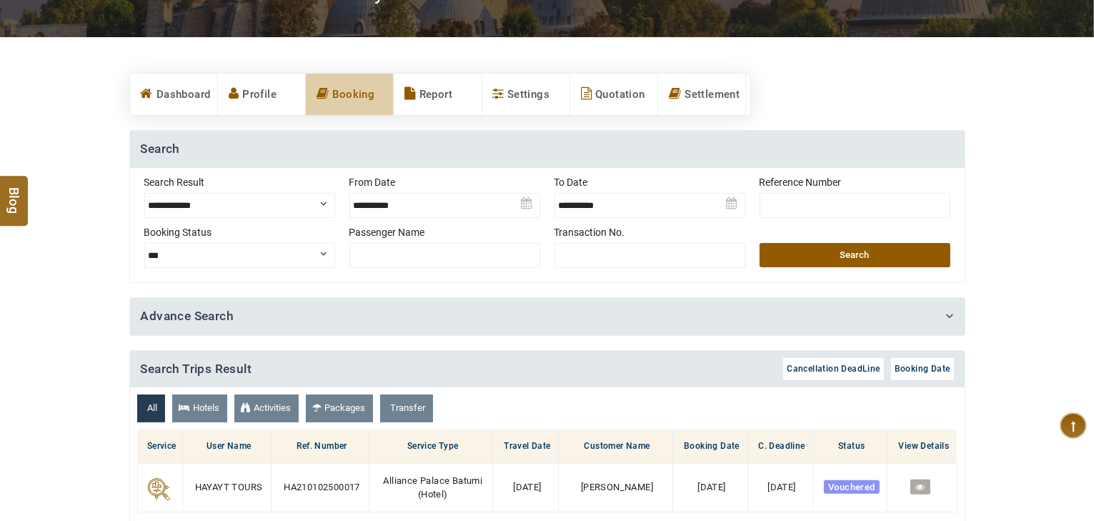
click at [172, 198] on select "**********" at bounding box center [239, 205] width 191 height 25
select select "**********"
click at [144, 193] on select "**********" at bounding box center [239, 205] width 191 height 25
click at [351, 193] on img at bounding box center [445, 200] width 191 height 50
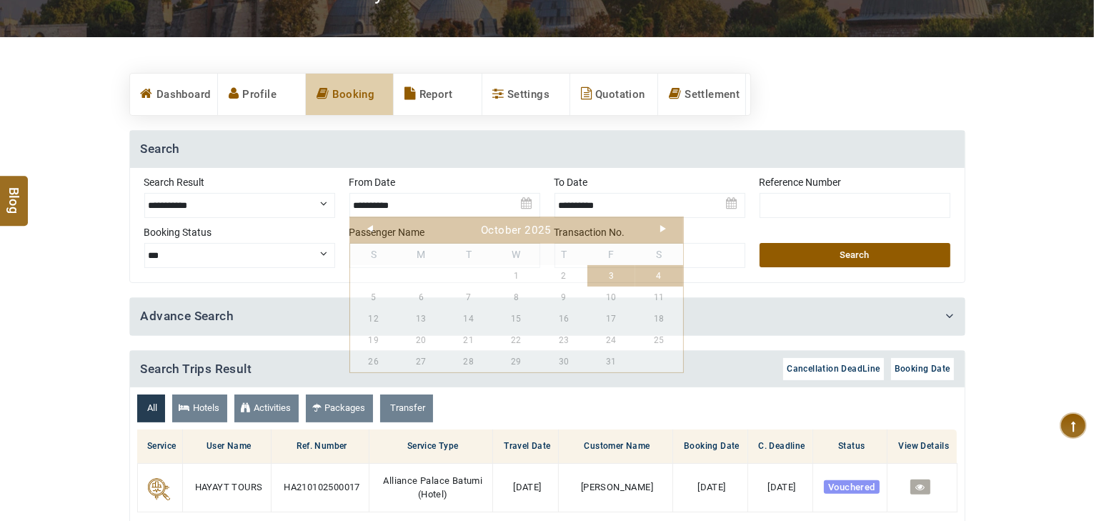
click at [384, 209] on img at bounding box center [445, 200] width 191 height 50
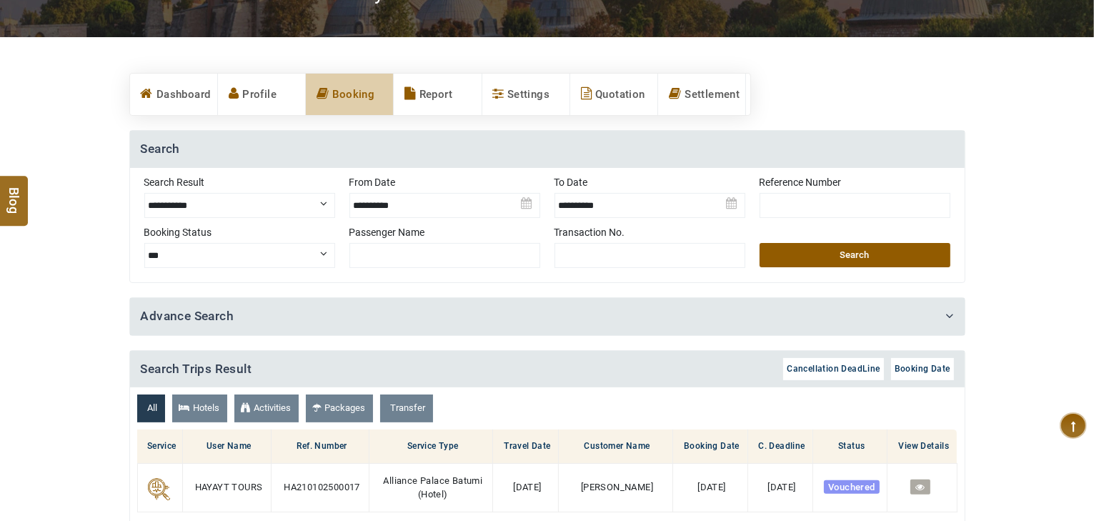
click at [384, 207] on img at bounding box center [445, 200] width 191 height 50
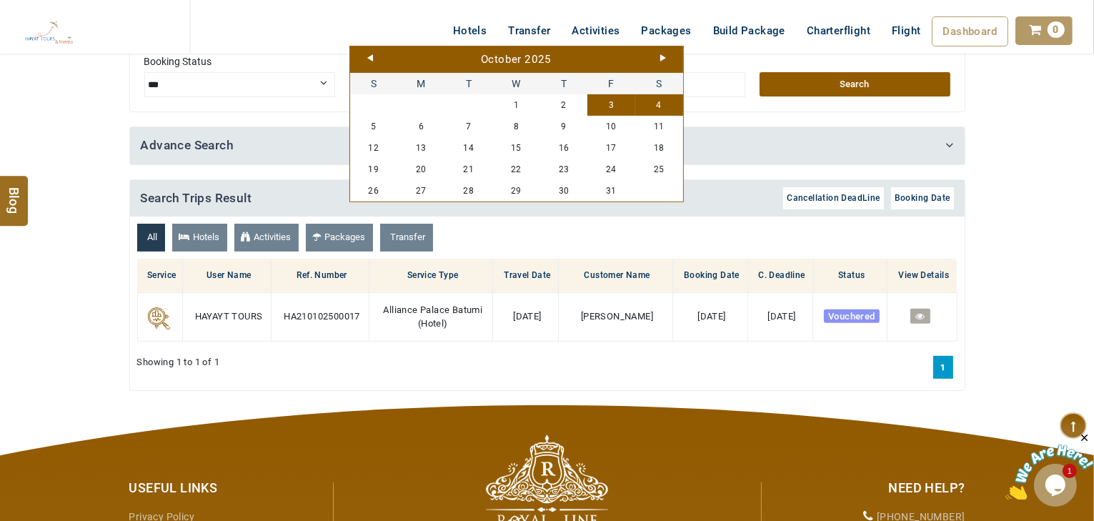
scroll to position [400, 0]
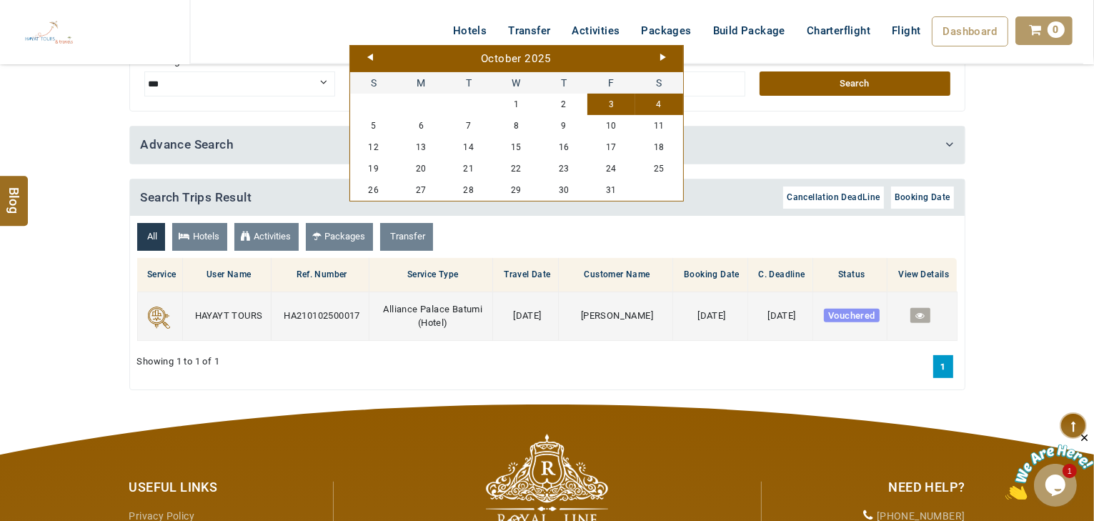
click at [928, 312] on link at bounding box center [920, 315] width 19 height 15
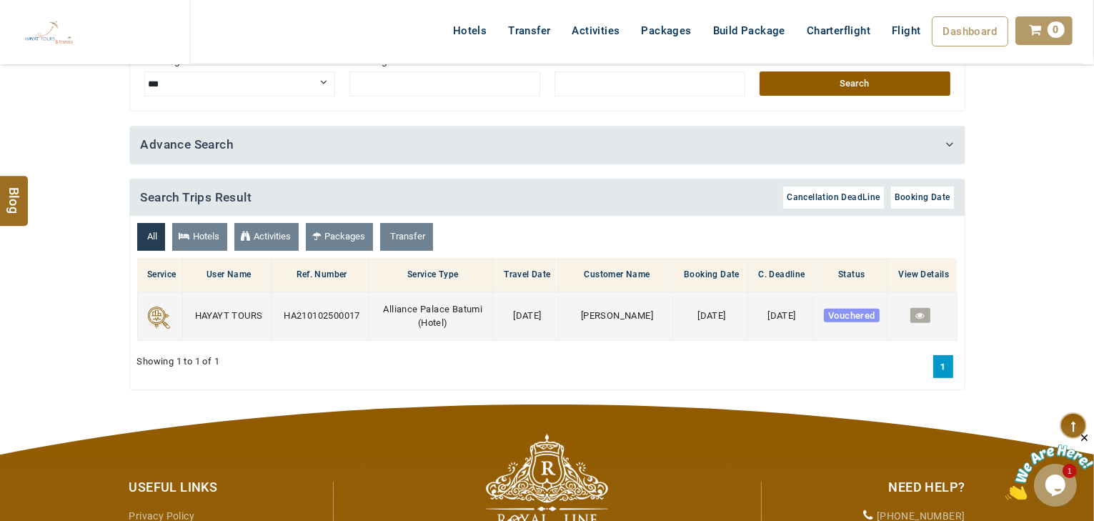
click at [215, 312] on span "HAYAYT TOURS" at bounding box center [229, 315] width 68 height 11
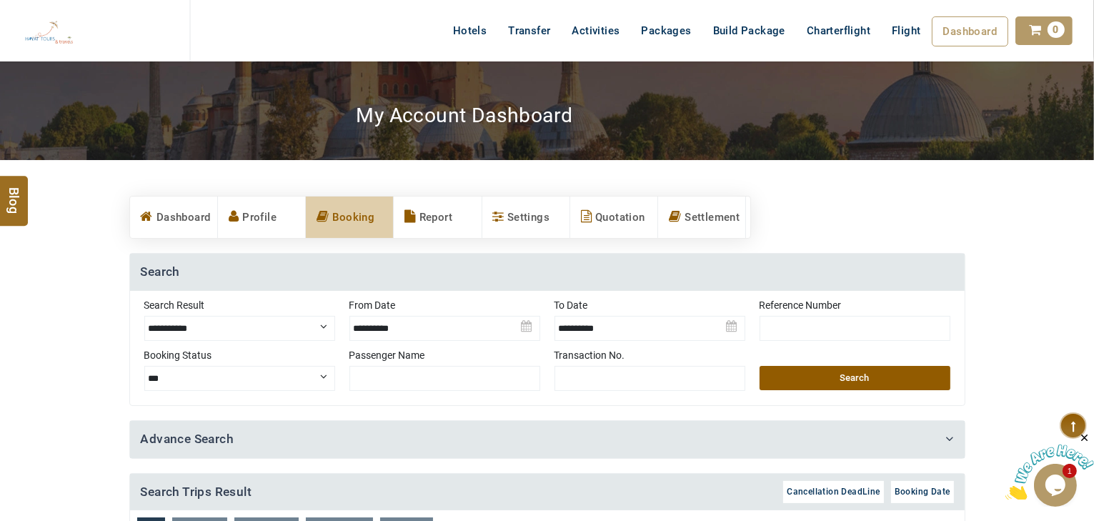
scroll to position [57, 0]
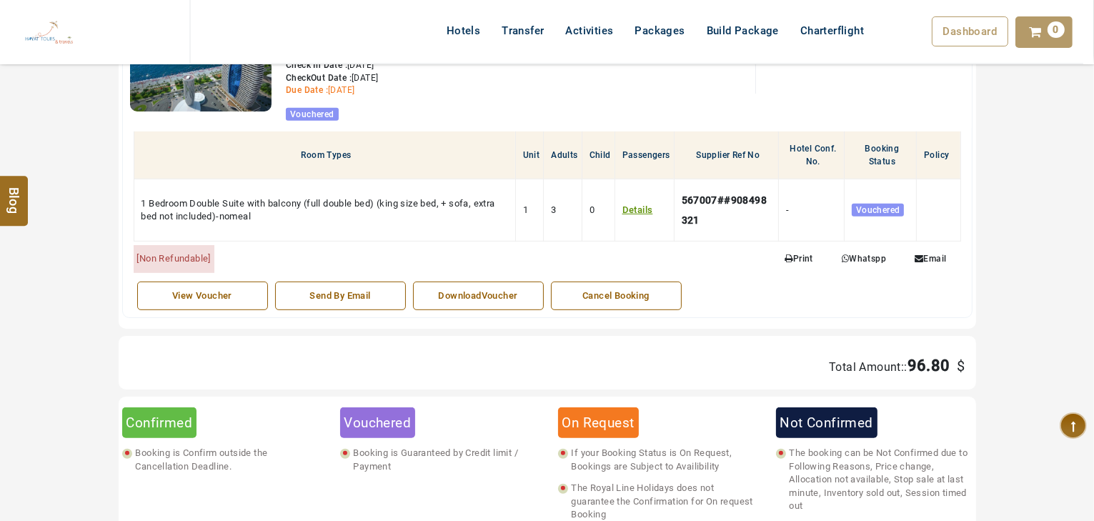
scroll to position [759, 0]
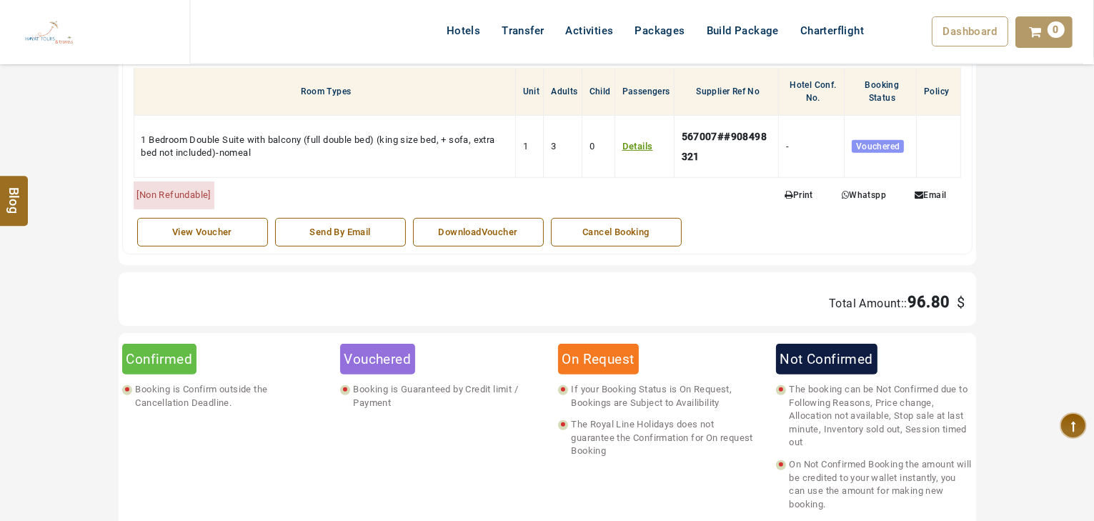
click at [486, 232] on div "DownloadVoucher" at bounding box center [478, 233] width 115 height 14
click at [471, 233] on div "DownloadVoucher" at bounding box center [478, 233] width 115 height 14
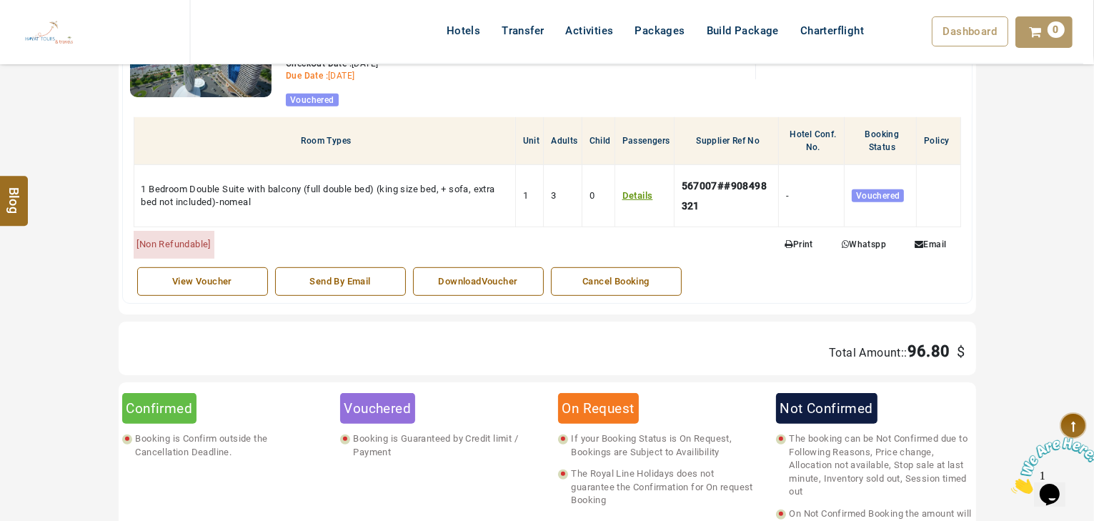
scroll to position [645, 0]
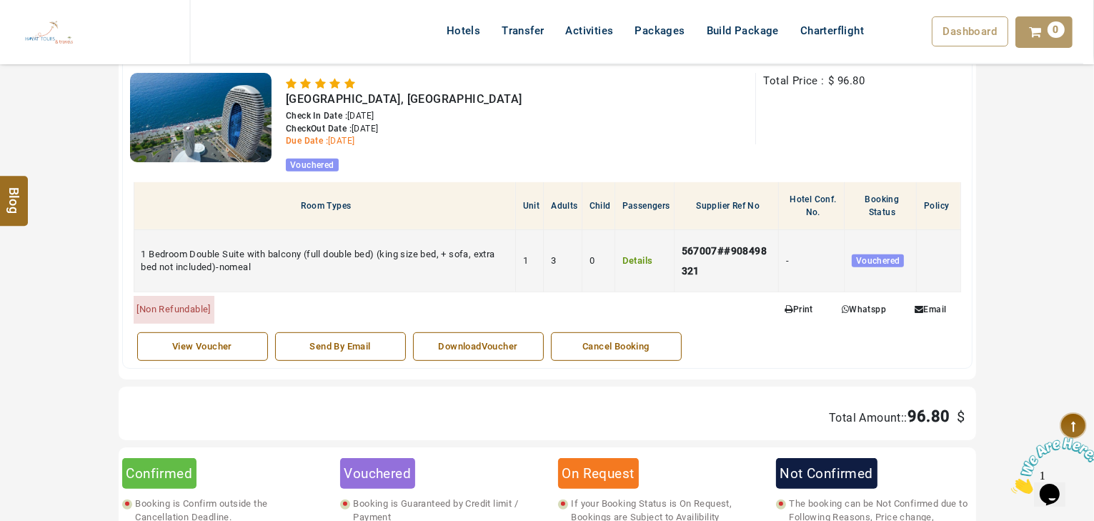
click at [640, 260] on link "Details" at bounding box center [638, 260] width 31 height 11
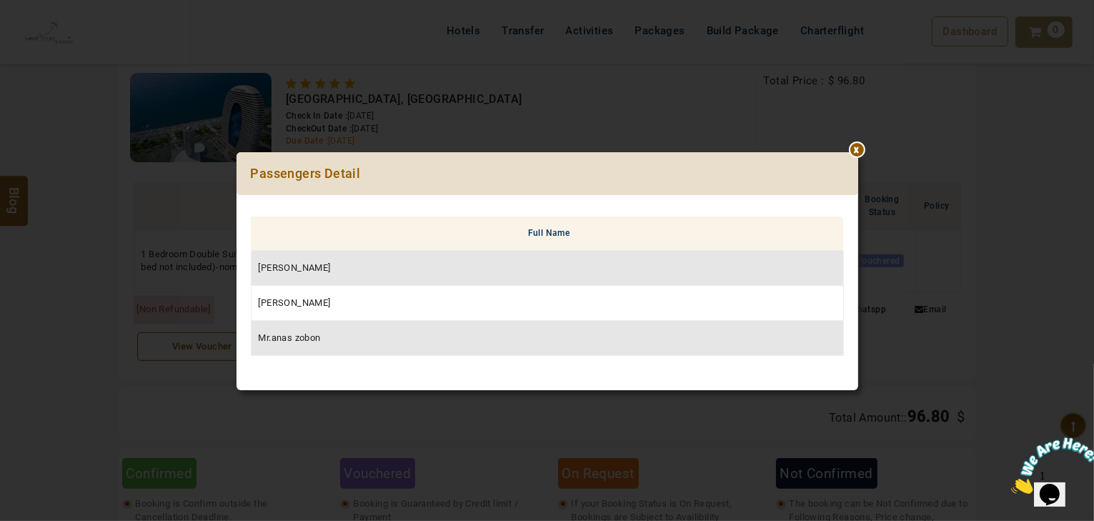
click at [858, 152] on div at bounding box center [858, 152] width 0 height 0
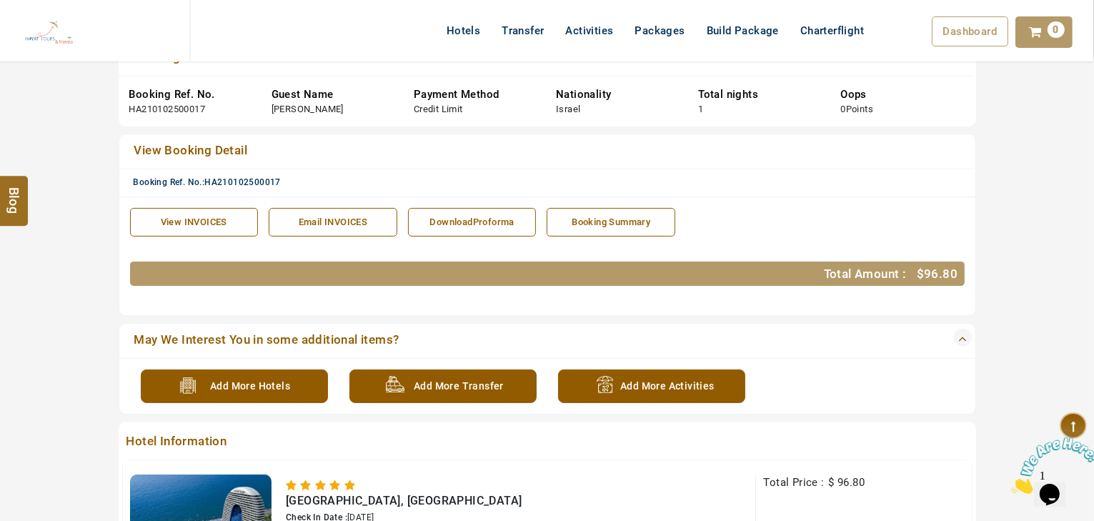
scroll to position [16, 0]
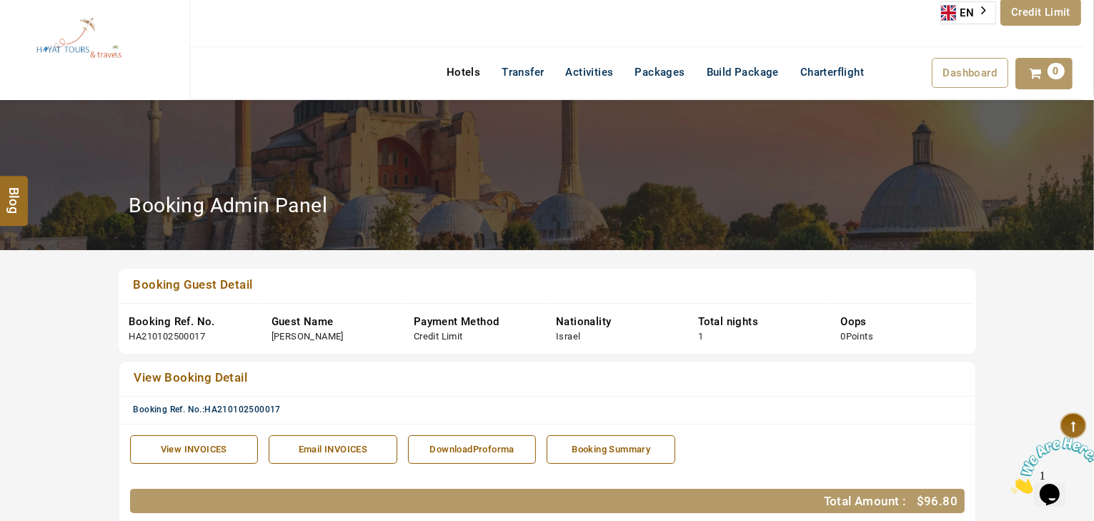
click at [466, 77] on link "Hotels" at bounding box center [463, 72] width 55 height 29
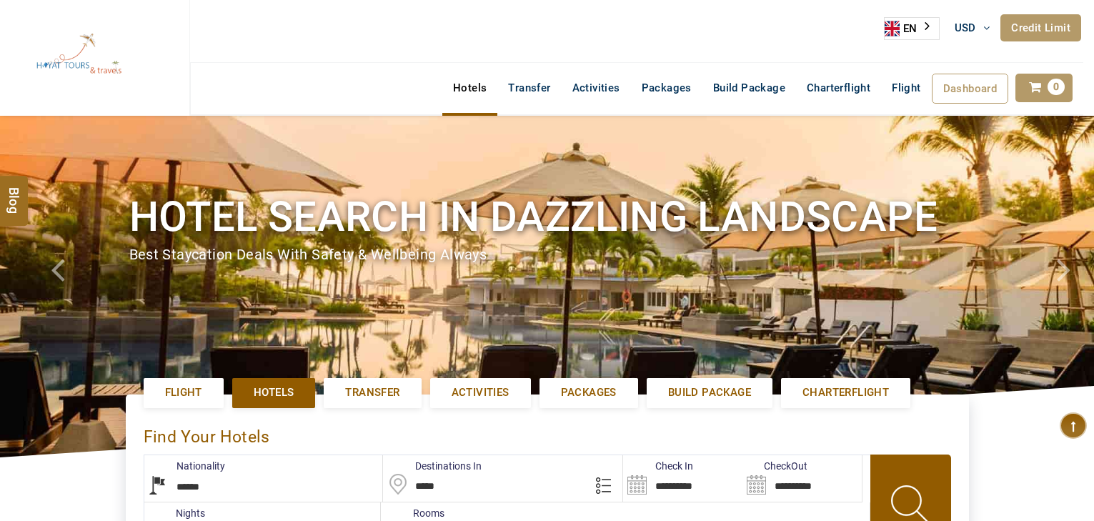
select select "******"
select select "*"
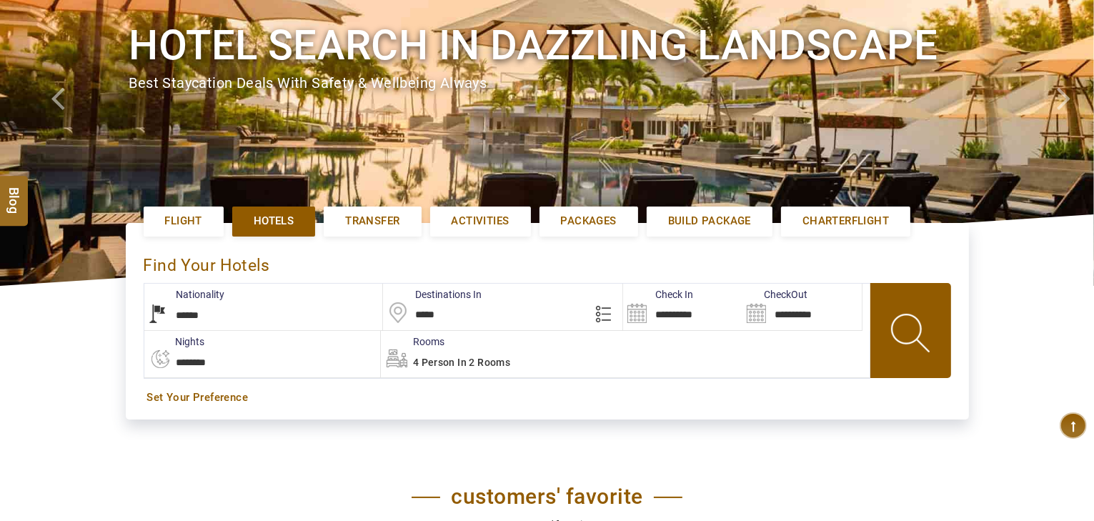
type input "**********"
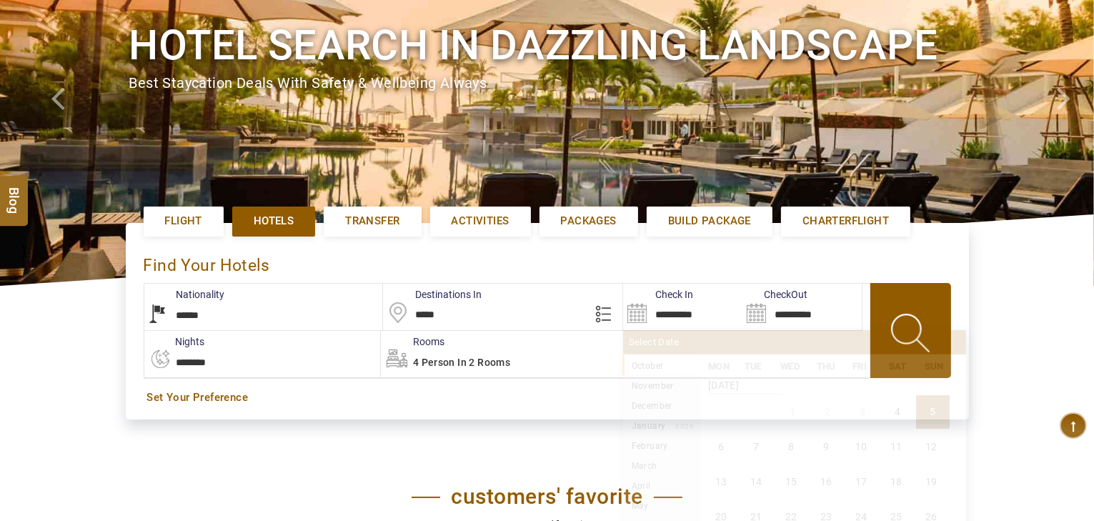
click at [665, 313] on input "**********" at bounding box center [682, 307] width 119 height 46
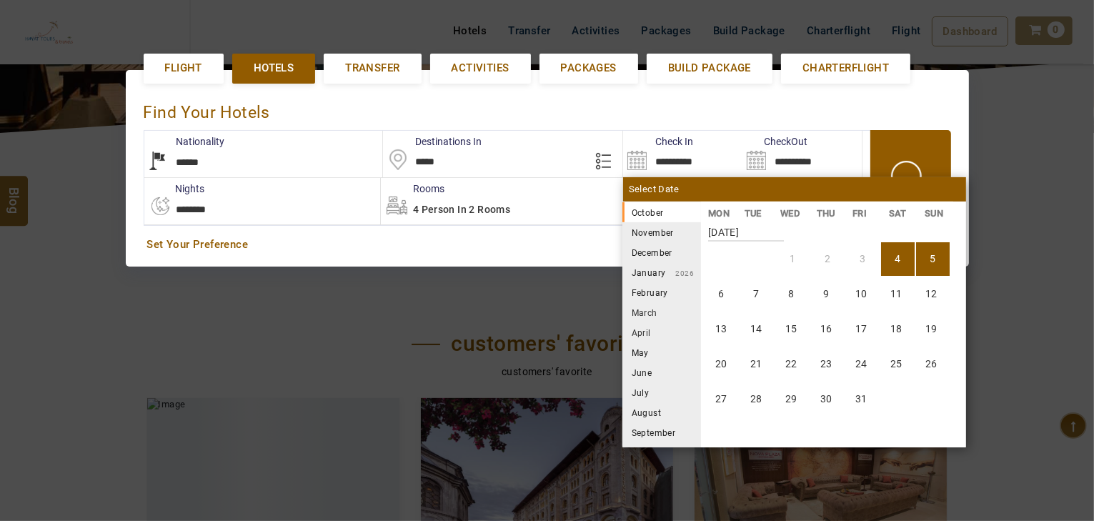
scroll to position [329, 0]
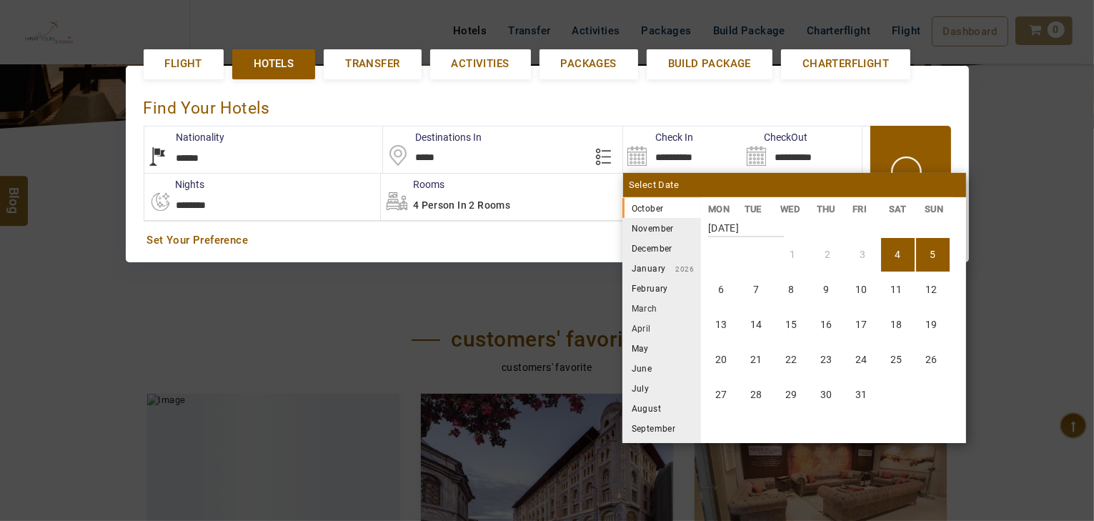
click at [898, 246] on li "4" at bounding box center [898, 255] width 34 height 34
type input "**********"
select select "*"
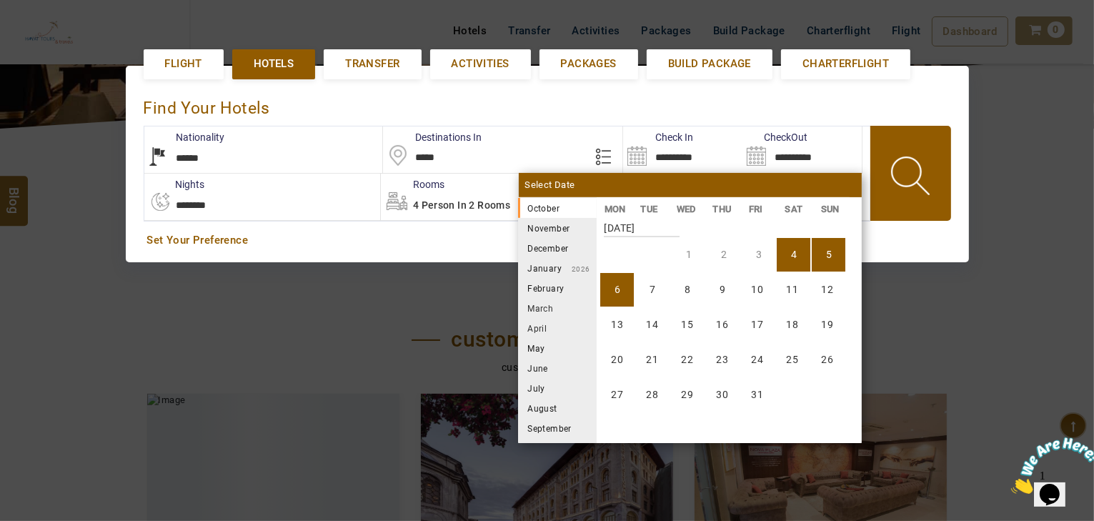
scroll to position [0, 0]
click at [626, 297] on li "6" at bounding box center [617, 290] width 34 height 34
type input "**********"
select select "*"
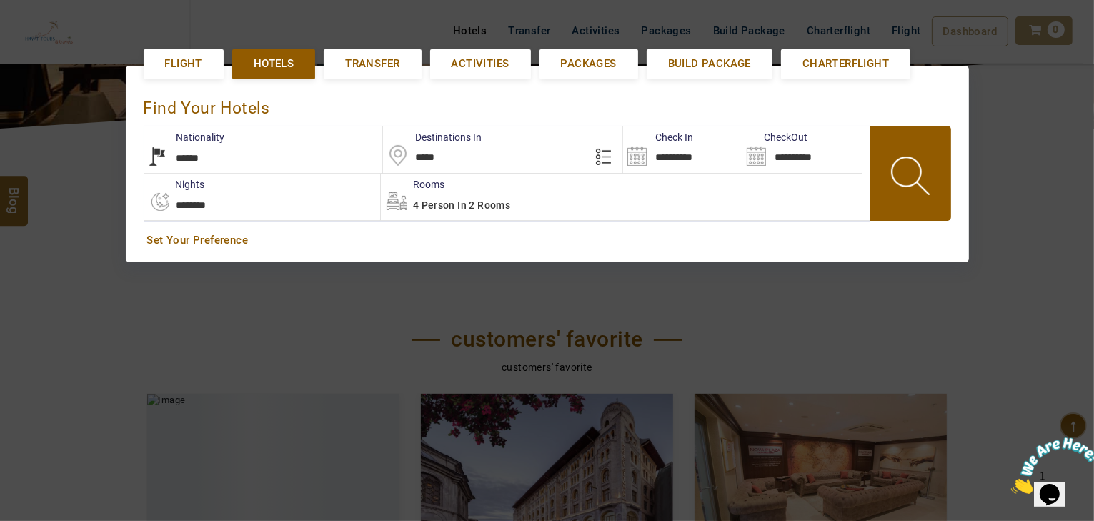
click at [462, 204] on span "4 Person in 2 Rooms" at bounding box center [462, 204] width 98 height 11
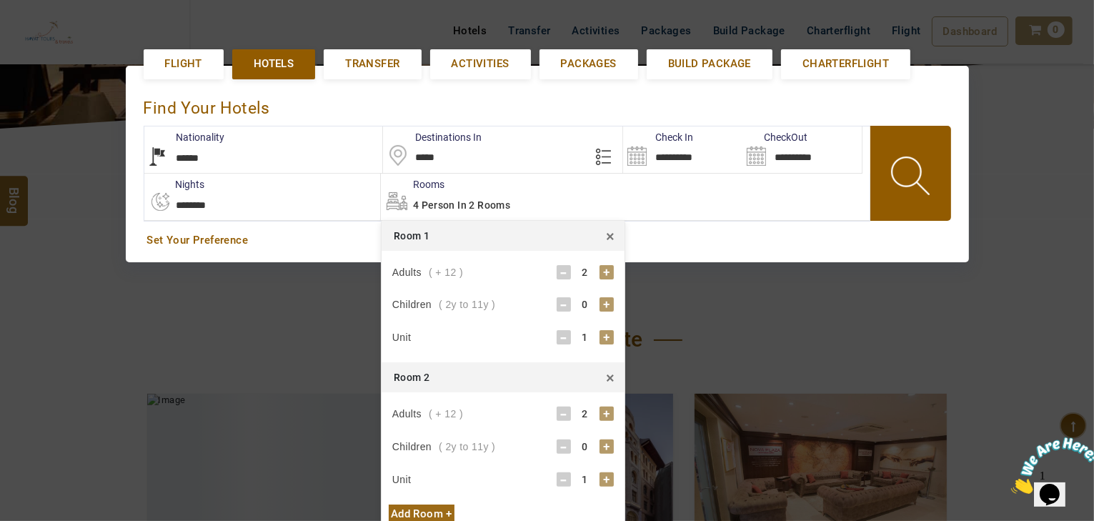
click at [918, 180] on span at bounding box center [912, 178] width 64 height 71
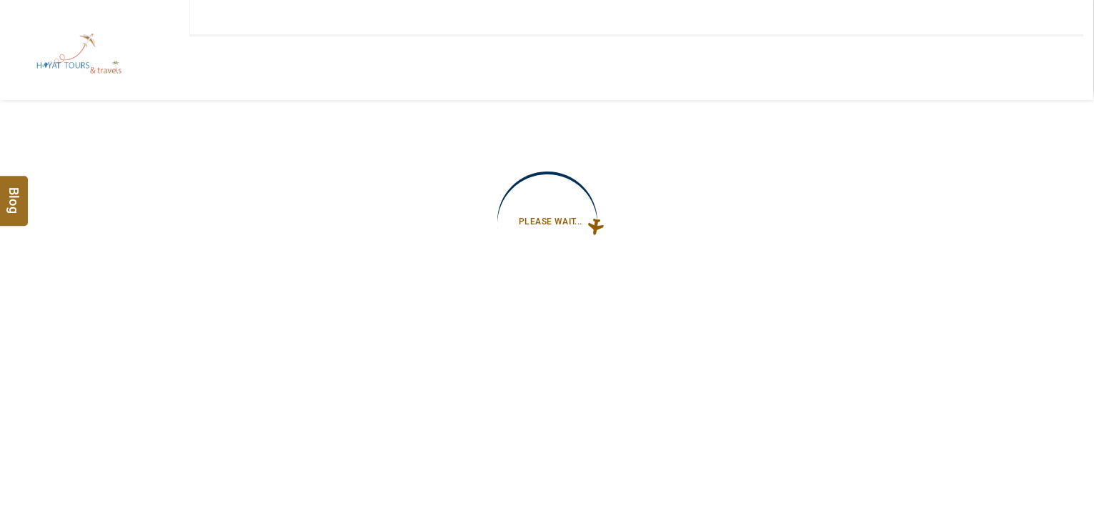
type input "**********"
select select "*"
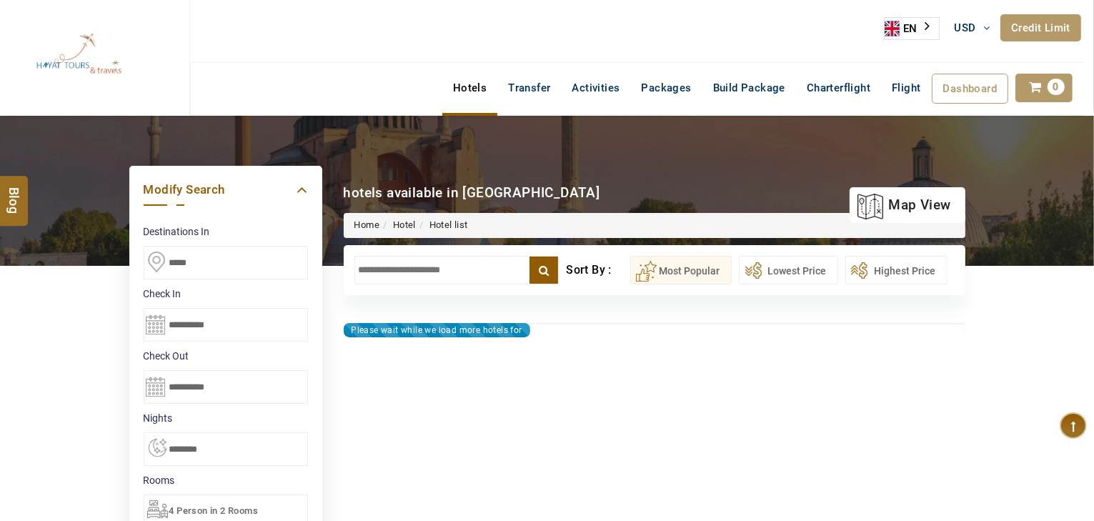
type input "**********"
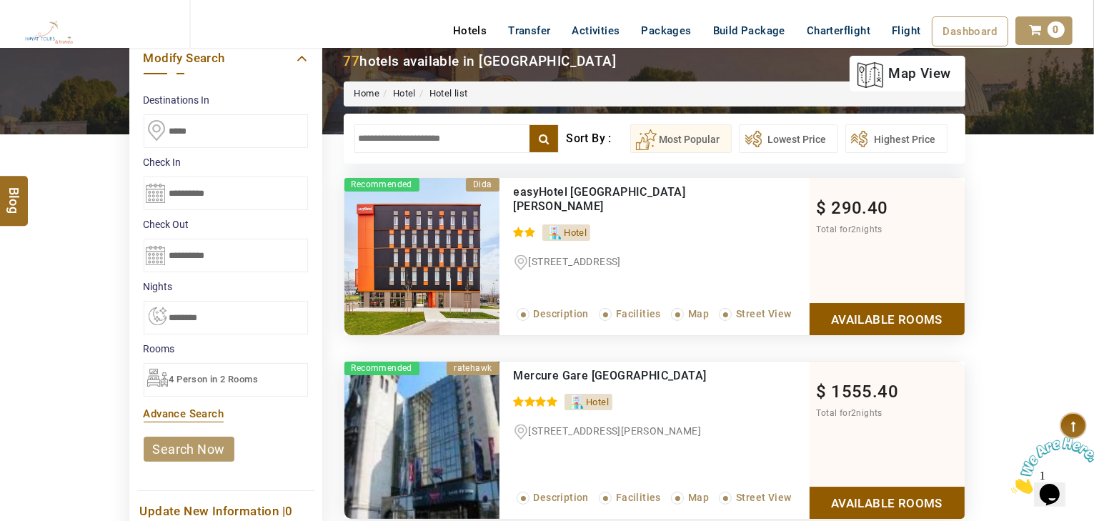
scroll to position [97, 0]
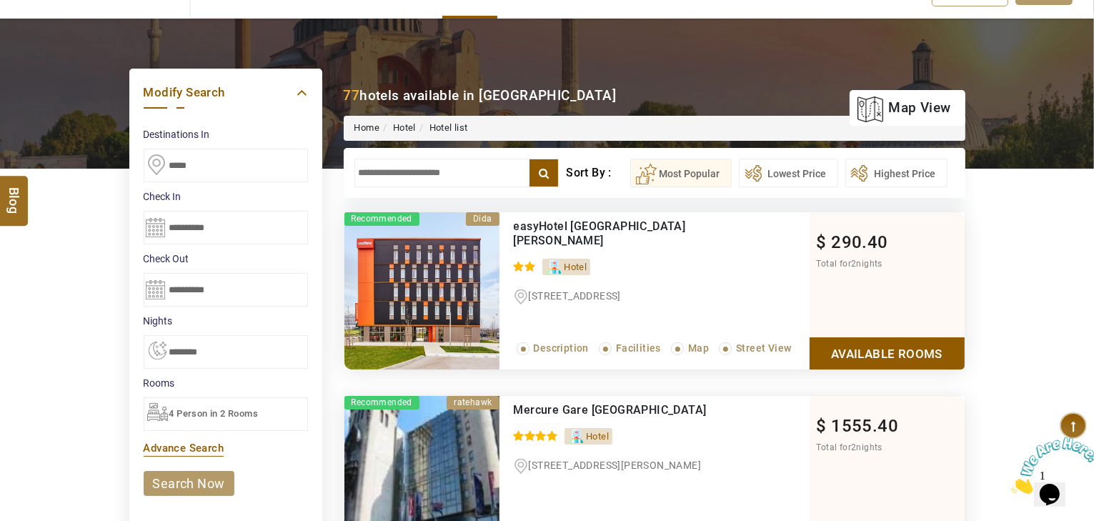
click at [621, 290] on span "[STREET_ADDRESS]" at bounding box center [575, 295] width 92 height 11
click at [678, 263] on div "easyHotel [GEOGRAPHIC_DATA][PERSON_NAME] 0 / 5 Hotel [STREET_ADDRESS] Read More…" at bounding box center [655, 290] width 310 height 157
click at [677, 262] on div "easyHotel [GEOGRAPHIC_DATA][PERSON_NAME] 0 / 5 Hotel [STREET_ADDRESS] Read More…" at bounding box center [655, 290] width 310 height 157
click at [677, 261] on div "easyHotel [GEOGRAPHIC_DATA][PERSON_NAME] 0 / 5 Hotel [STREET_ADDRESS] Read More…" at bounding box center [655, 290] width 310 height 157
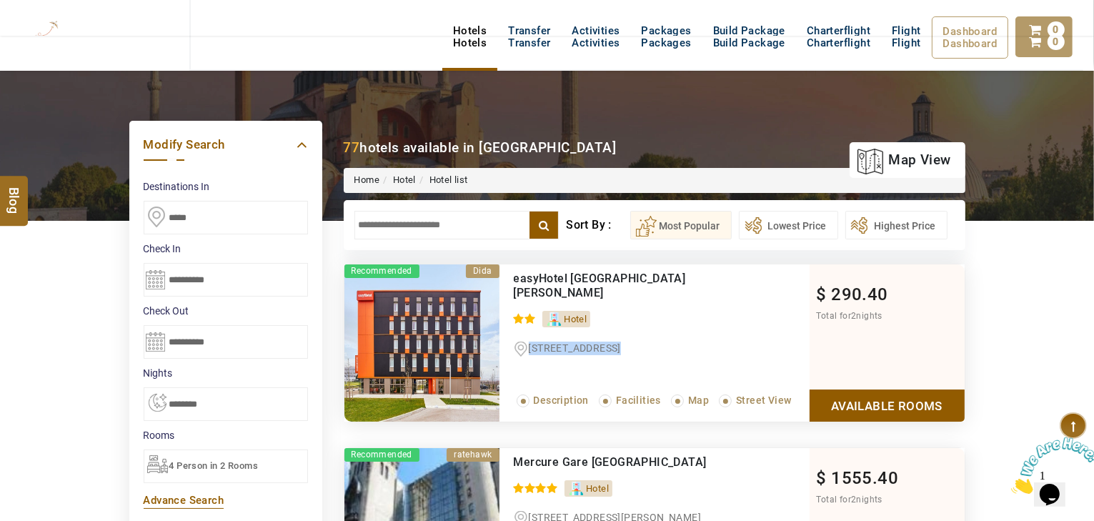
scroll to position [0, 0]
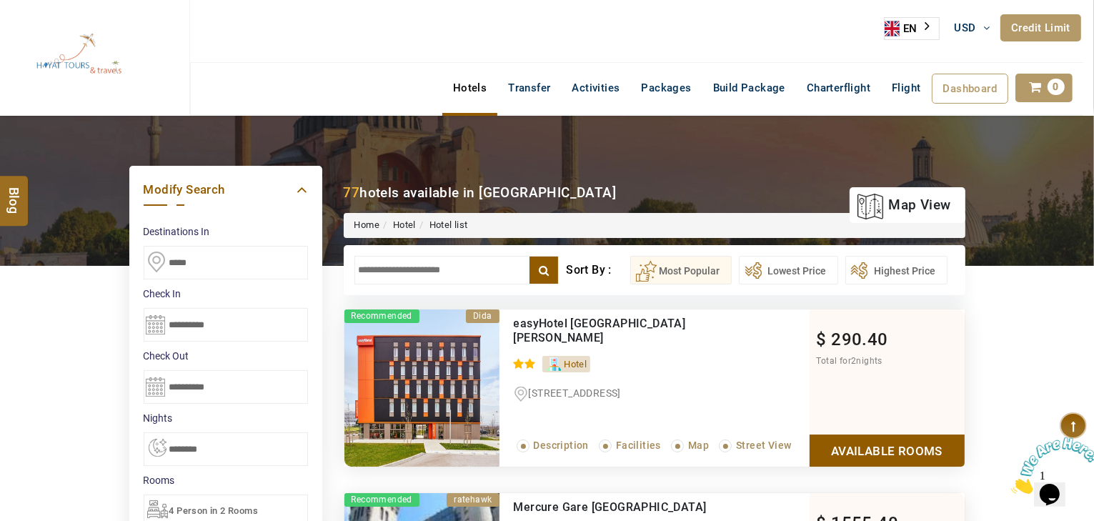
click at [446, 261] on input "text" at bounding box center [457, 270] width 205 height 29
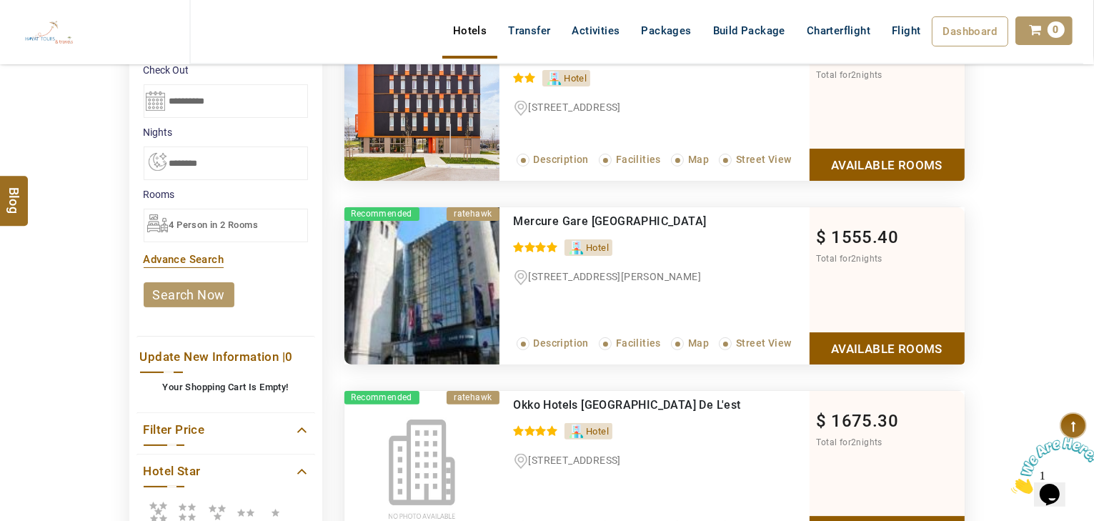
scroll to position [400, 0]
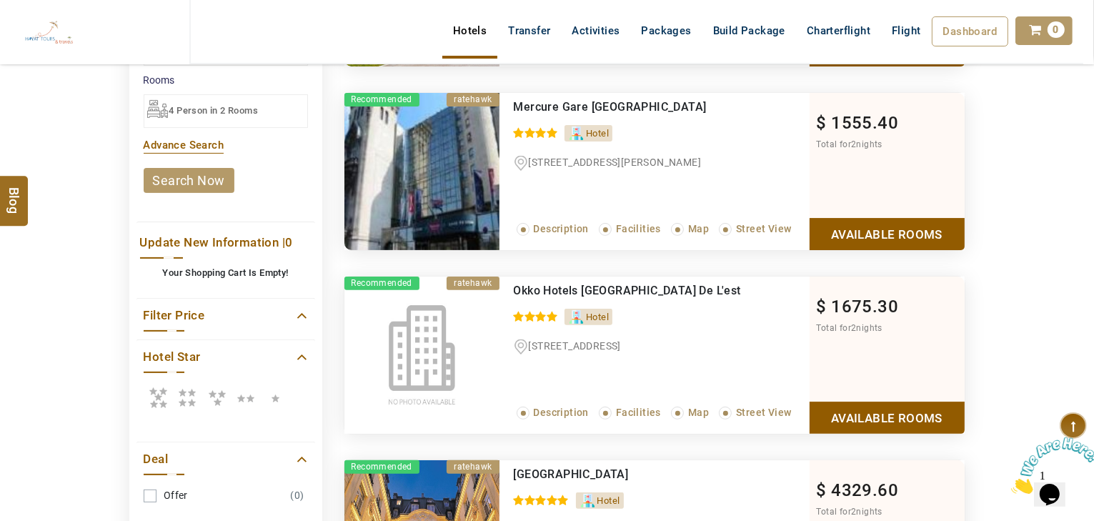
click at [238, 385] on icon at bounding box center [246, 397] width 25 height 29
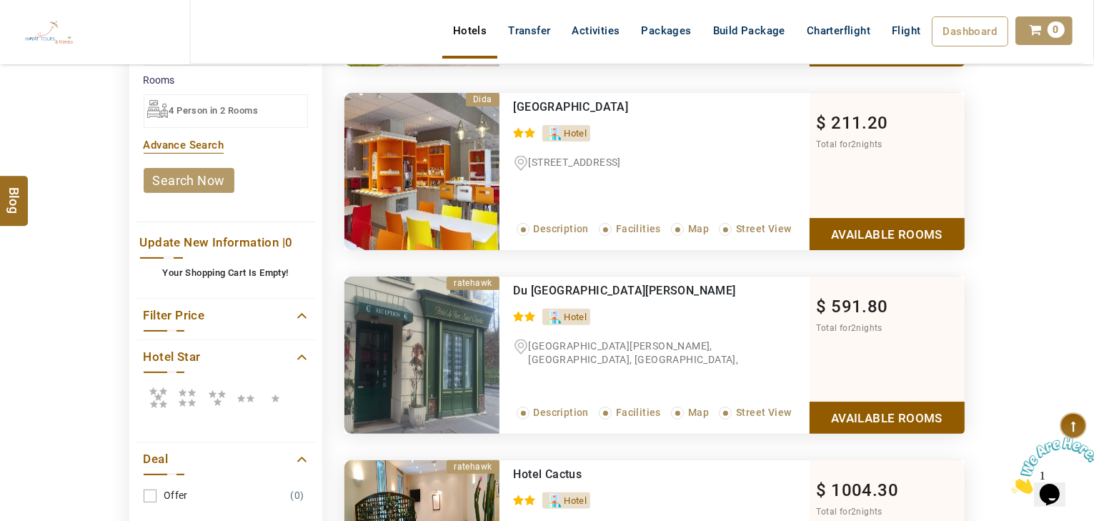
click at [246, 404] on icon at bounding box center [246, 397] width 25 height 29
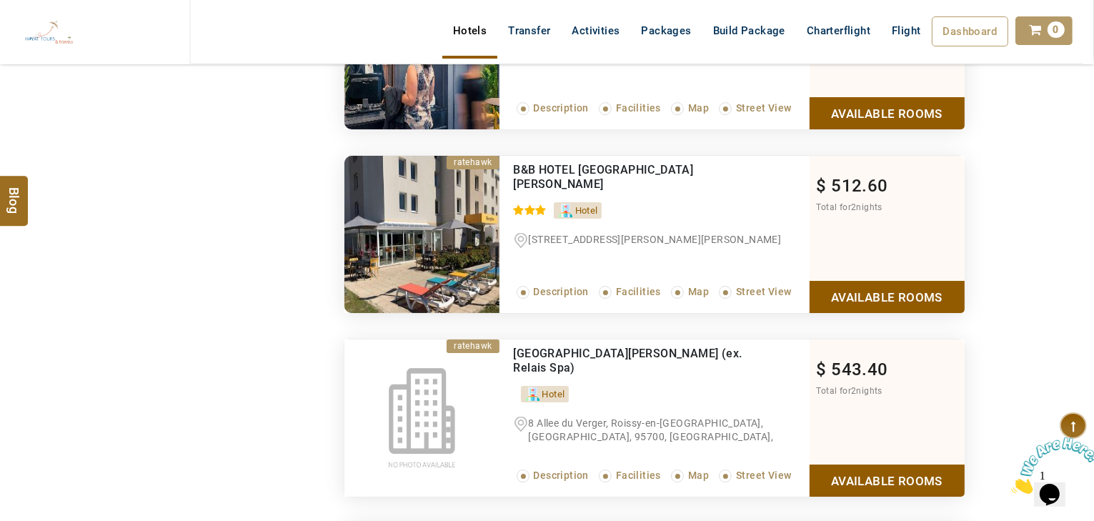
scroll to position [4860, 0]
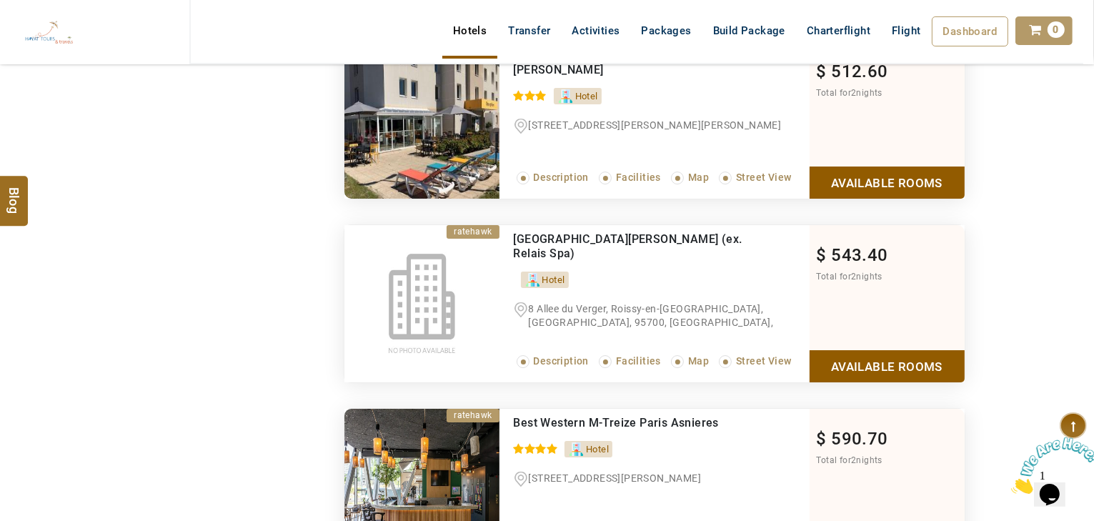
click at [854, 352] on link "Available Rooms" at bounding box center [887, 366] width 155 height 32
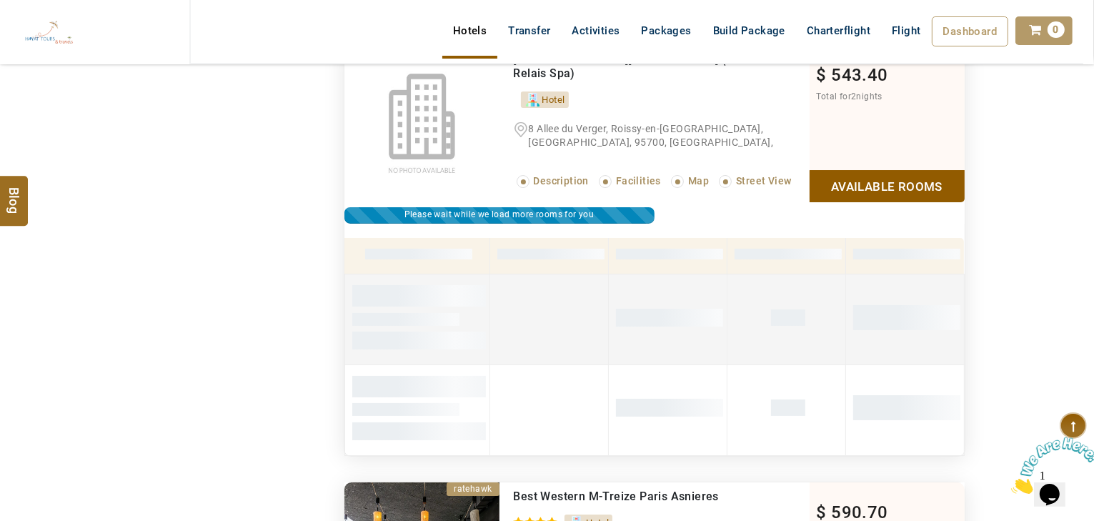
scroll to position [4869, 0]
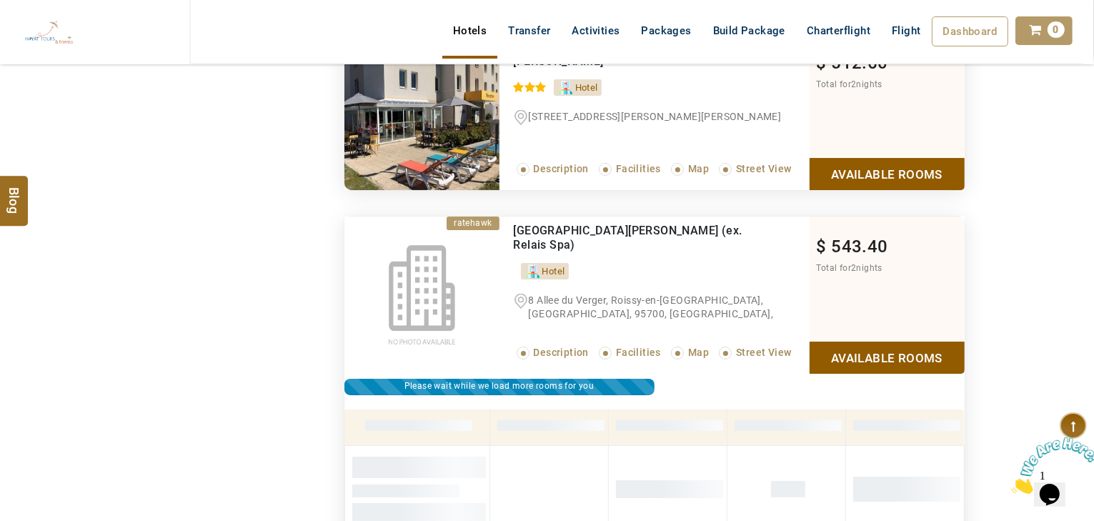
drag, startPoint x: 586, startPoint y: 238, endPoint x: 519, endPoint y: 220, distance: 69.5
click at [515, 224] on div "[GEOGRAPHIC_DATA][PERSON_NAME] (ex. Relais Spa)" at bounding box center [632, 238] width 237 height 29
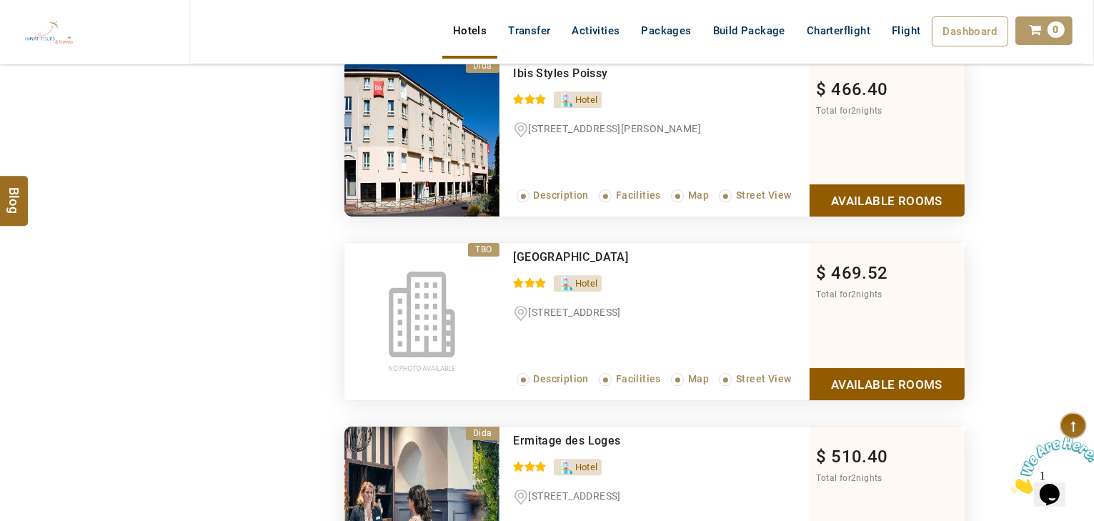
scroll to position [0, 0]
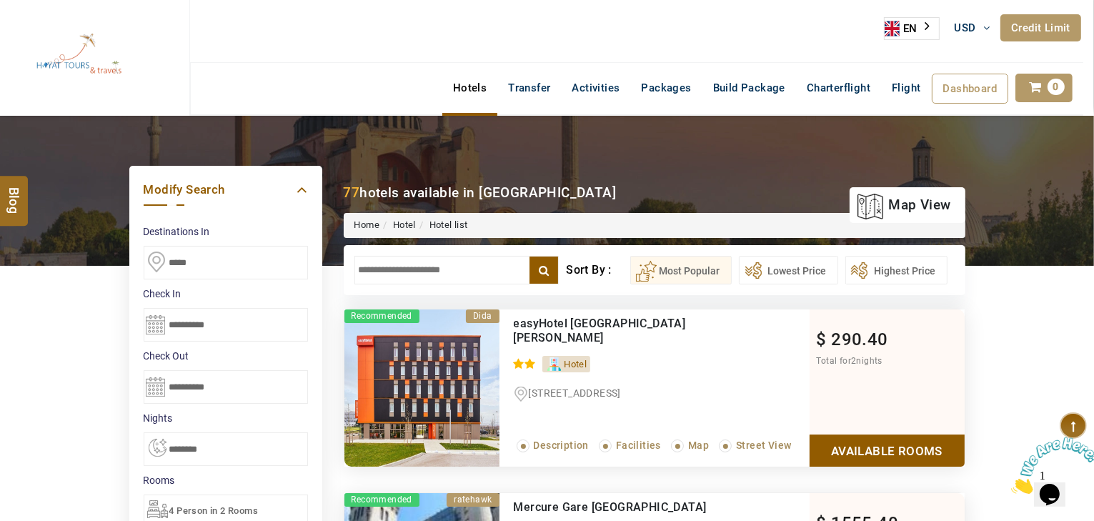
click at [389, 266] on input "text" at bounding box center [457, 270] width 205 height 29
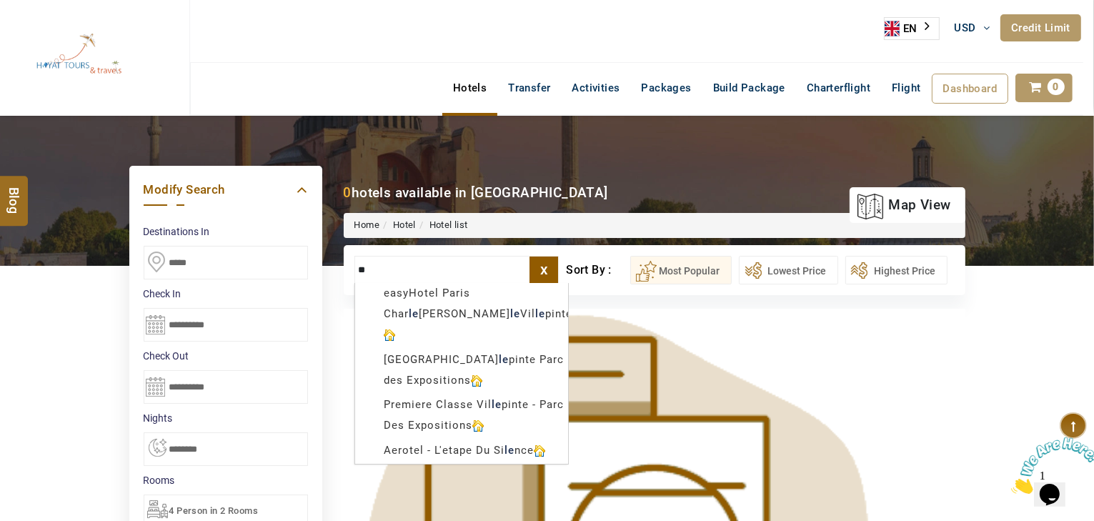
type input "*"
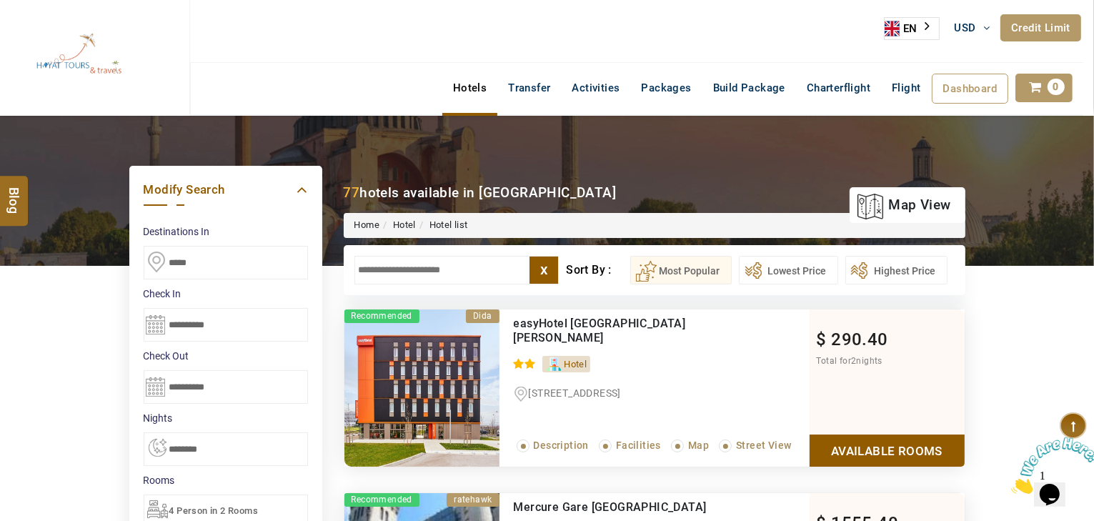
click at [415, 263] on input "text" at bounding box center [457, 270] width 205 height 29
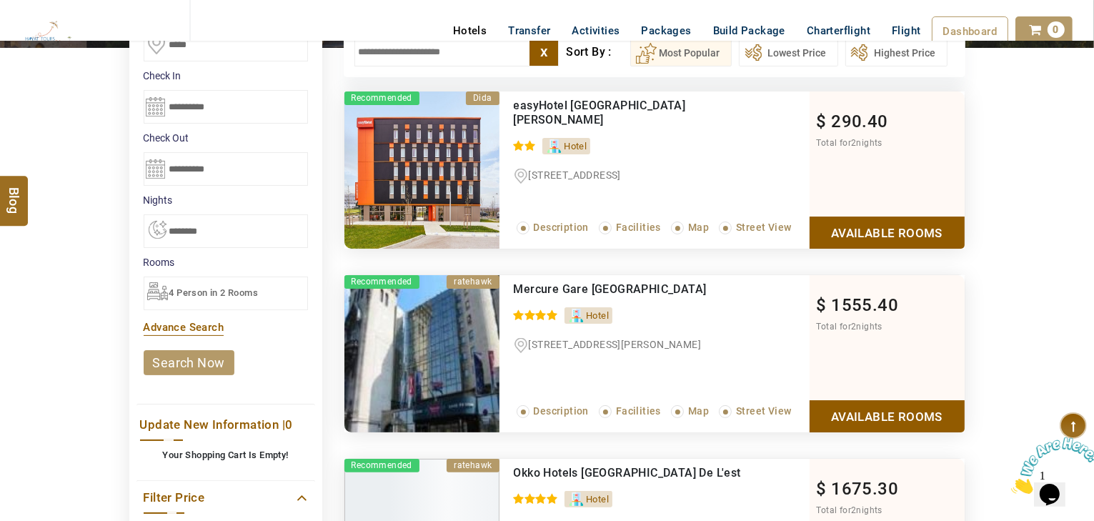
scroll to position [400, 0]
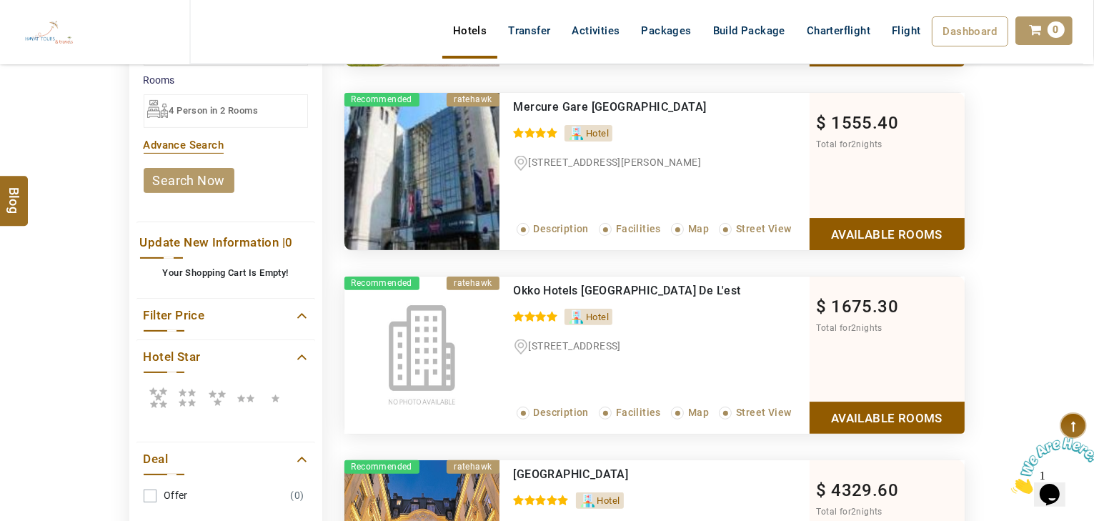
click at [223, 390] on icon at bounding box center [216, 397] width 25 height 29
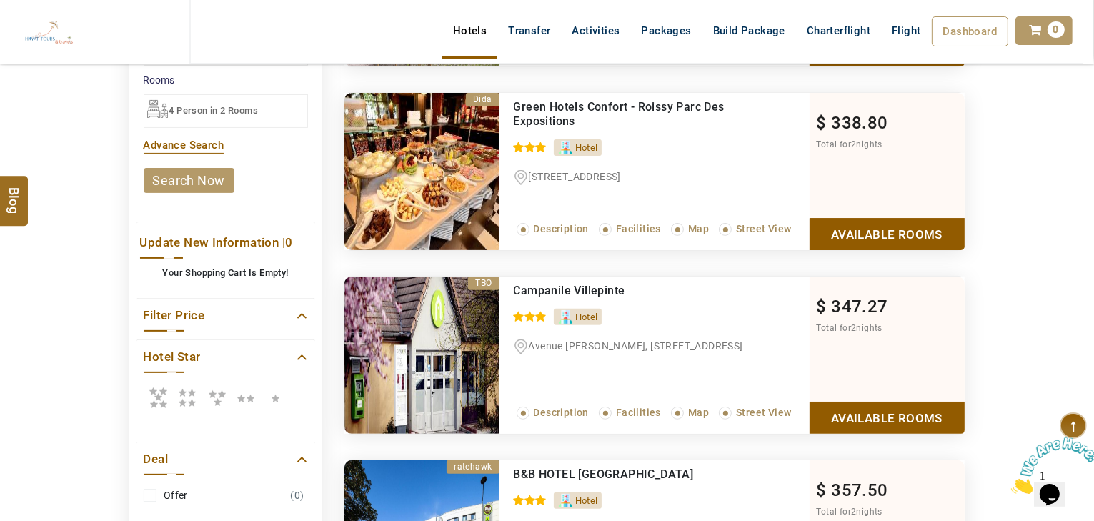
click at [203, 392] on label at bounding box center [216, 398] width 29 height 34
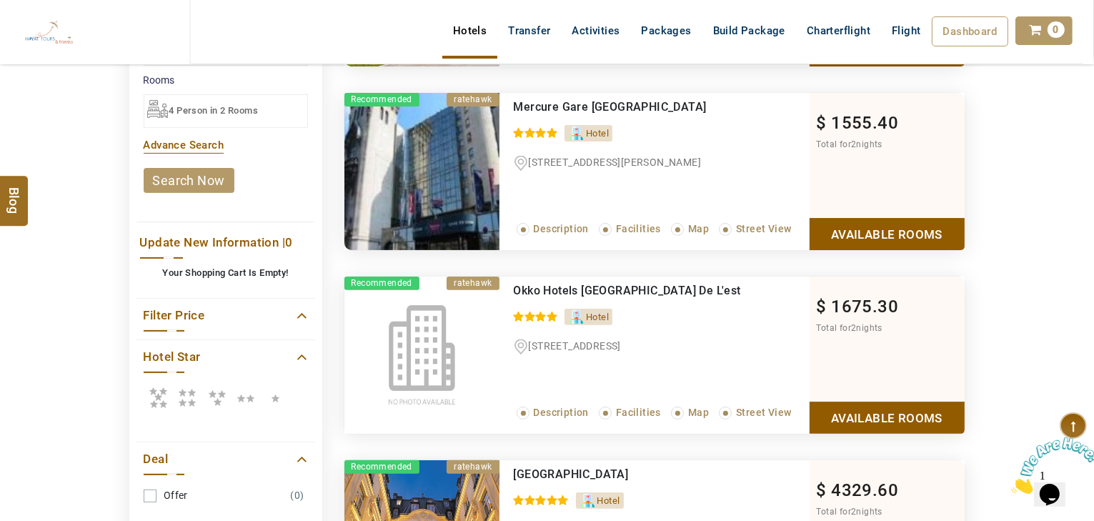
click at [190, 395] on icon at bounding box center [187, 397] width 29 height 29
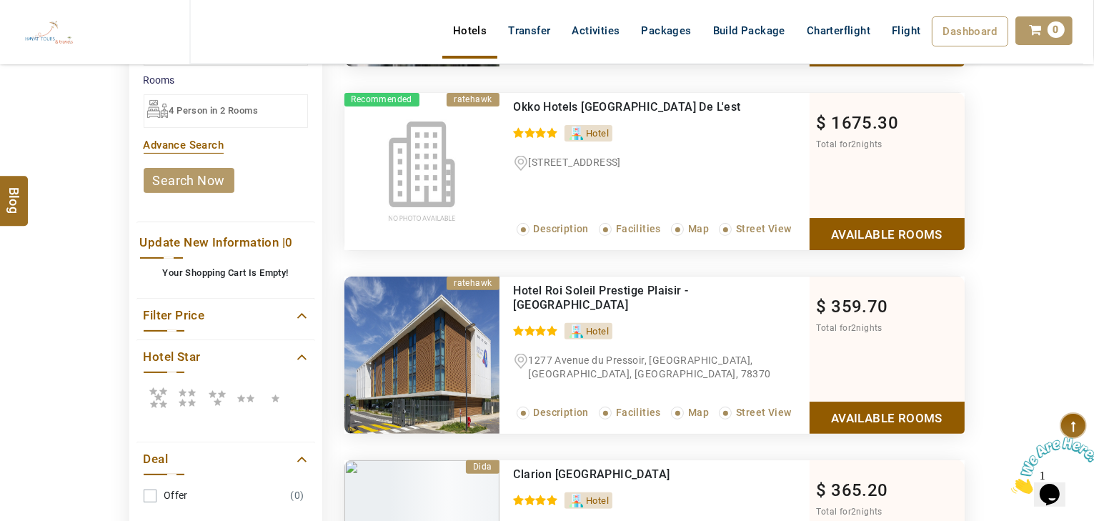
click at [217, 393] on icon at bounding box center [216, 397] width 25 height 29
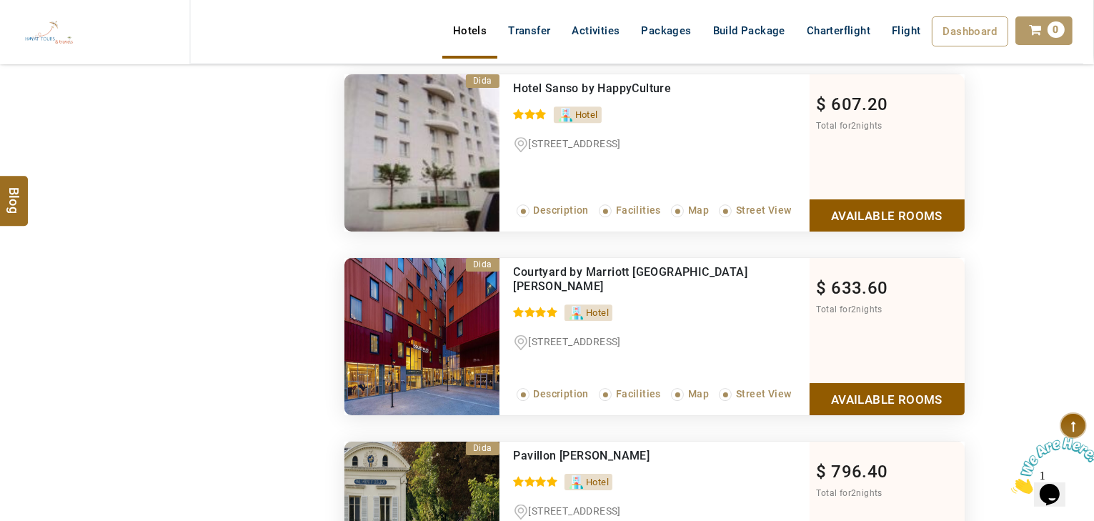
scroll to position [4174, 0]
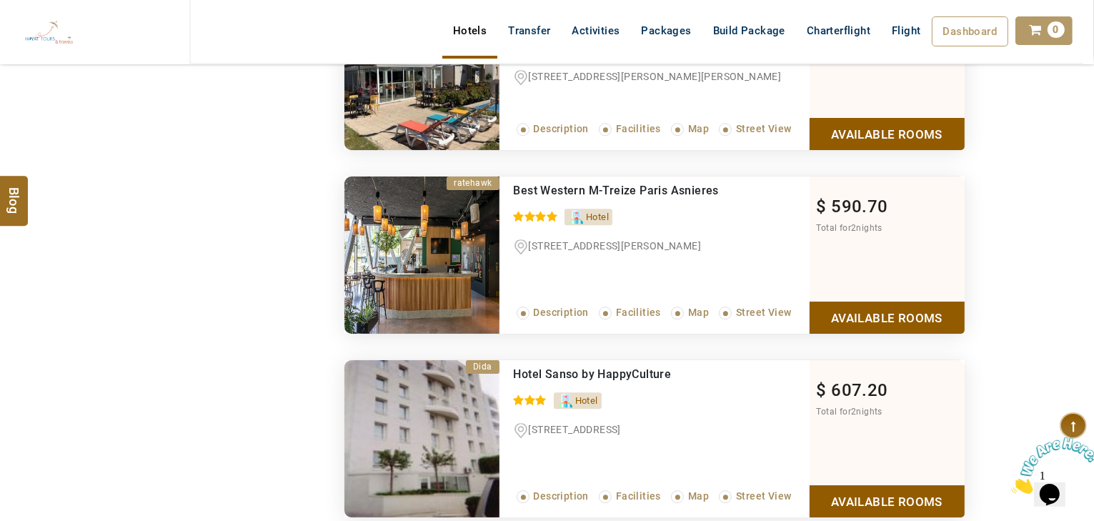
click at [878, 304] on link "Available Rooms" at bounding box center [887, 318] width 155 height 32
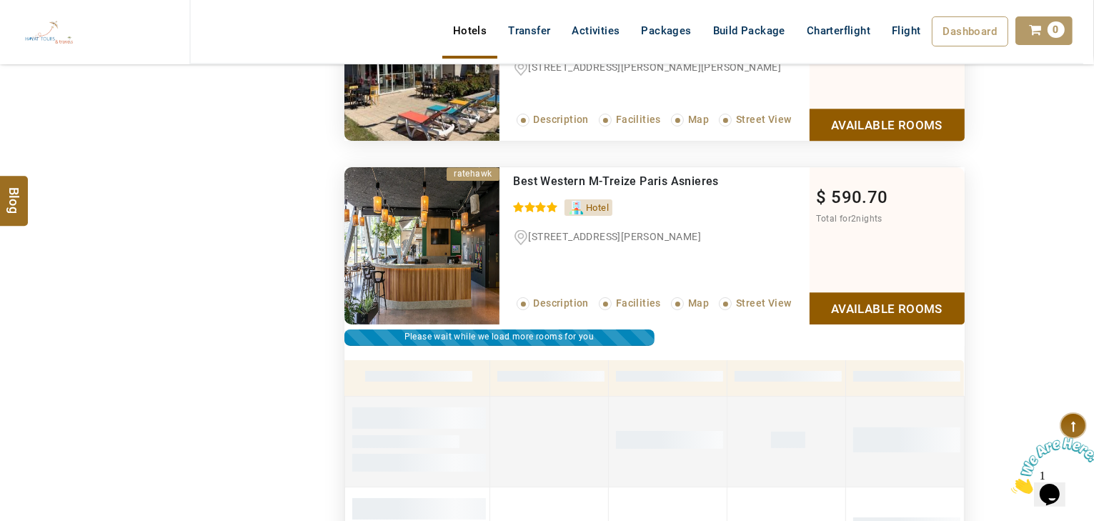
scroll to position [4021, 0]
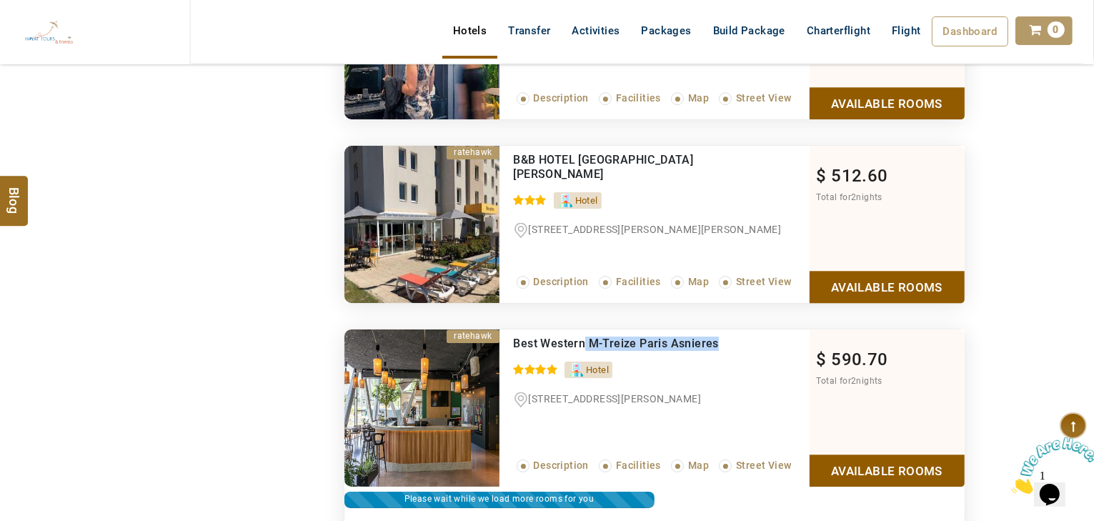
drag, startPoint x: 729, startPoint y: 332, endPoint x: 585, endPoint y: 342, distance: 144.7
click at [585, 342] on div "Best Western M-Treize Paris Asnieres" at bounding box center [632, 344] width 237 height 14
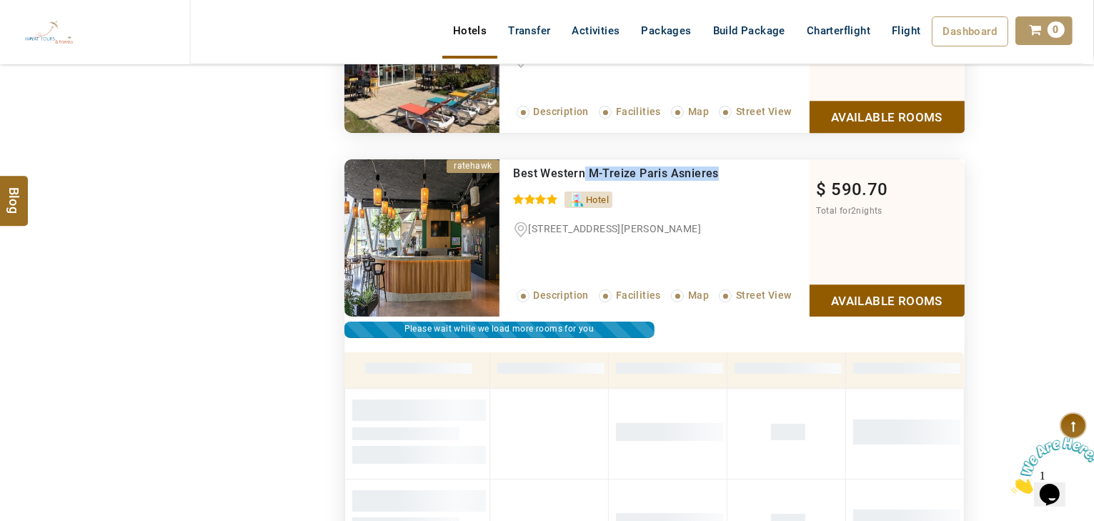
scroll to position [4193, 0]
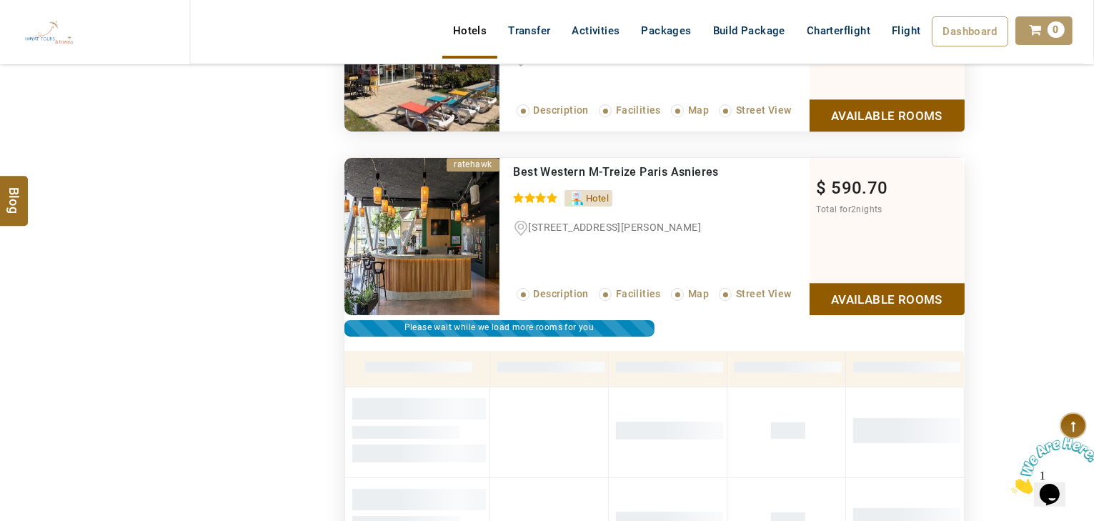
click at [683, 234] on div "Best Western M-Treize [GEOGRAPHIC_DATA] Asnieres 0 / 5 [GEOGRAPHIC_DATA][STREET…" at bounding box center [655, 236] width 310 height 157
drag, startPoint x: 732, startPoint y: 162, endPoint x: 521, endPoint y: 164, distance: 210.9
click at [512, 163] on div "Best Western M-Treize [GEOGRAPHIC_DATA] Asnieres 0 / 5 [GEOGRAPHIC_DATA][STREET…" at bounding box center [655, 236] width 310 height 157
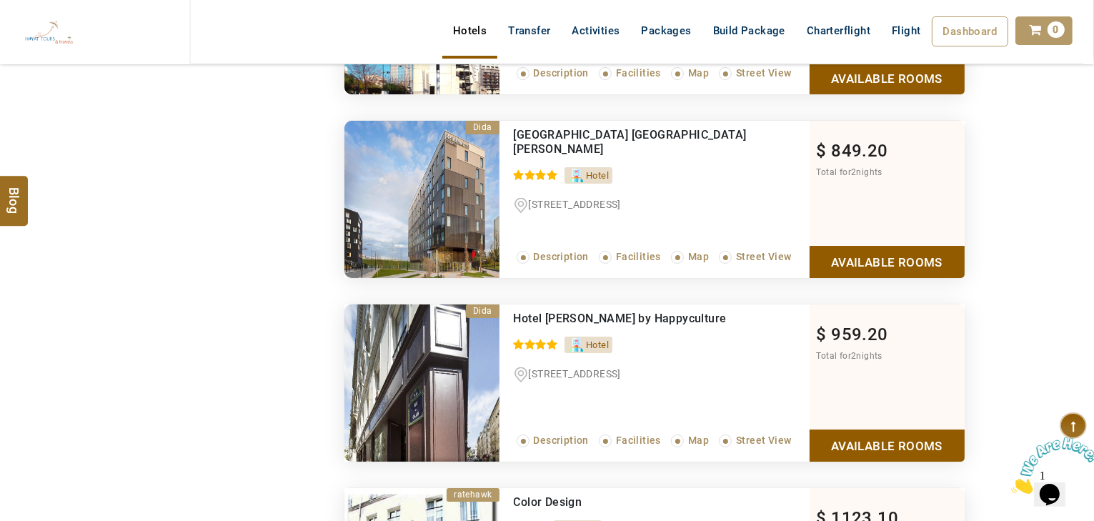
scroll to position [5451, 0]
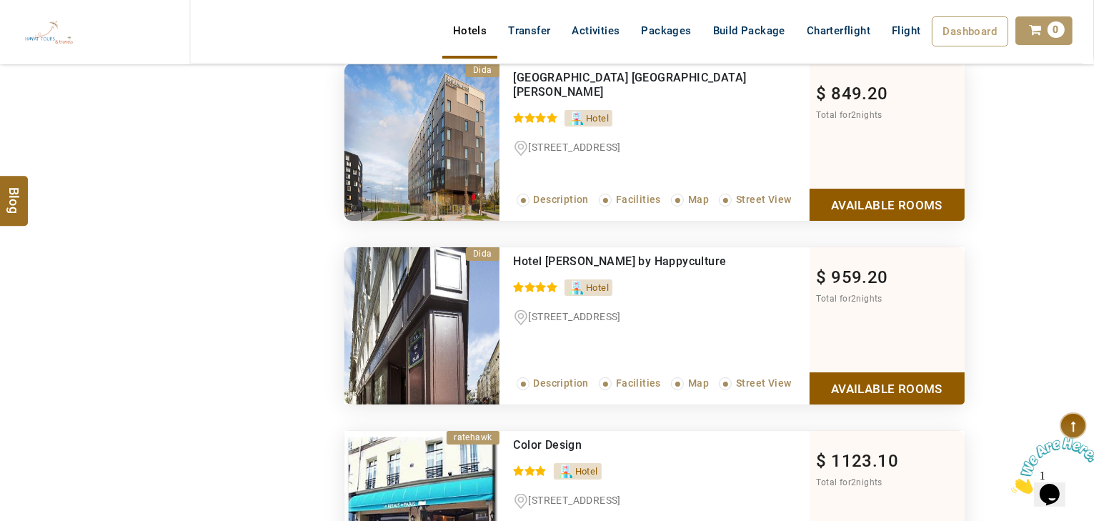
click at [815, 377] on link "Available Rooms" at bounding box center [887, 388] width 155 height 32
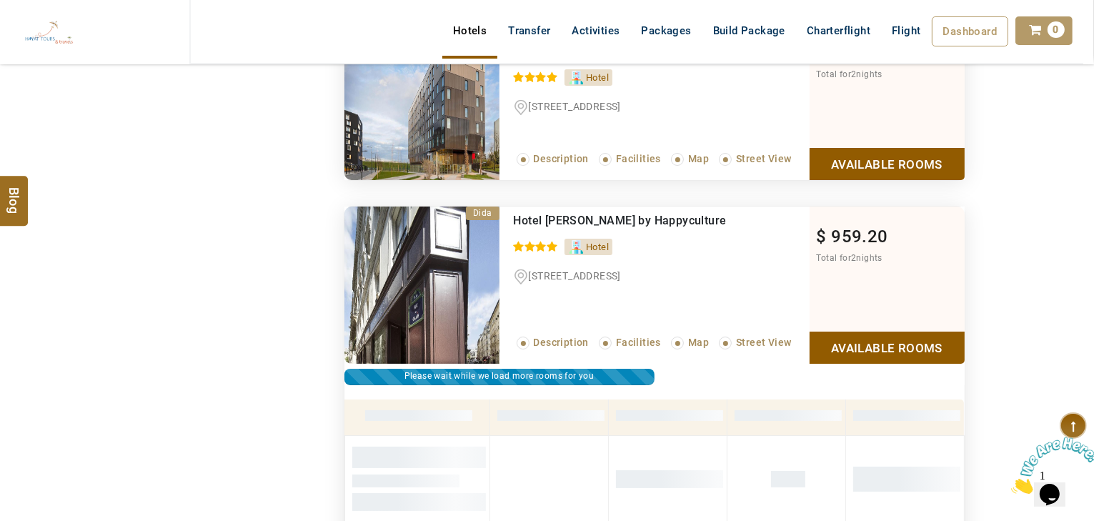
scroll to position [5236, 0]
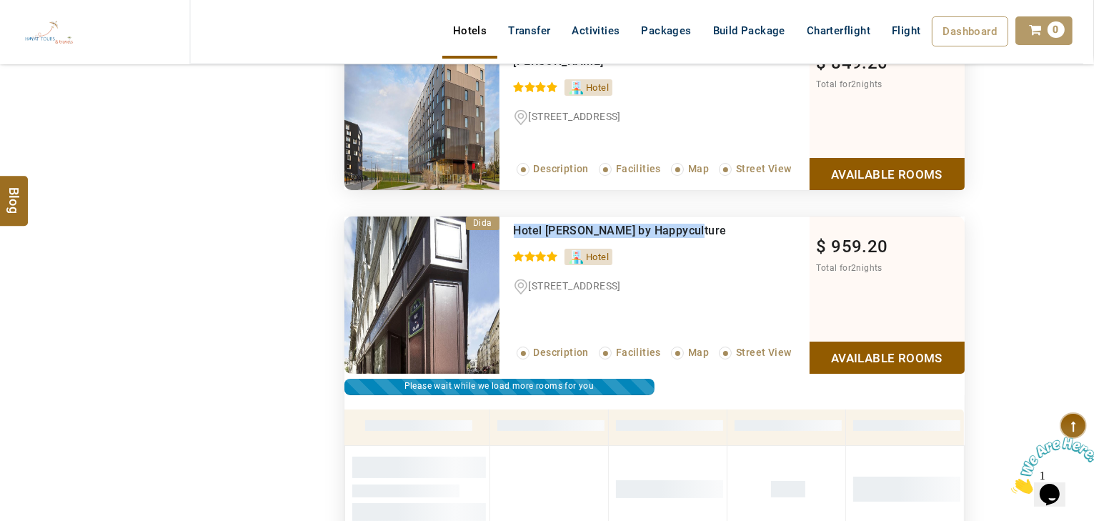
drag, startPoint x: 710, startPoint y: 224, endPoint x: 505, endPoint y: 222, distance: 205.1
click at [505, 222] on div "Hotel [PERSON_NAME] by Happyculture 0 / 5 [GEOGRAPHIC_DATA][STREET_ADDRESS] Rea…" at bounding box center [655, 295] width 310 height 157
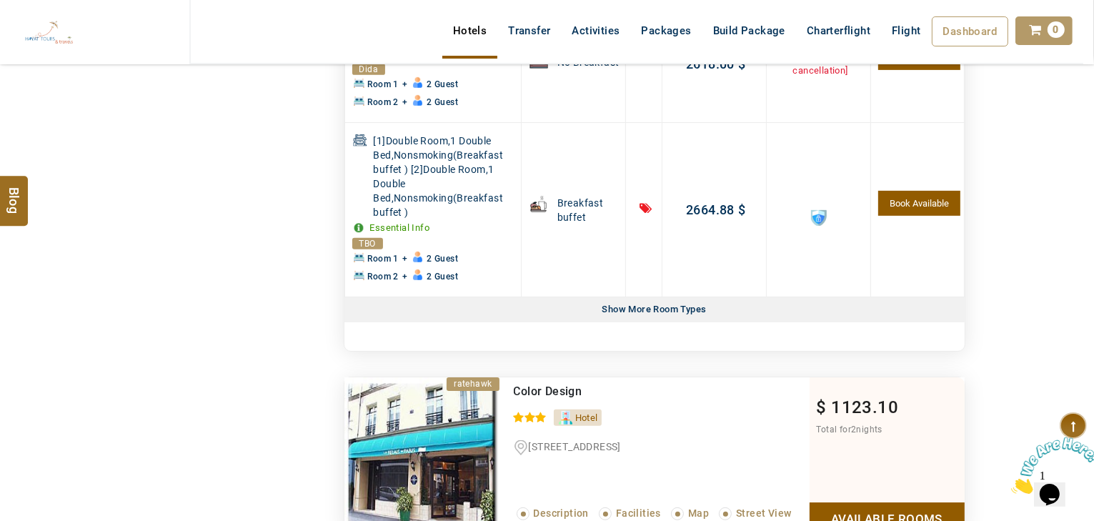
scroll to position [6323, 0]
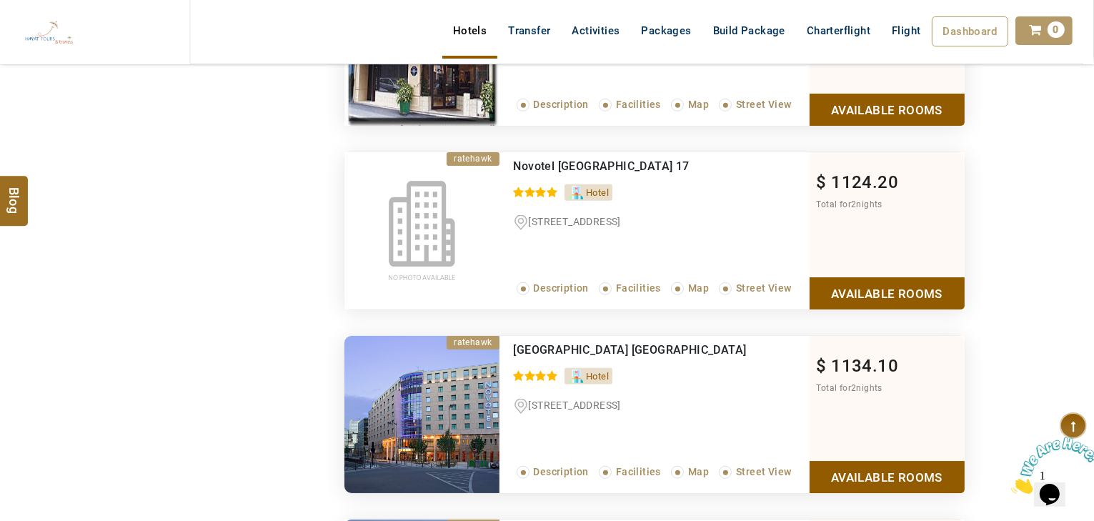
click at [921, 282] on link "Available Rooms" at bounding box center [887, 293] width 155 height 32
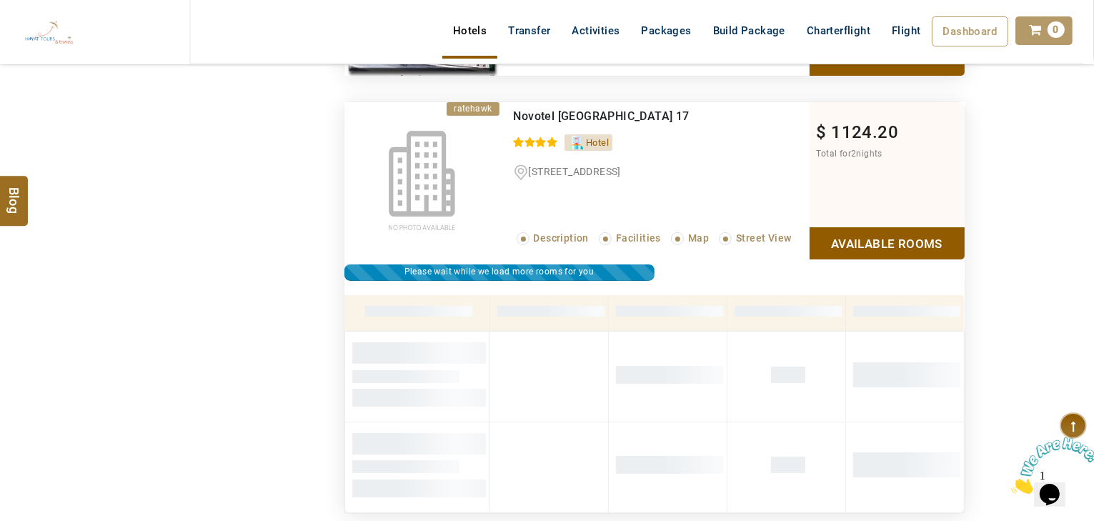
scroll to position [5717, 0]
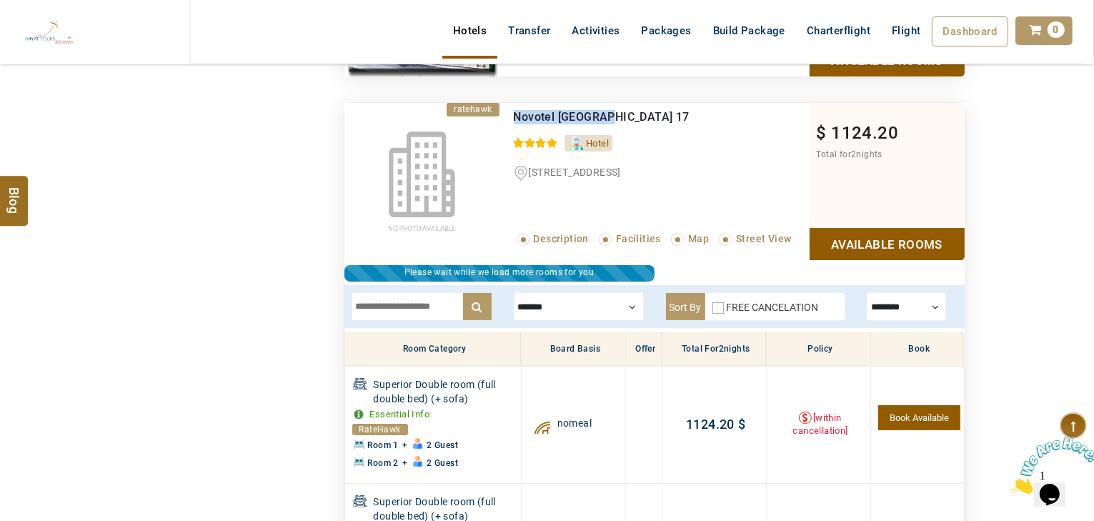
drag, startPoint x: 629, startPoint y: 101, endPoint x: 493, endPoint y: 103, distance: 135.8
click at [492, 103] on li "ratehawk Recommended Novotel Paris 17 0 / 5 Hotel [STREET_ADDRESS] Read More...…" at bounding box center [655, 192] width 620 height 179
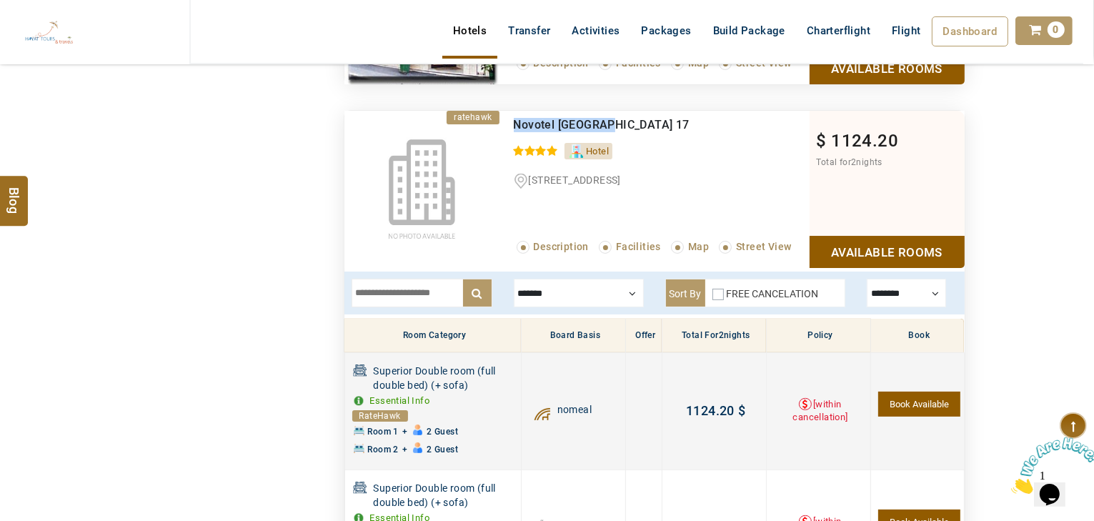
scroll to position [5660, 0]
